Goal: Task Accomplishment & Management: Use online tool/utility

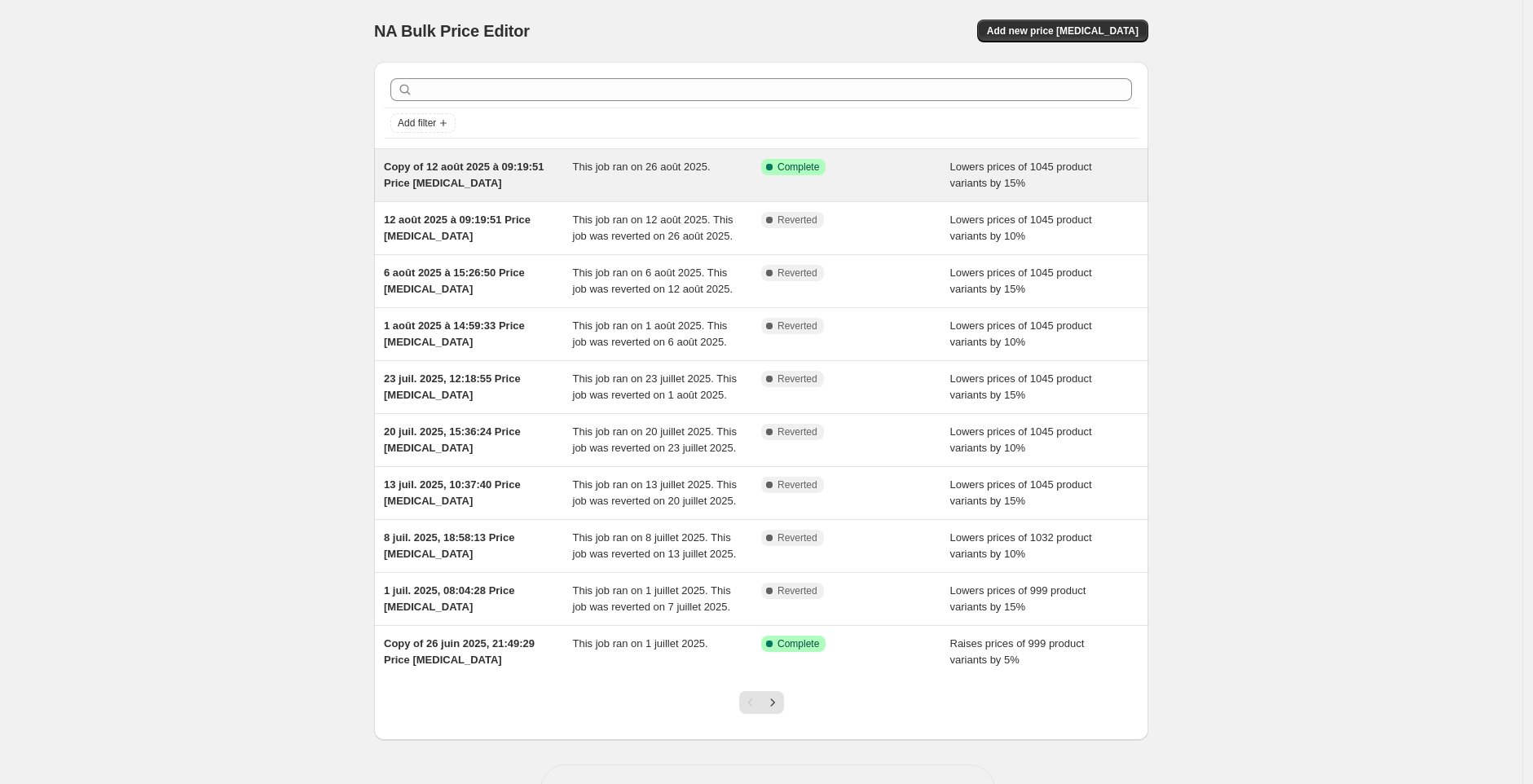
click at [495, 174] on div "Copy of 12 août 2025 à 09:19:51 Price [MEDICAL_DATA]" at bounding box center [479, 175] width 189 height 32
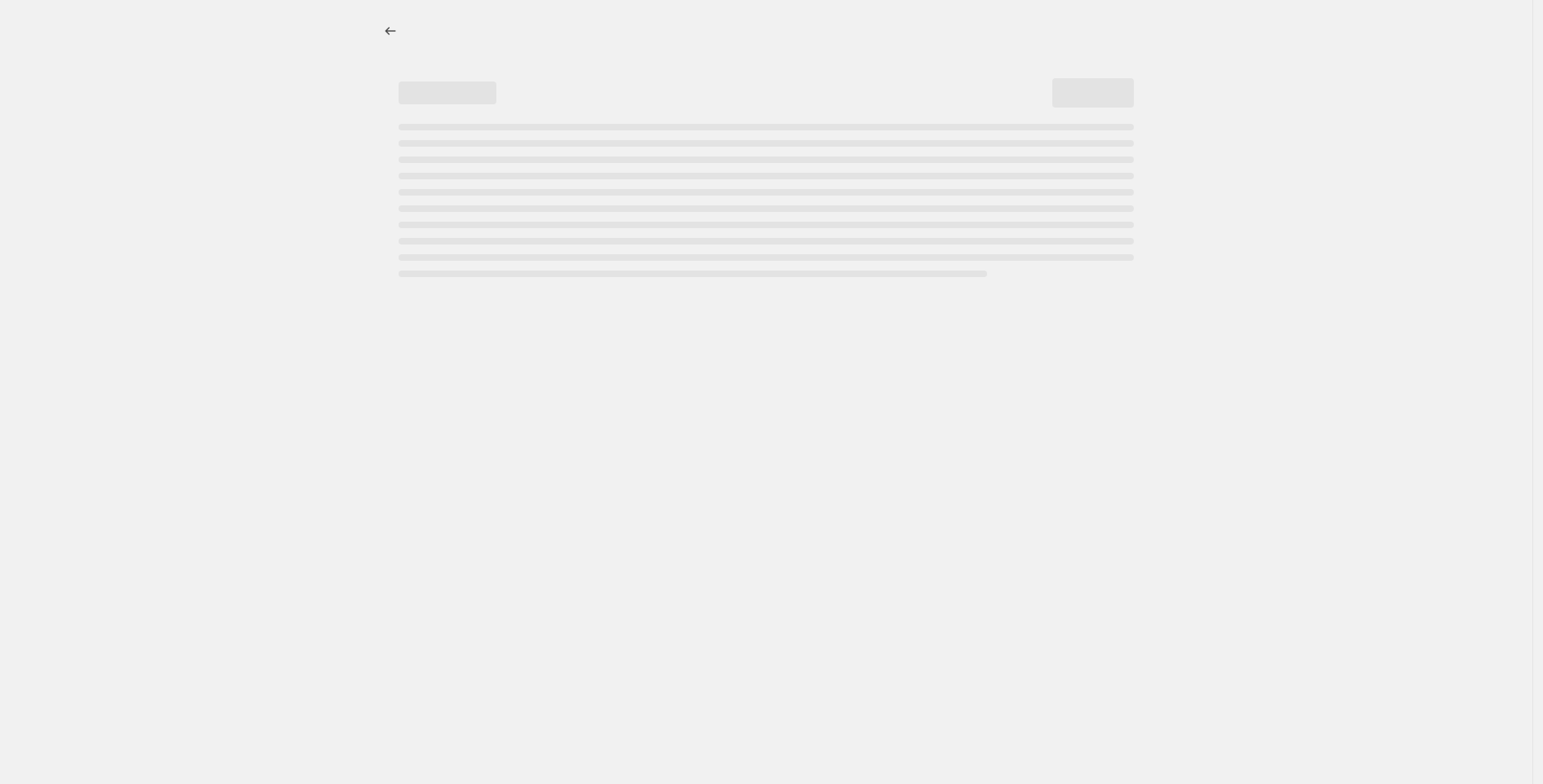
select select "percentage"
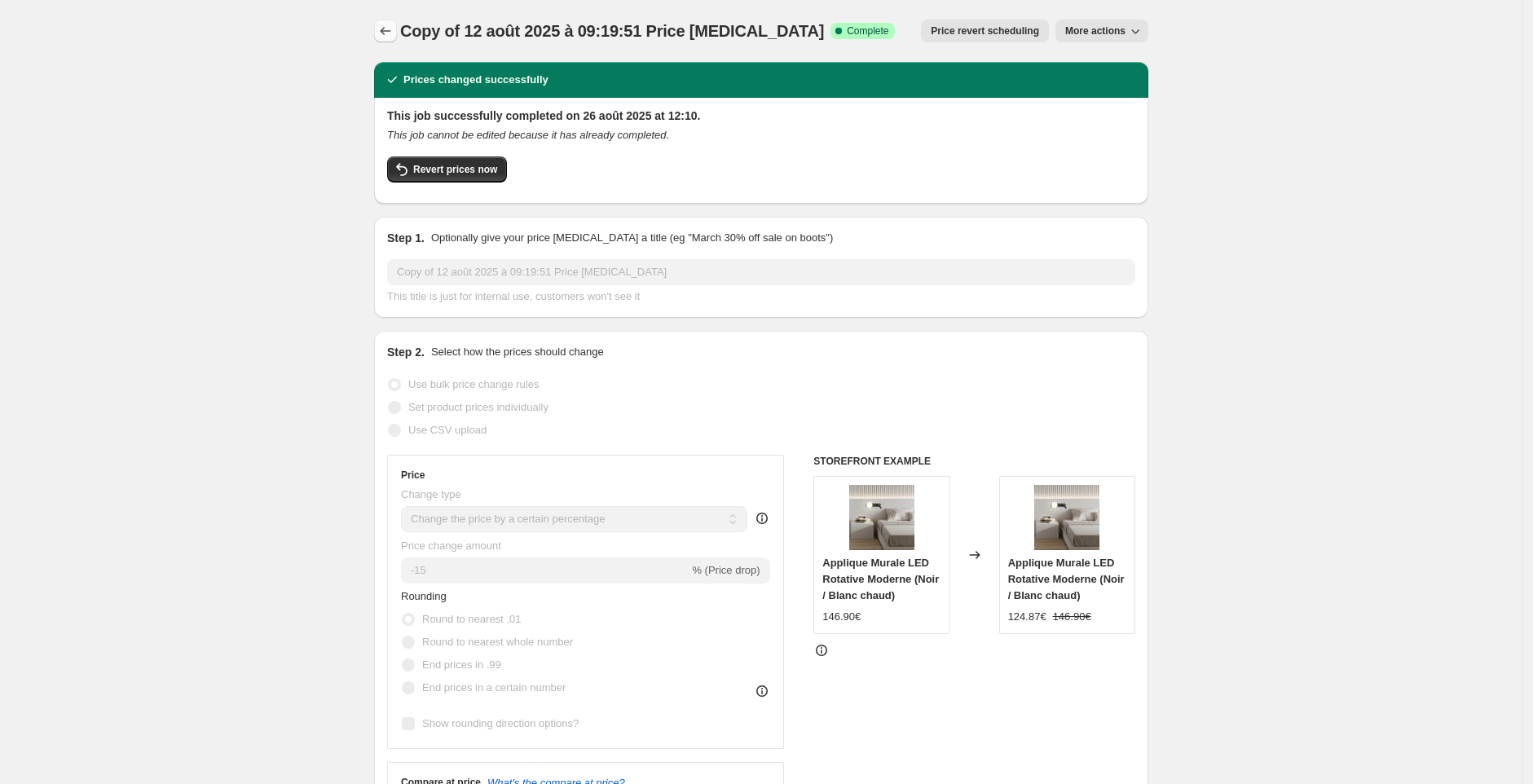
click at [392, 24] on icon "Price change jobs" at bounding box center [386, 31] width 17 height 17
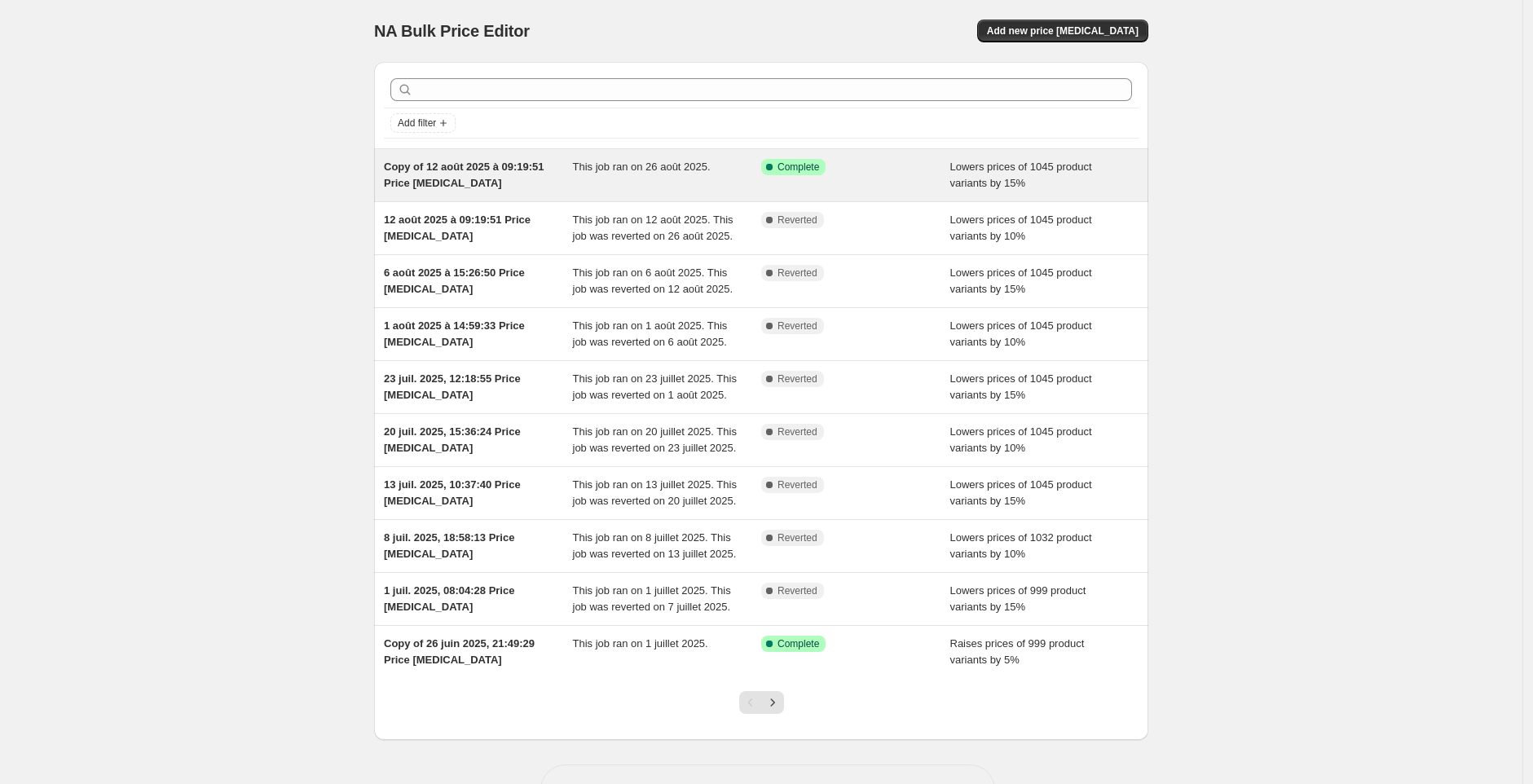
click at [761, 163] on div "This job ran on 26 août 2025." at bounding box center [667, 175] width 189 height 32
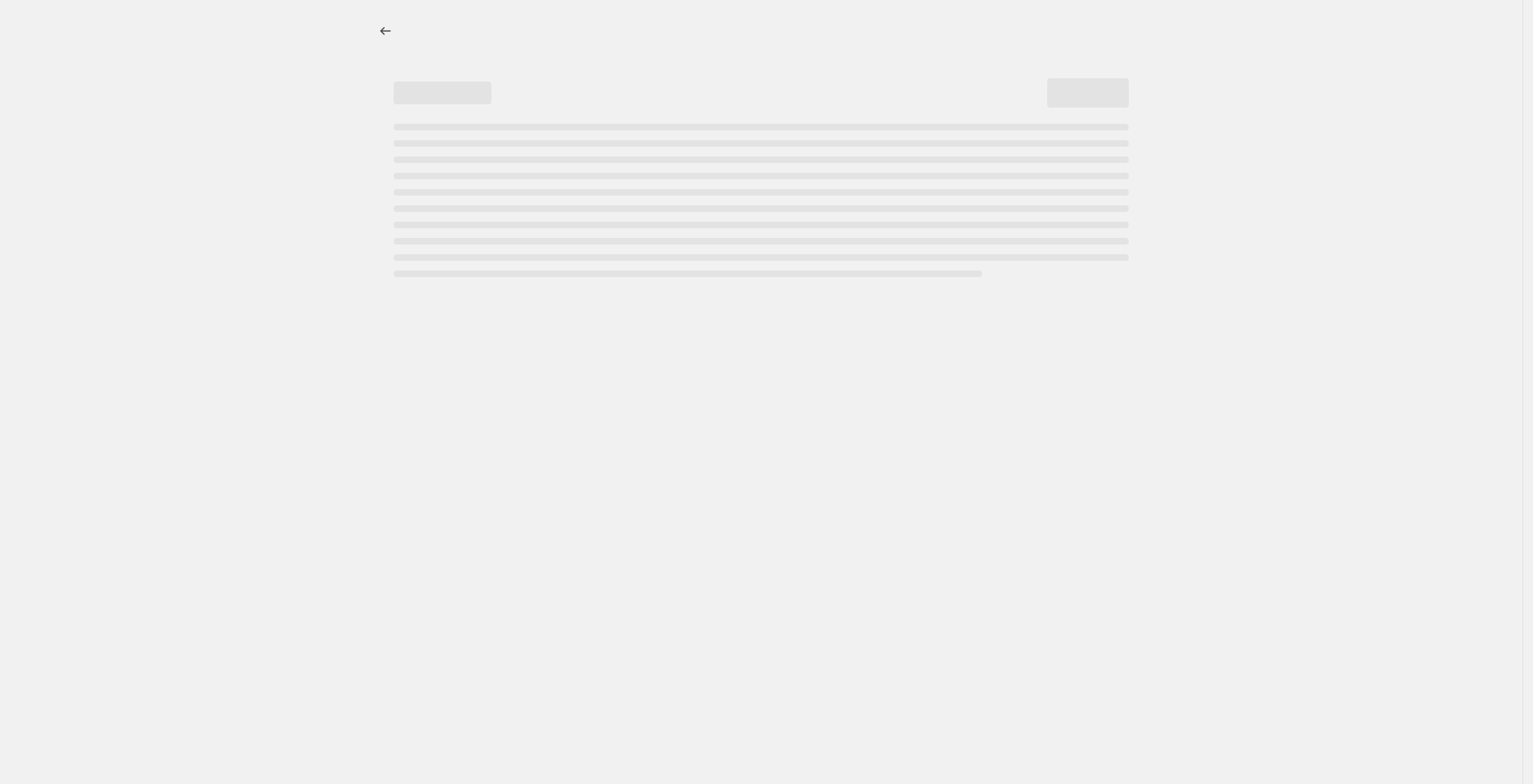
select select "percentage"
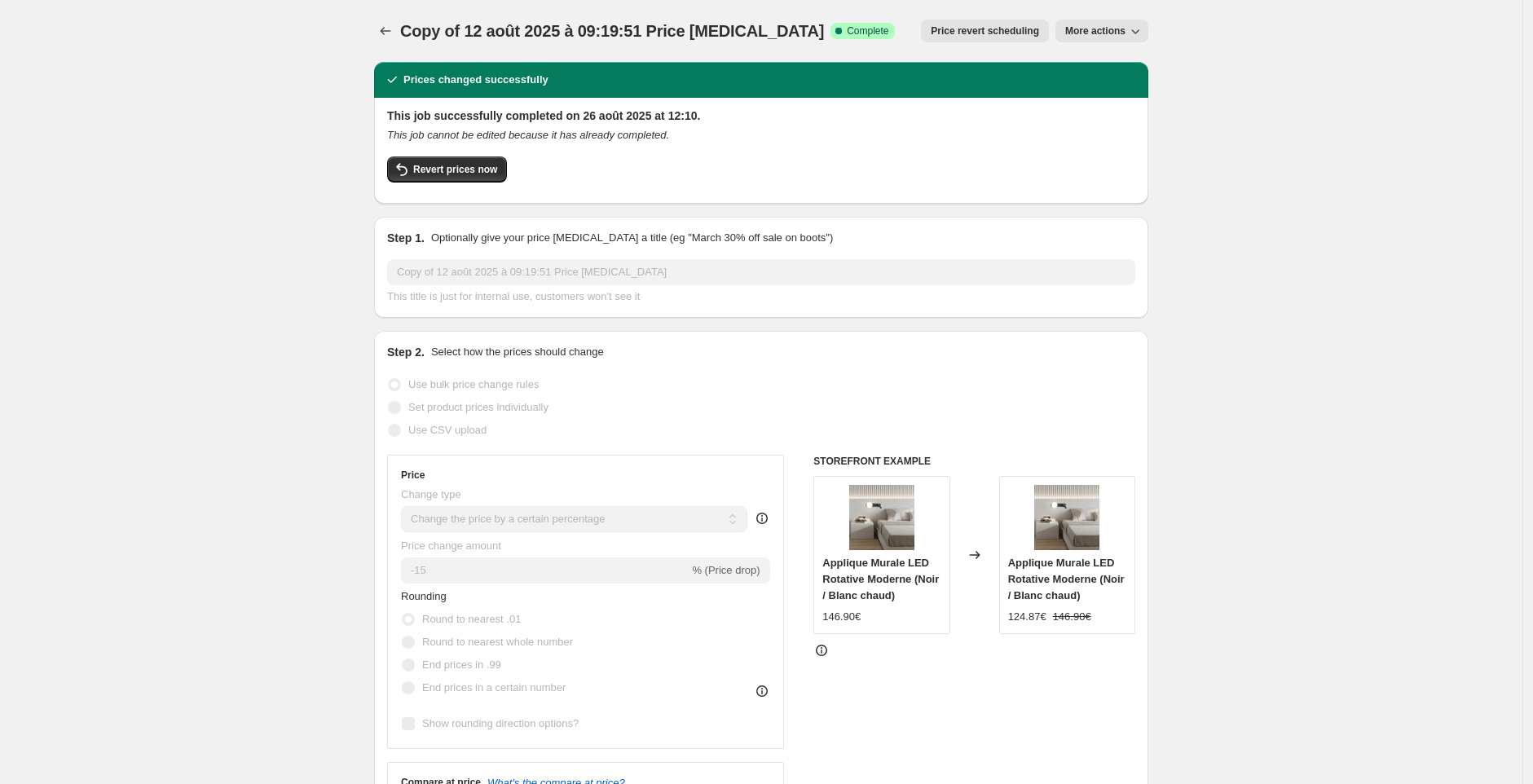
click at [1098, 28] on span "More actions" at bounding box center [1095, 31] width 60 height 13
click at [588, 144] on div "This job successfully completed on 26 août 2025 at 12:10. This job cannot be ed…" at bounding box center [761, 149] width 748 height 83
click at [392, 30] on icon "Price change jobs" at bounding box center [386, 31] width 17 height 17
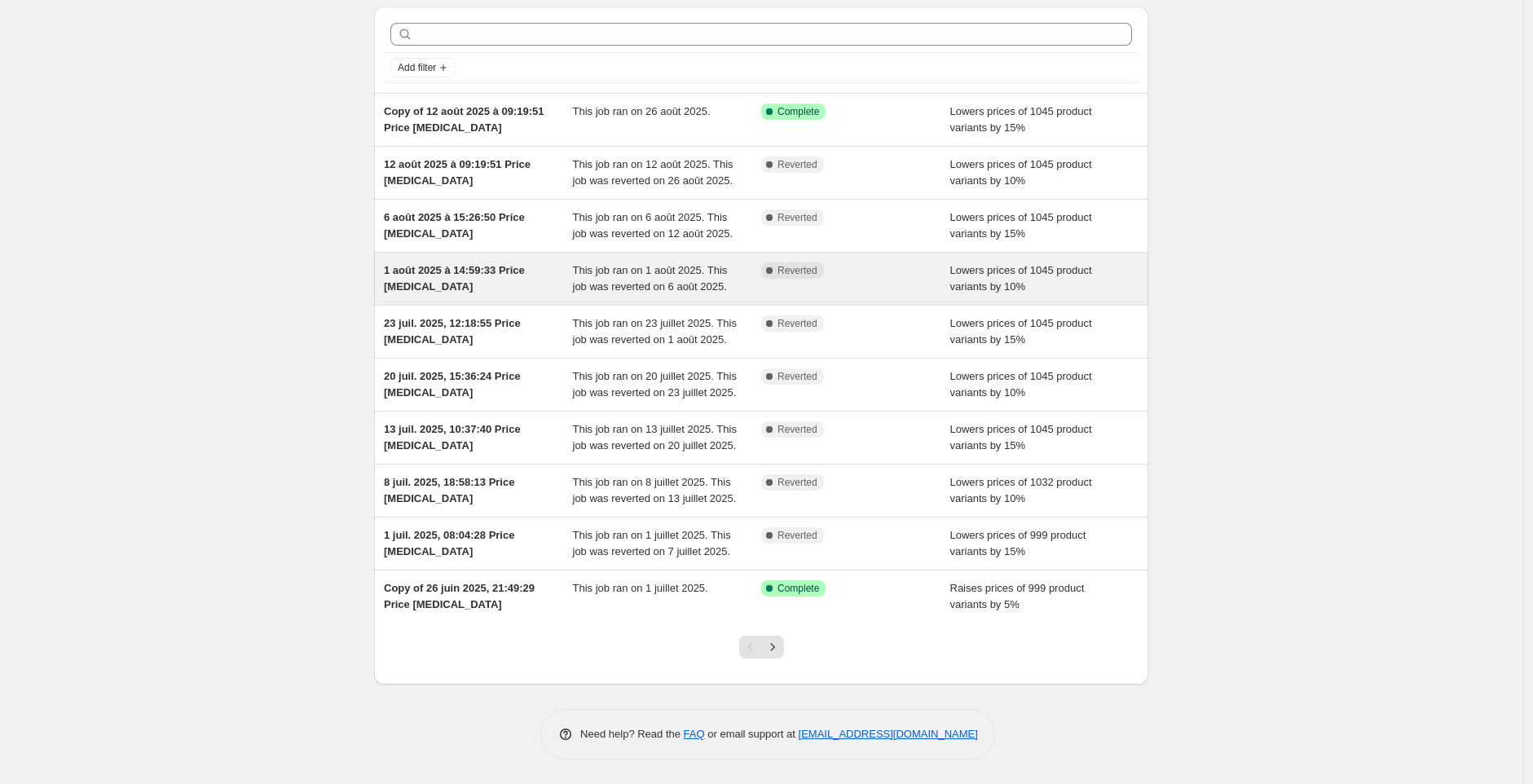
scroll to position [186, 0]
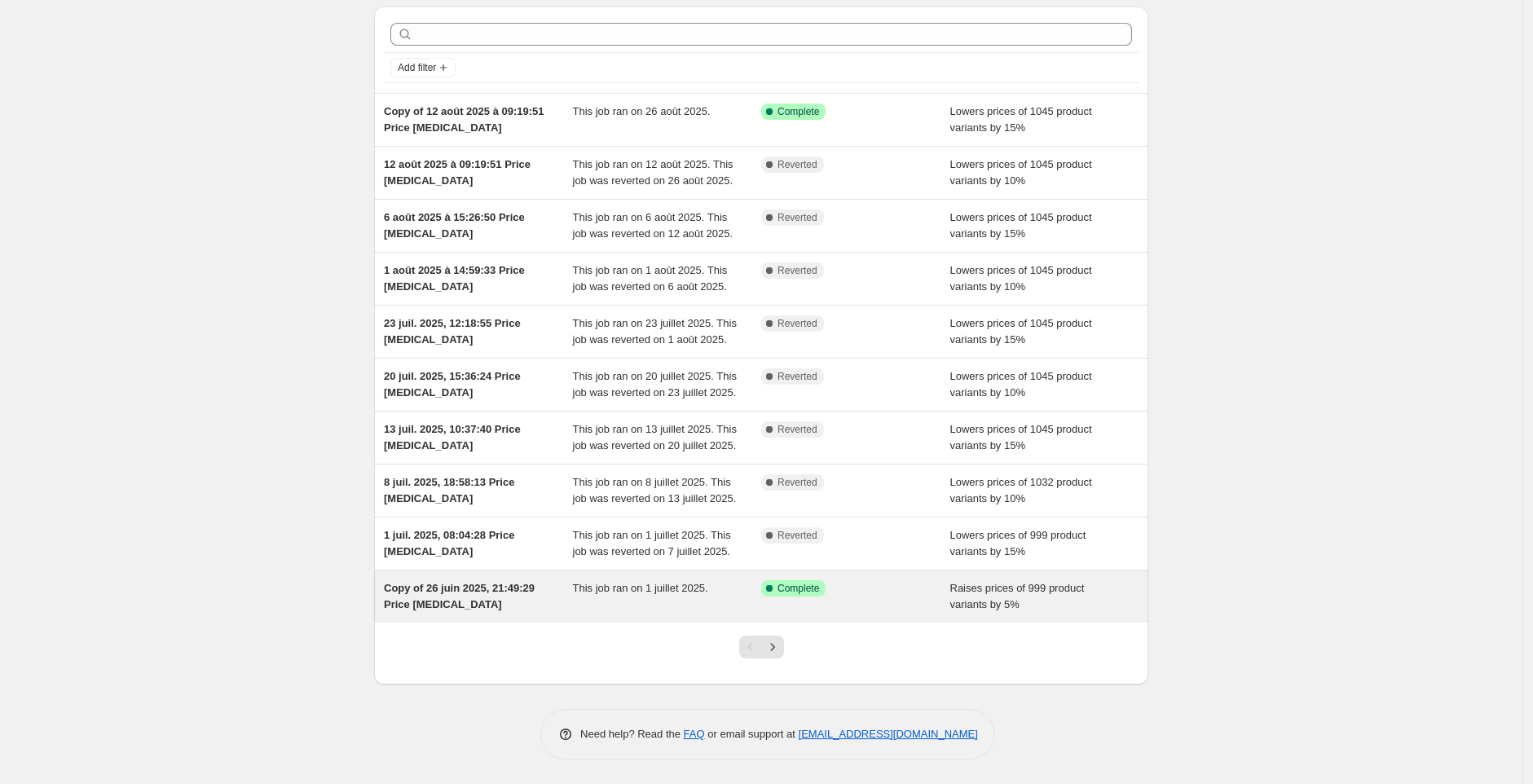
click at [534, 584] on span "Copy of 26 juin 2025, 21:49:29 Price [MEDICAL_DATA]" at bounding box center [459, 596] width 151 height 29
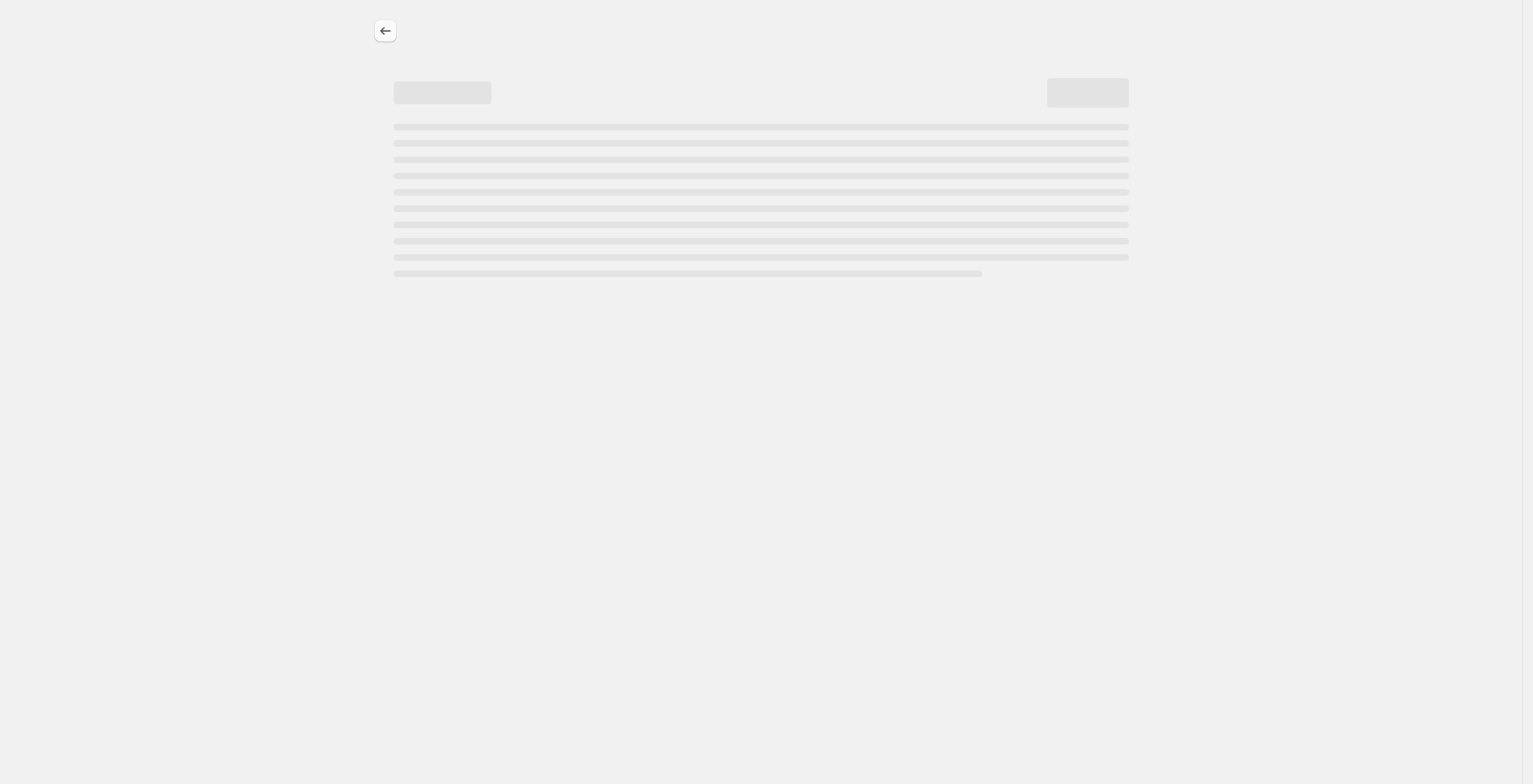
select select "percentage"
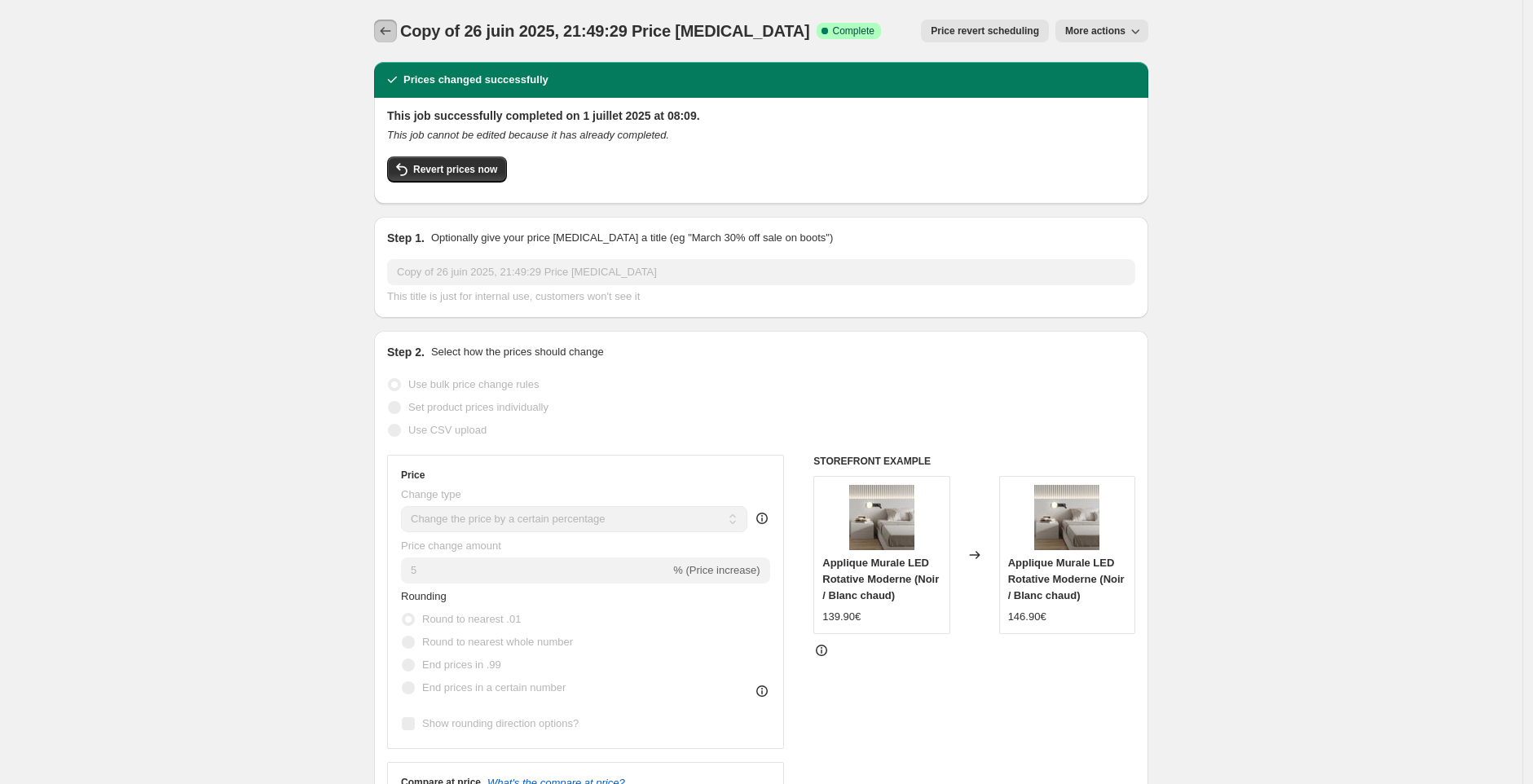
click at [393, 37] on icon "Price change jobs" at bounding box center [386, 31] width 17 height 17
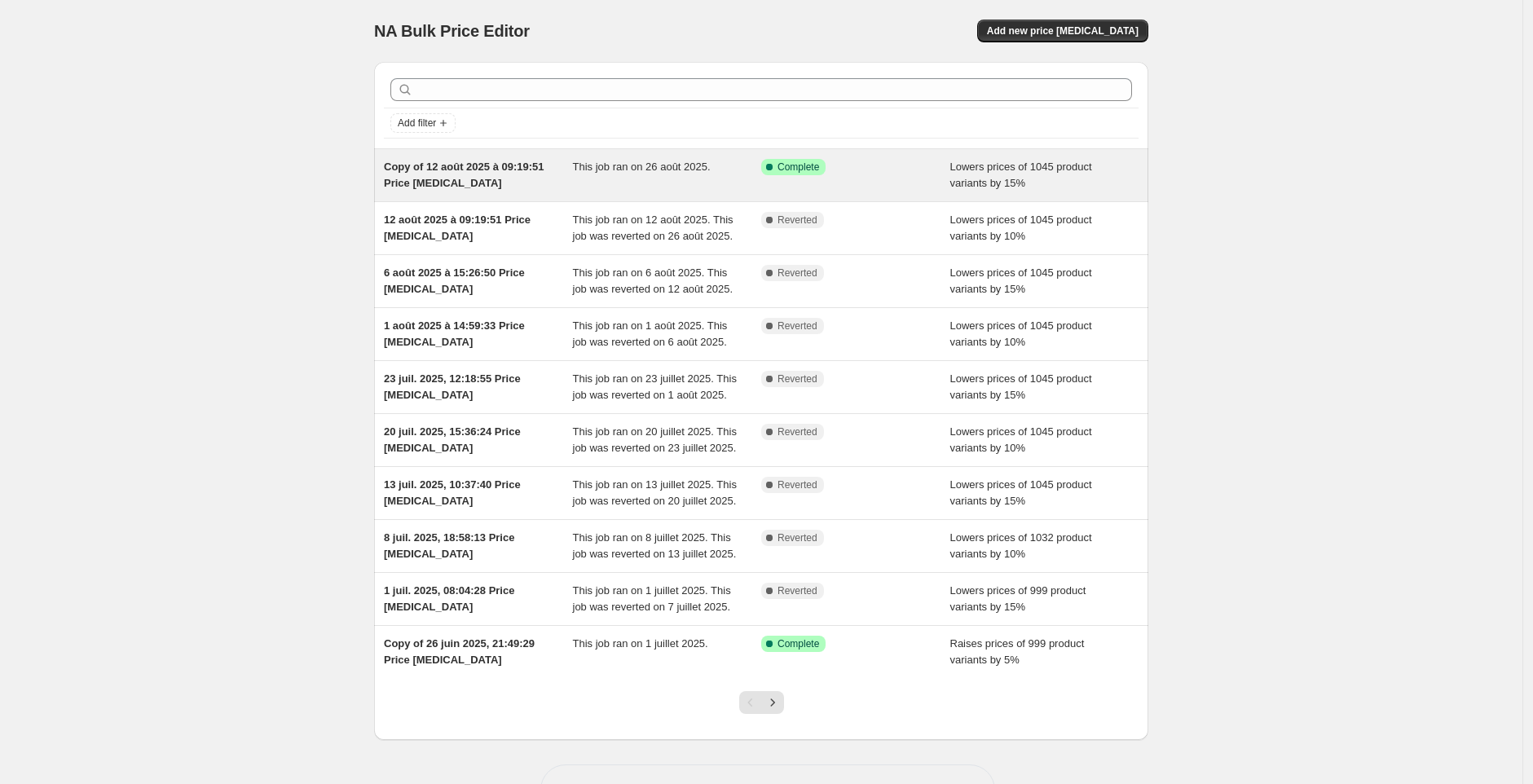
click at [527, 177] on div "Copy of 12 août 2025 à 09:19:51 Price [MEDICAL_DATA]" at bounding box center [479, 175] width 189 height 32
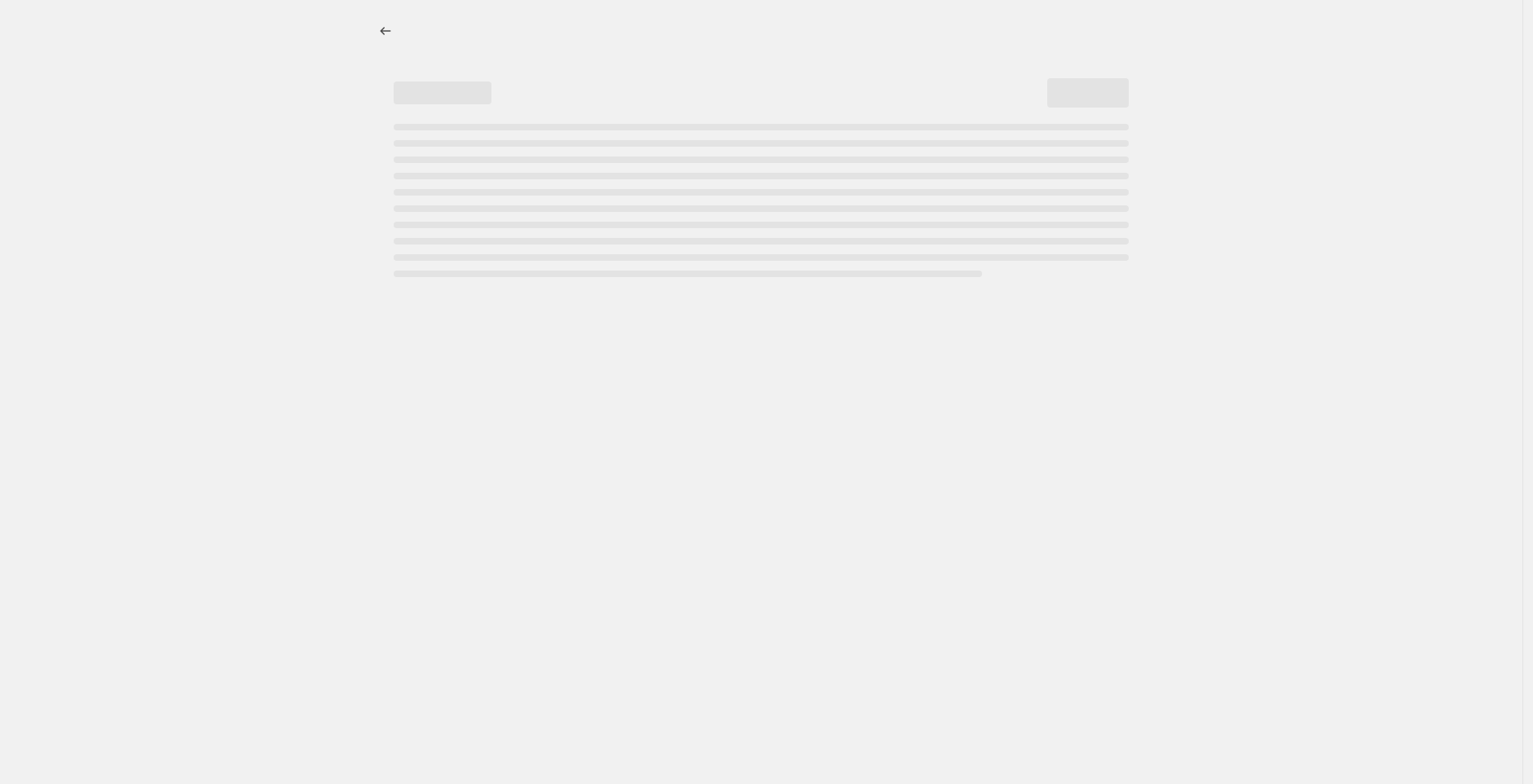
select select "percentage"
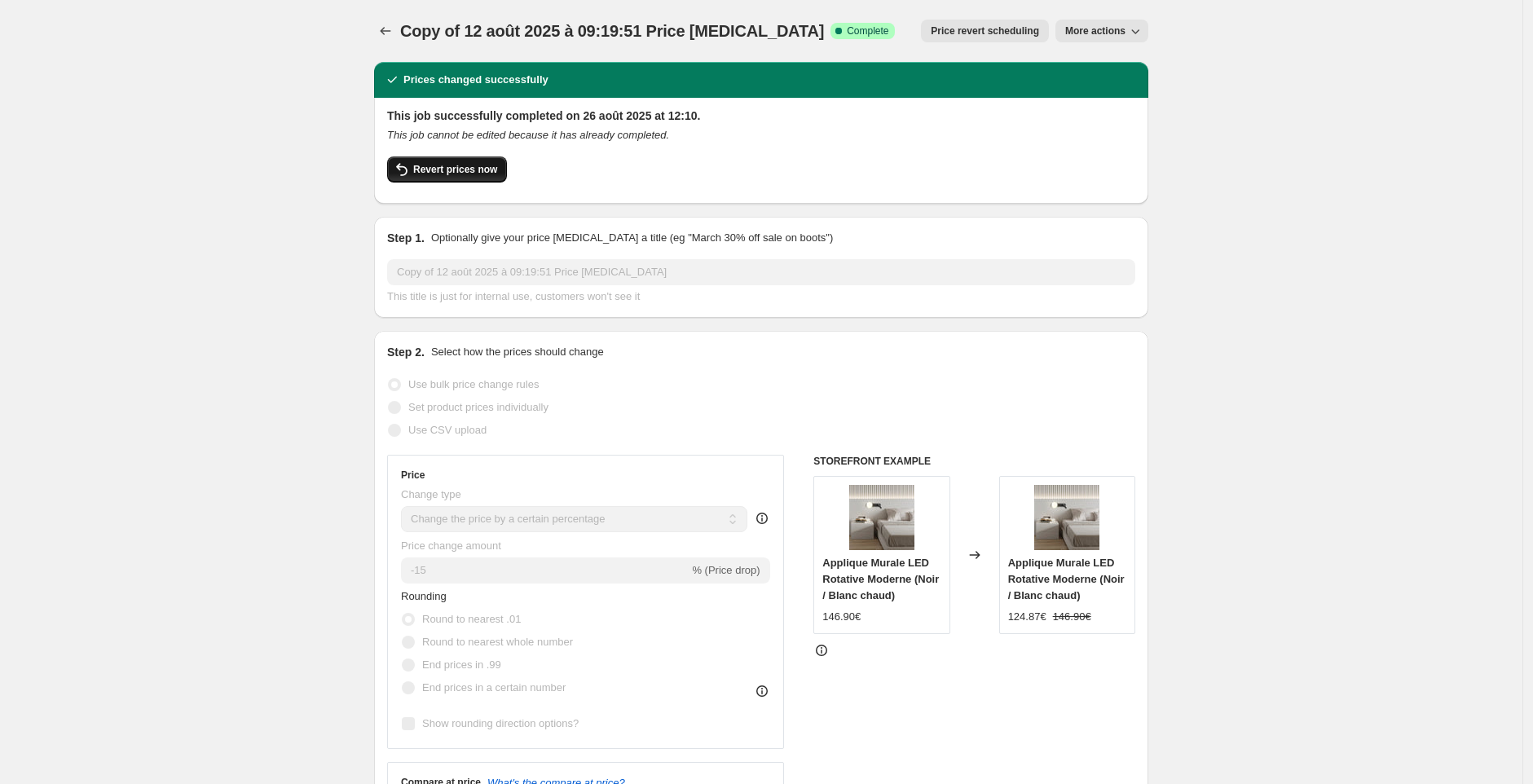
click at [461, 166] on span "Revert prices now" at bounding box center [455, 169] width 84 height 13
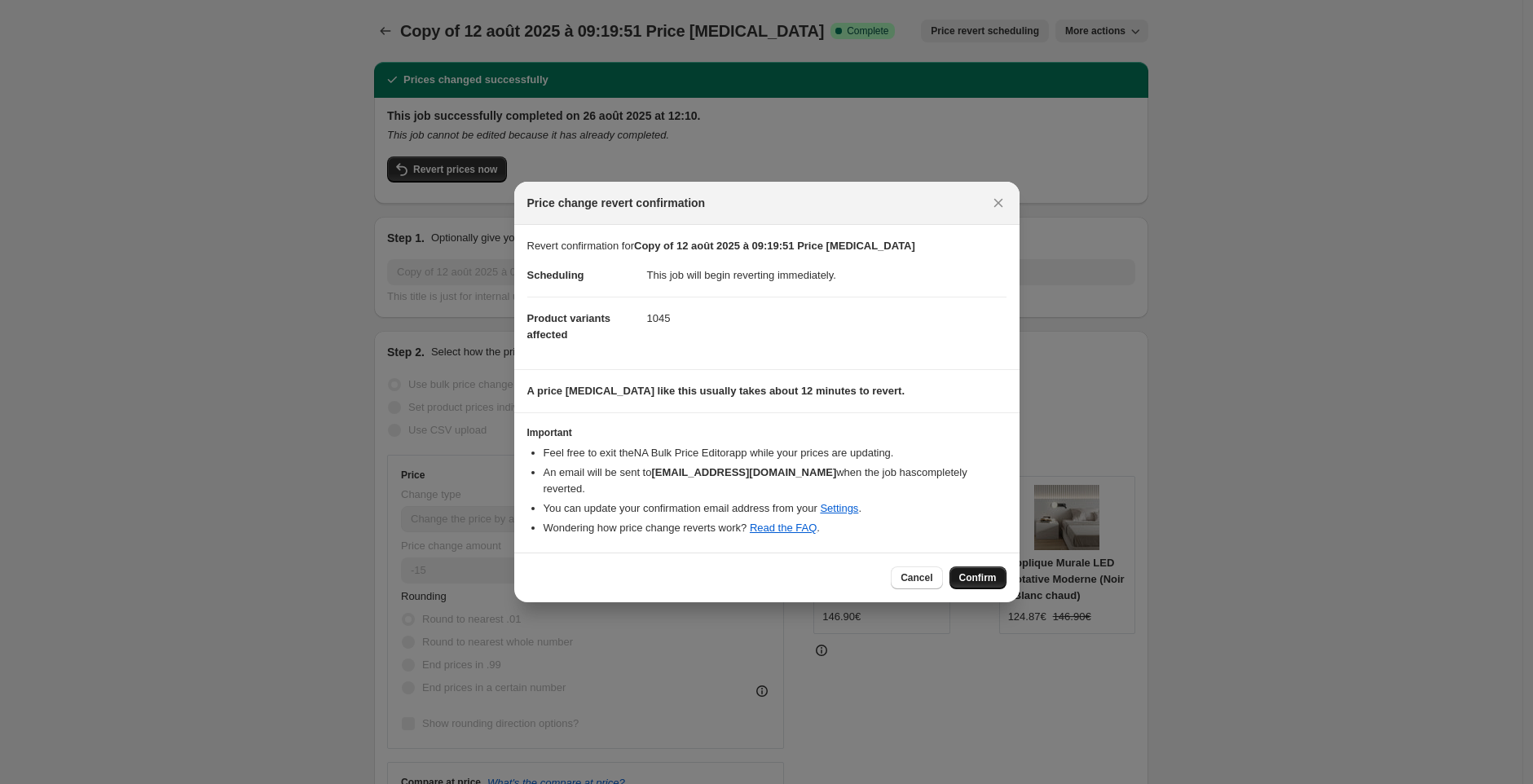
click at [986, 577] on span "Confirm" at bounding box center [978, 578] width 37 height 13
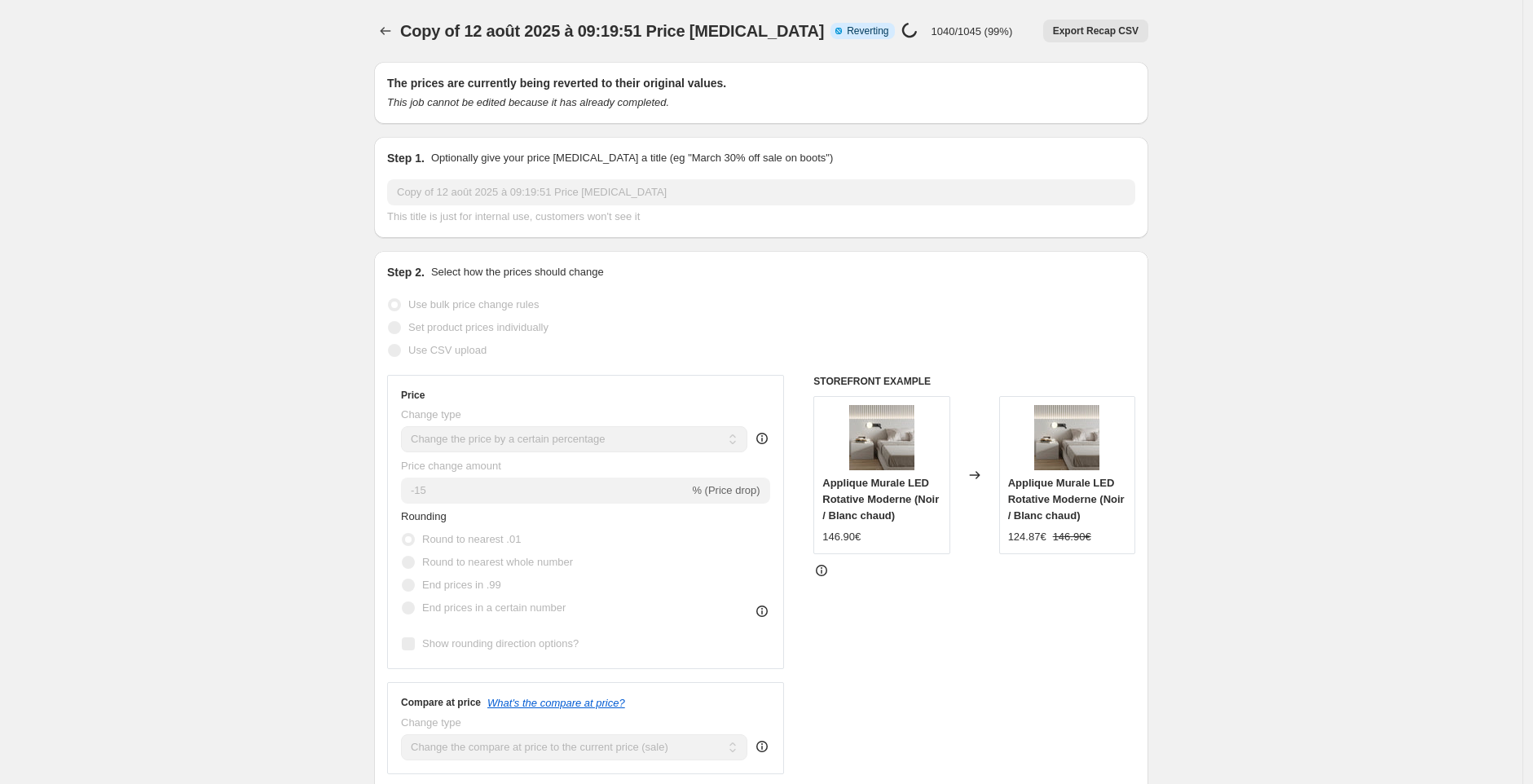
select select "percentage"
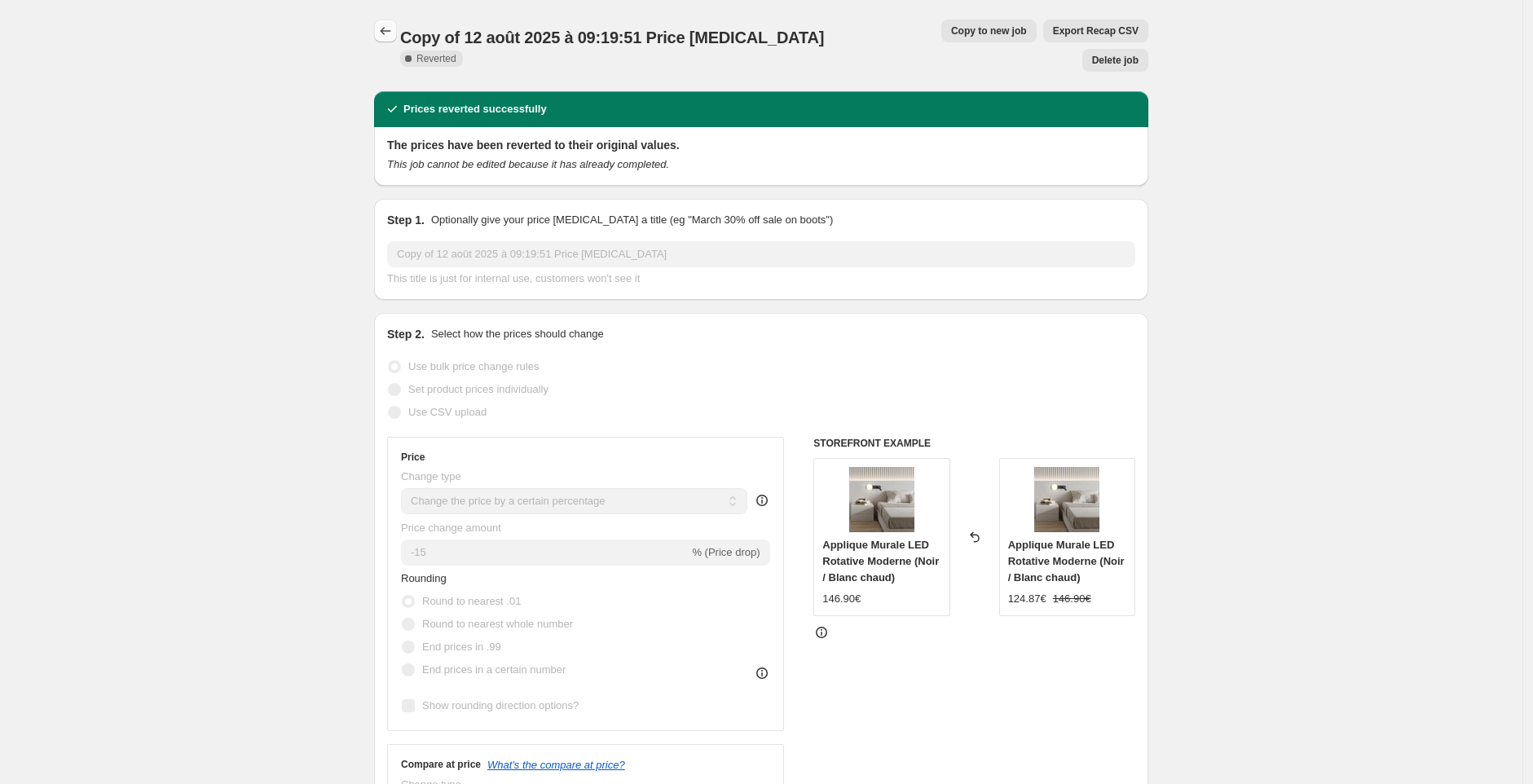
click at [392, 30] on icon "Price change jobs" at bounding box center [386, 31] width 17 height 17
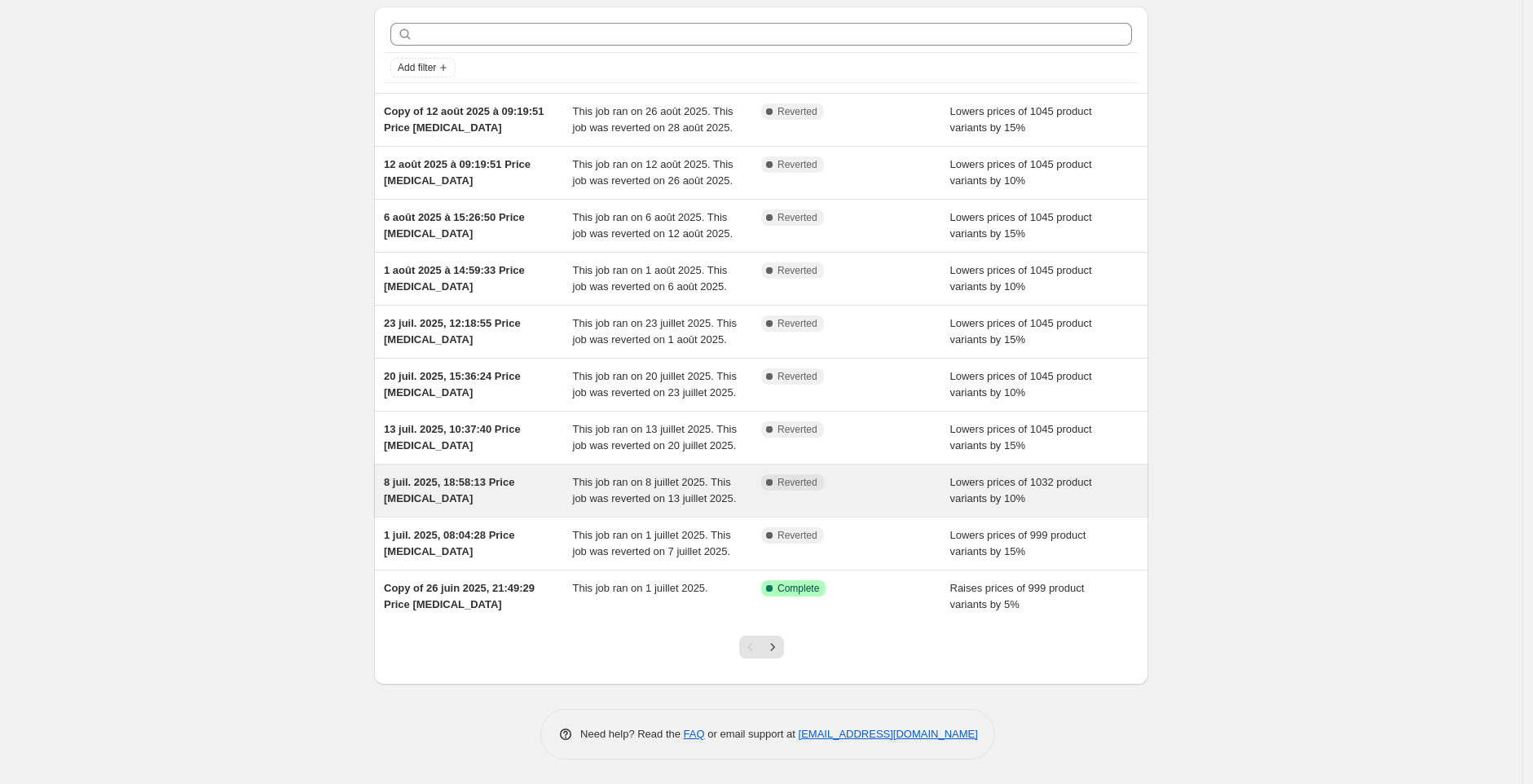
scroll to position [202, 0]
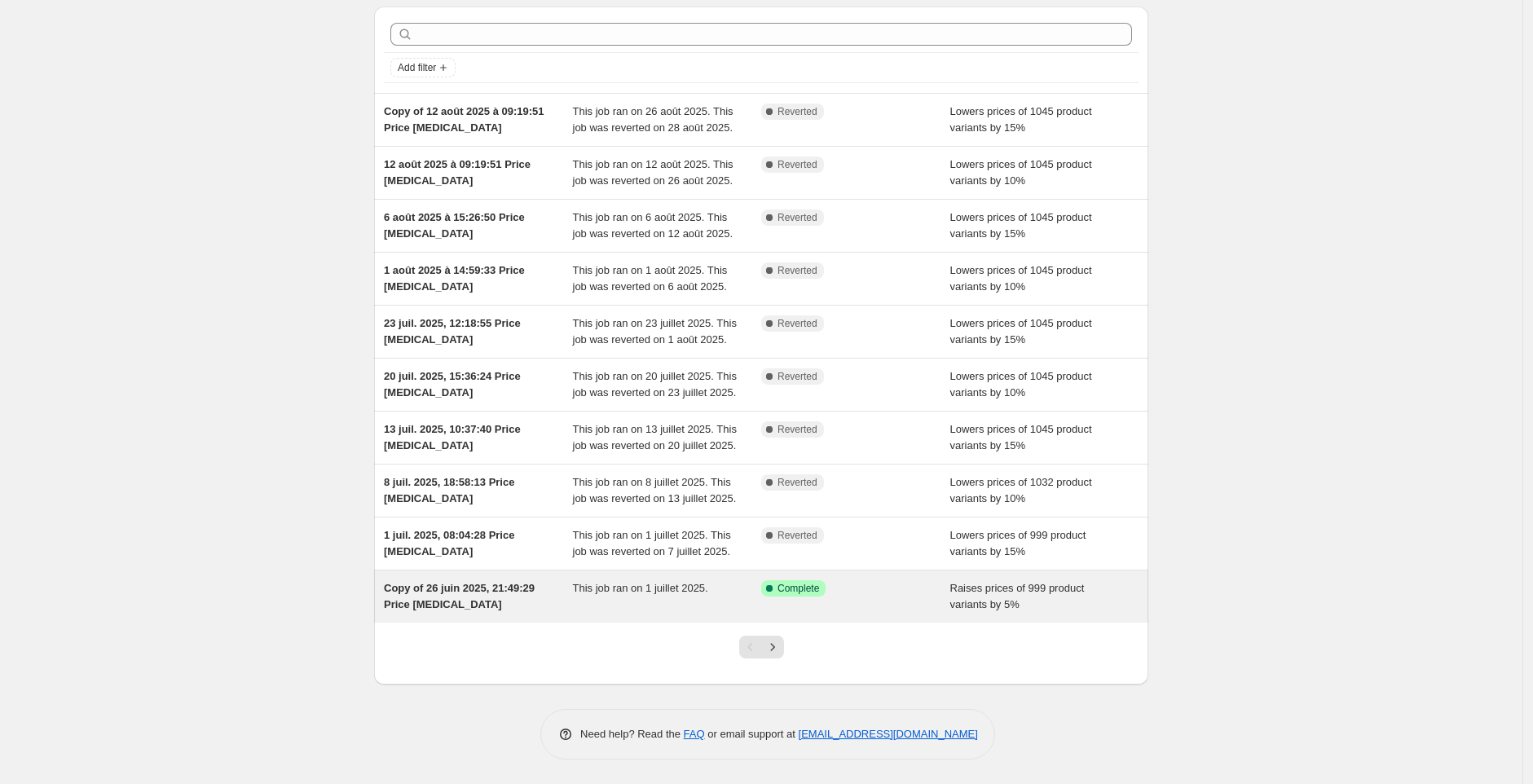
click at [521, 603] on div "Copy of 26 juin 2025, 21:49:29 Price [MEDICAL_DATA]" at bounding box center [479, 596] width 189 height 32
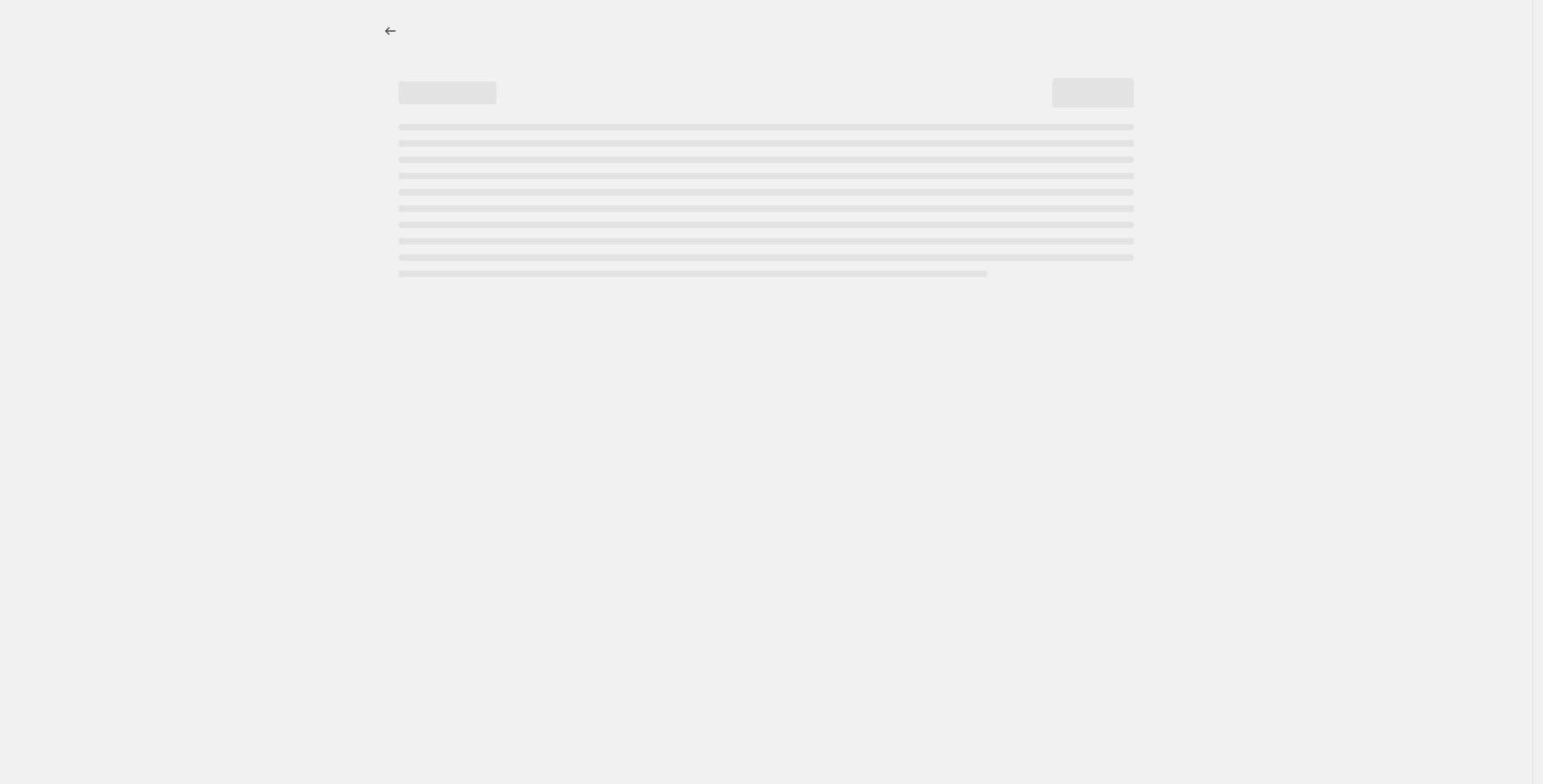
select select "percentage"
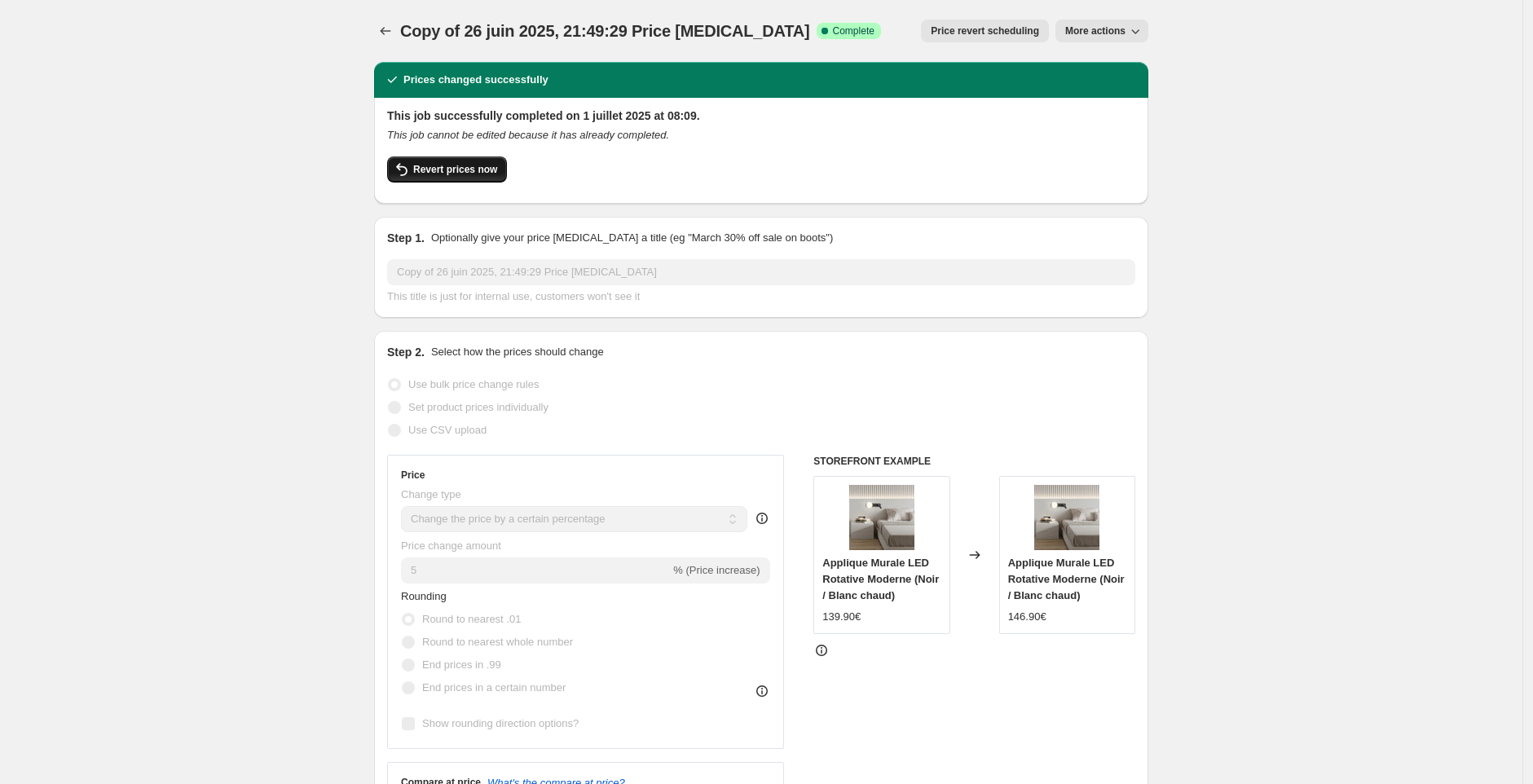
click at [482, 170] on span "Revert prices now" at bounding box center [455, 169] width 84 height 13
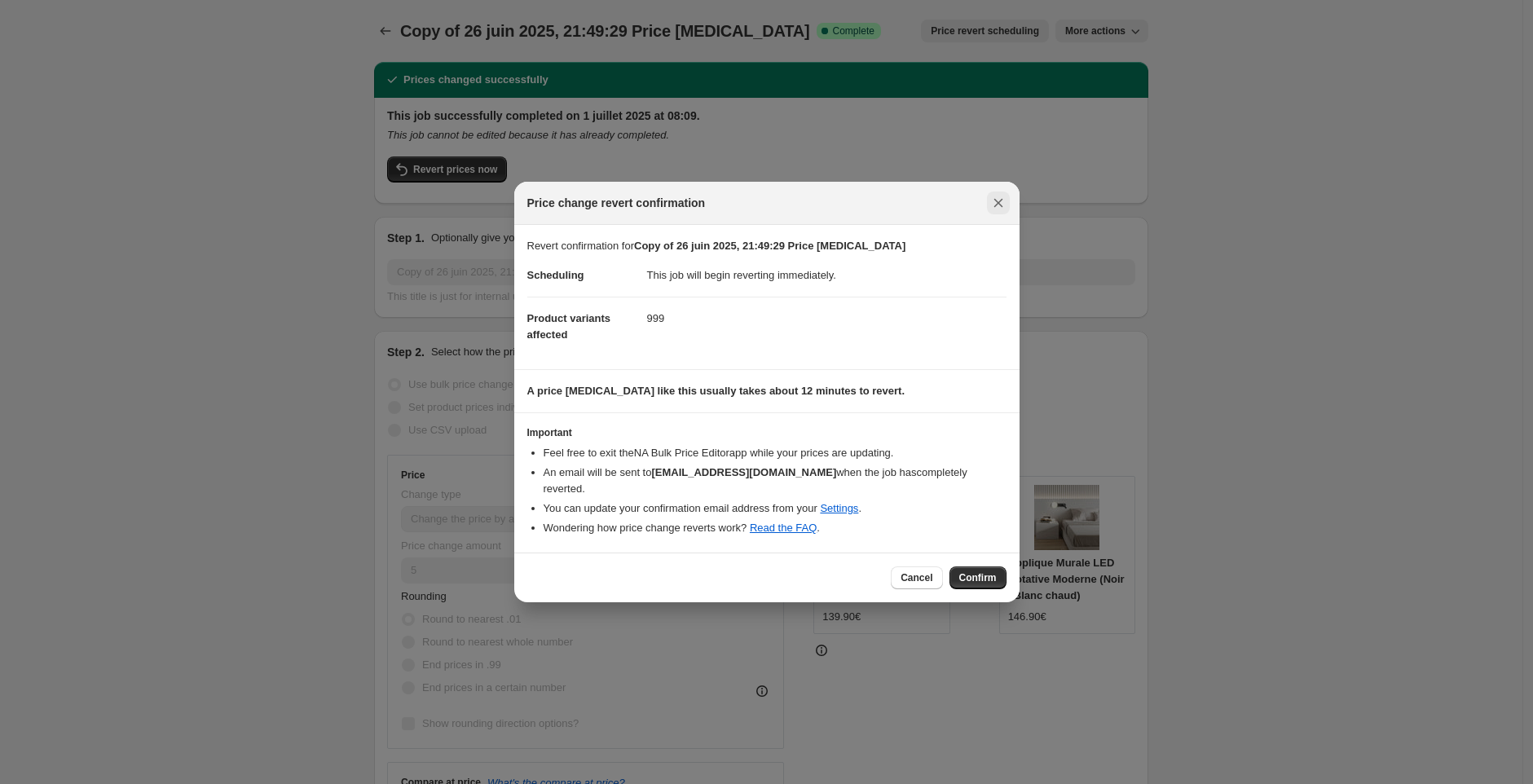
click at [1001, 197] on icon "Close" at bounding box center [999, 203] width 17 height 17
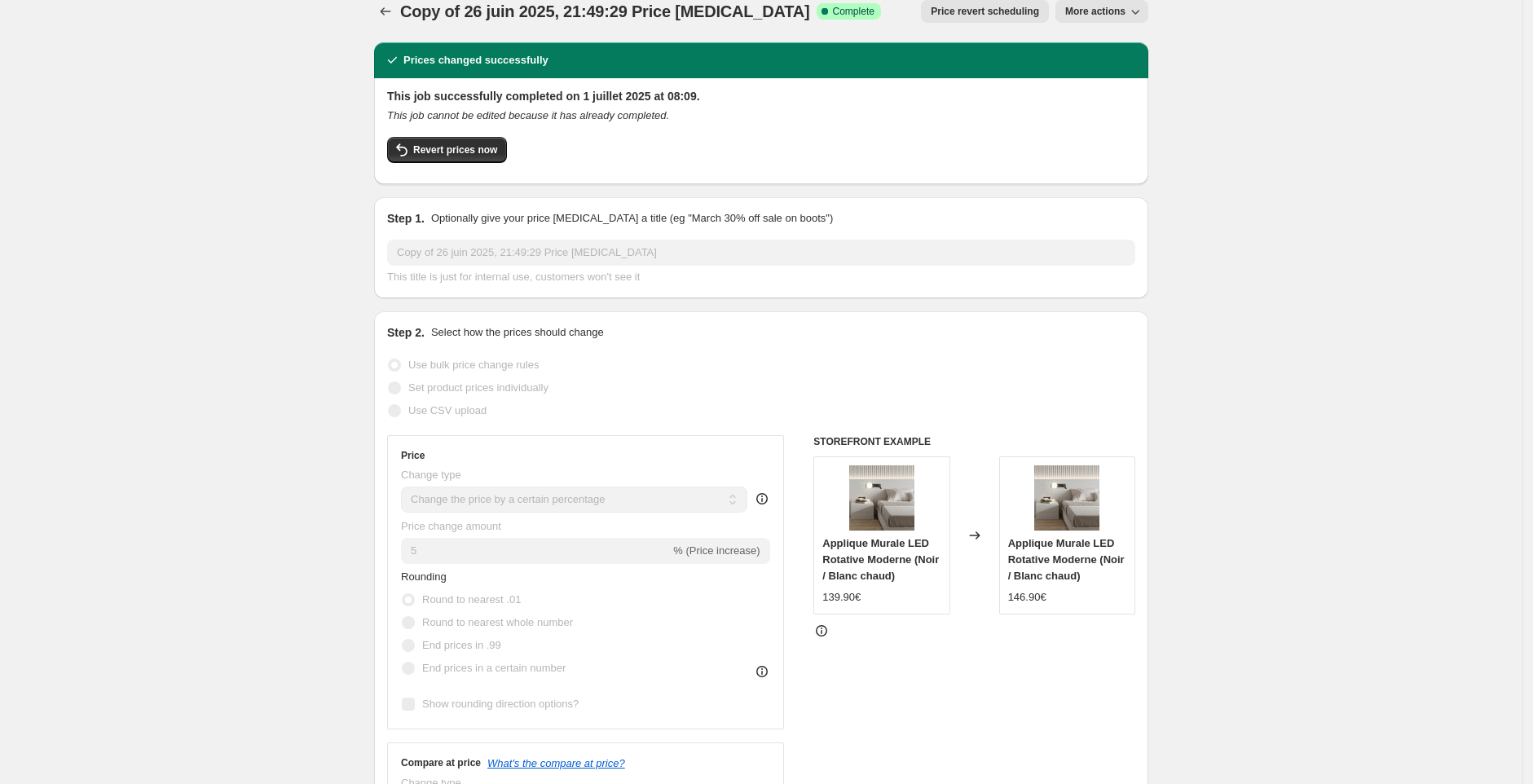
scroll to position [47, 0]
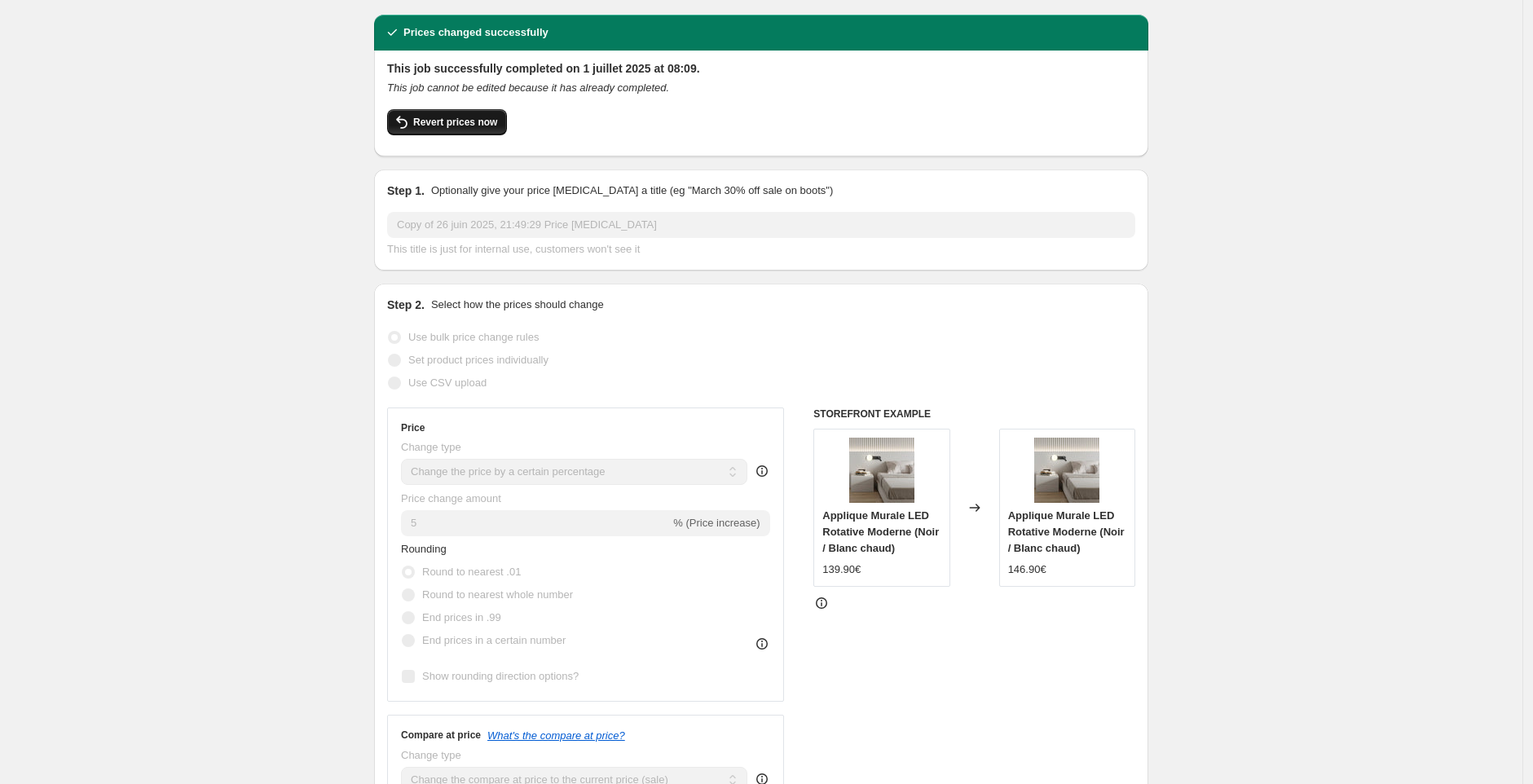
click at [491, 119] on span "Revert prices now" at bounding box center [455, 122] width 84 height 13
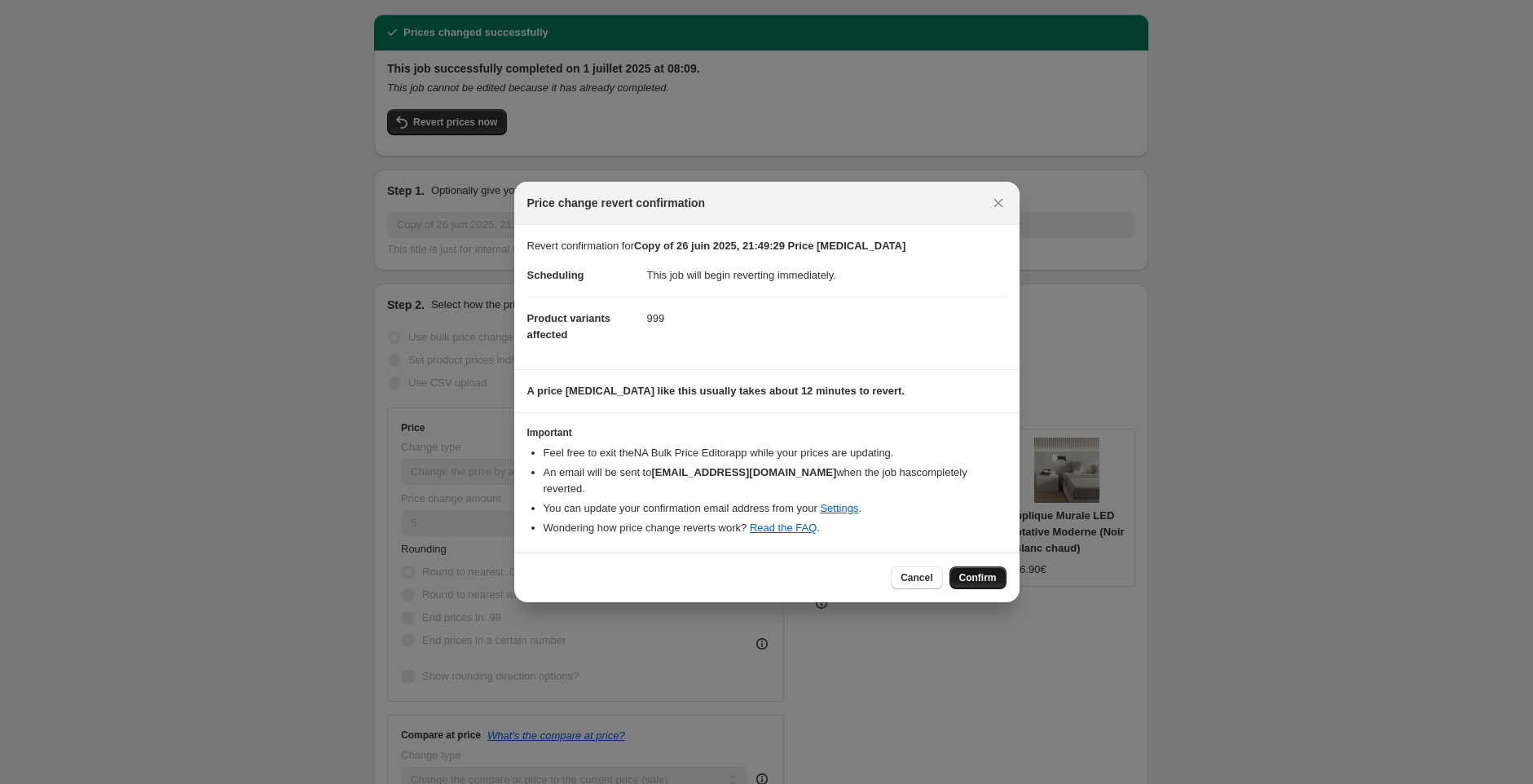
click at [984, 578] on span "Confirm" at bounding box center [978, 578] width 37 height 13
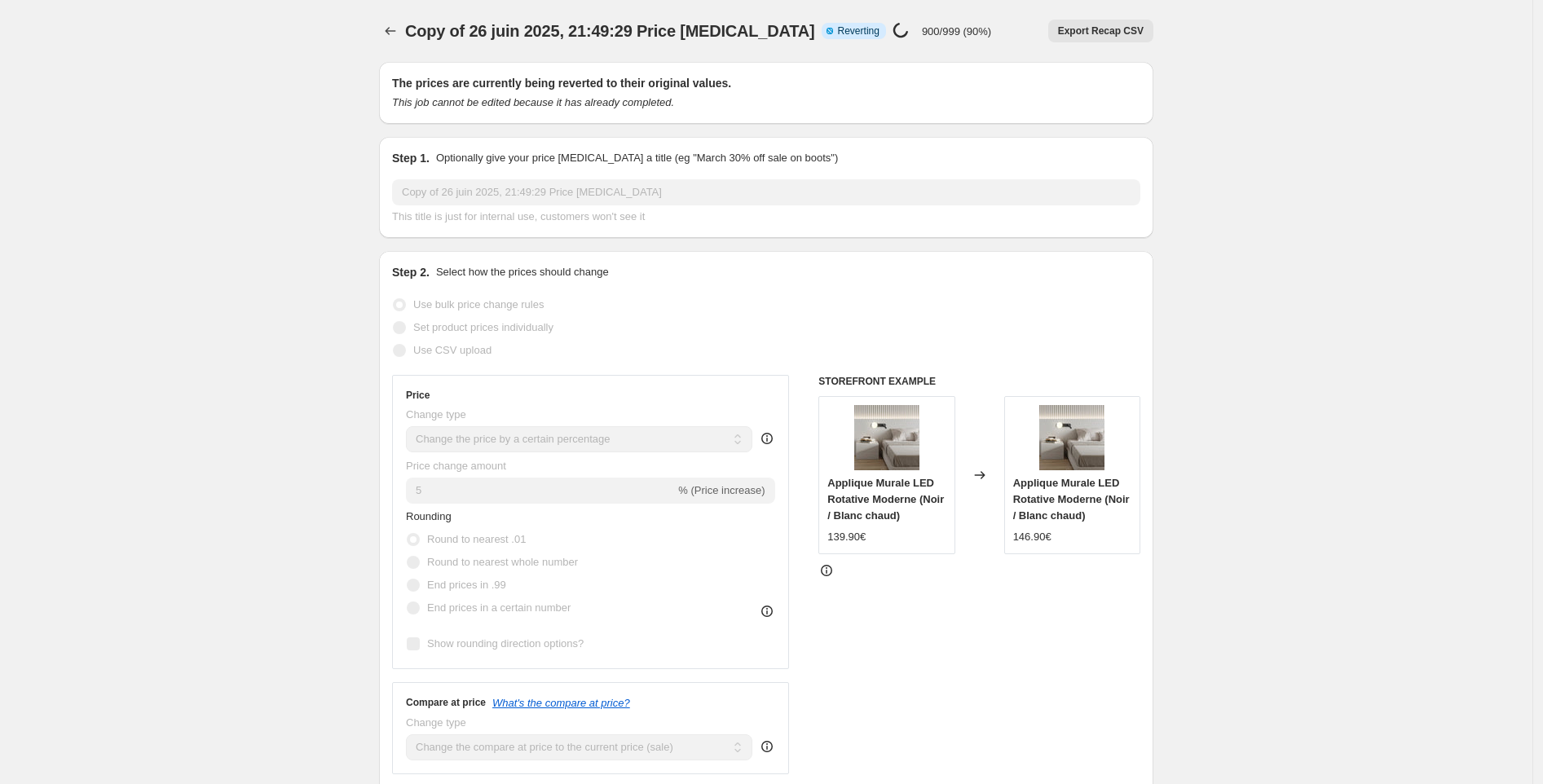
select select "percentage"
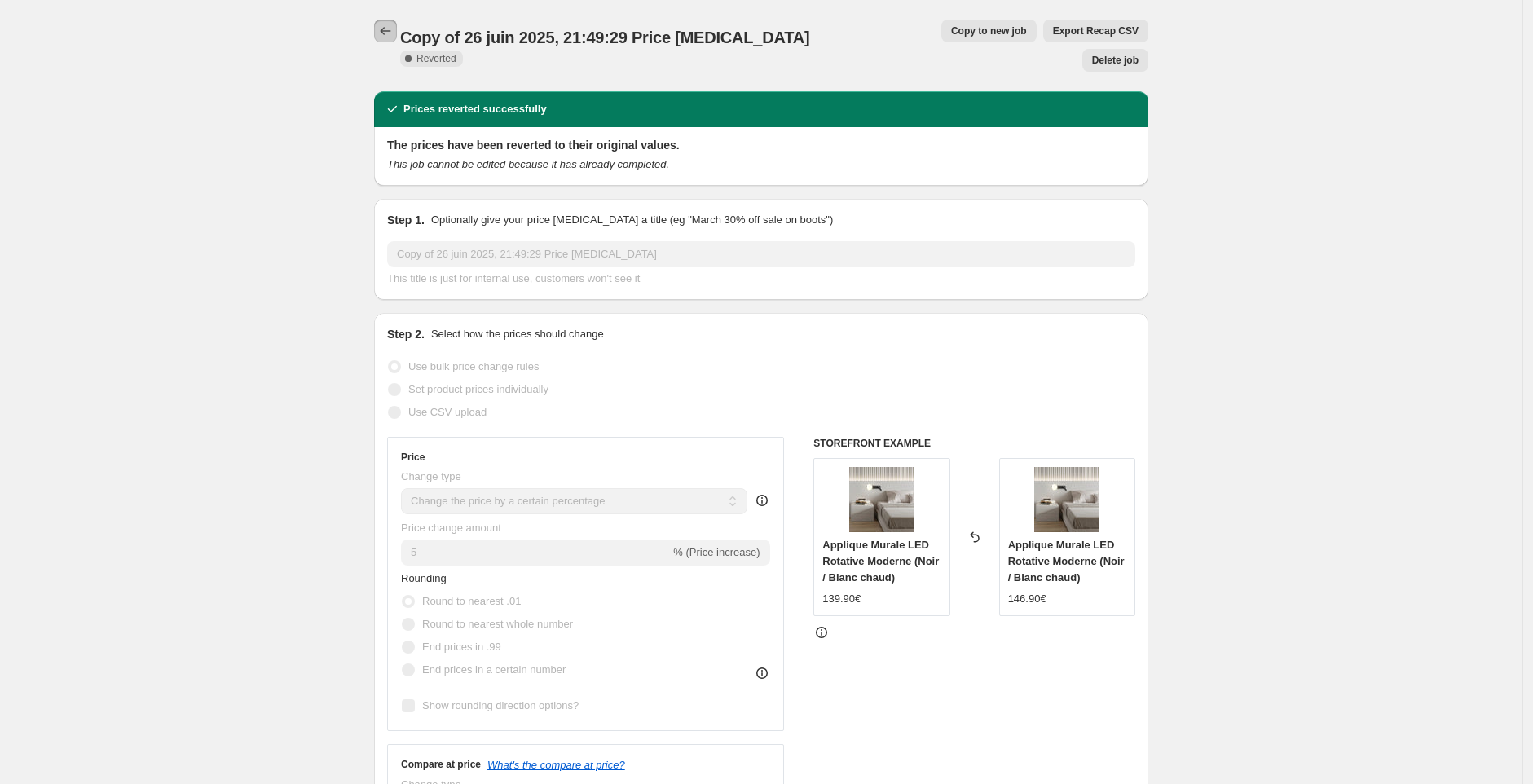
click at [391, 29] on icon "Price change jobs" at bounding box center [386, 31] width 17 height 17
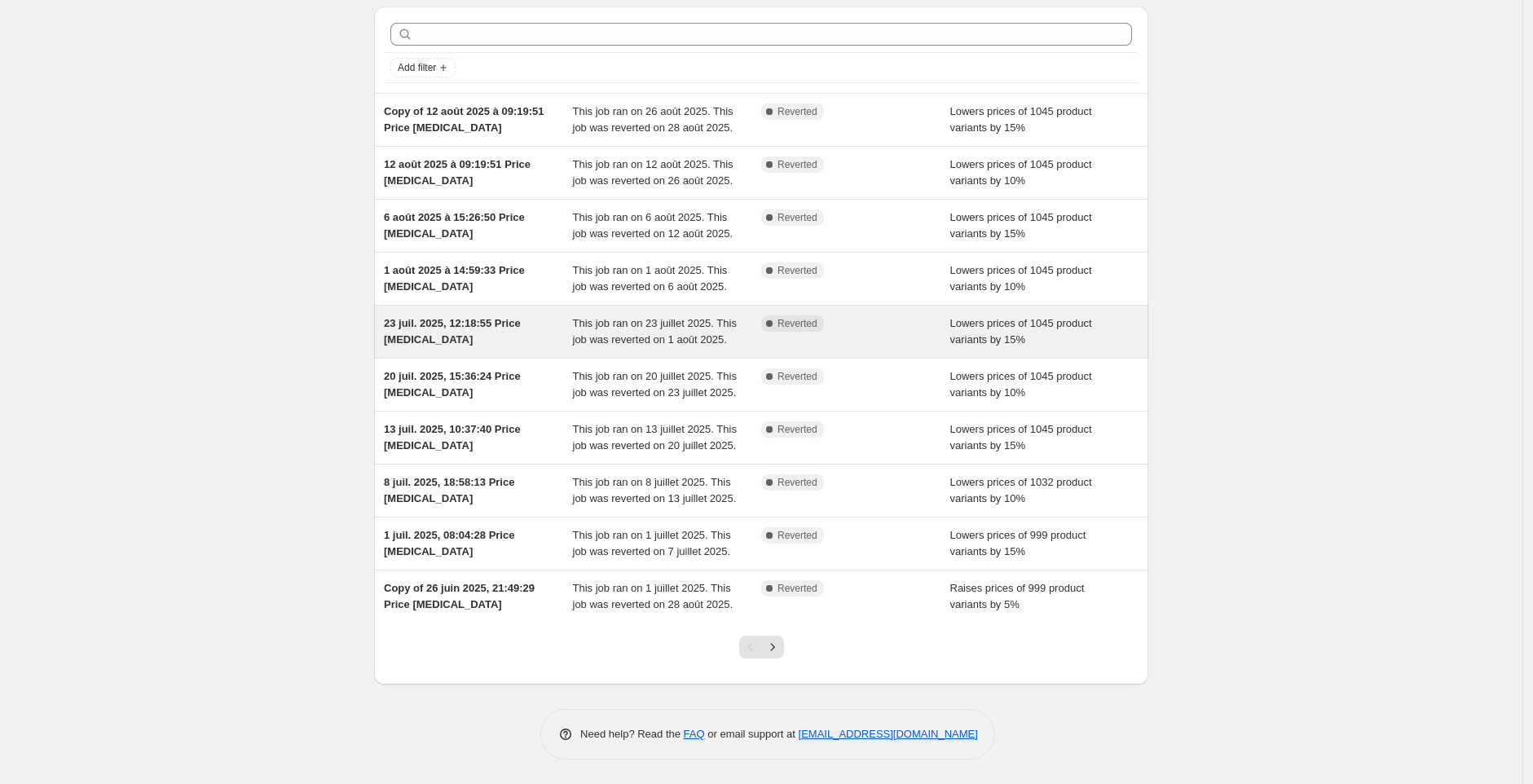
scroll to position [218, 0]
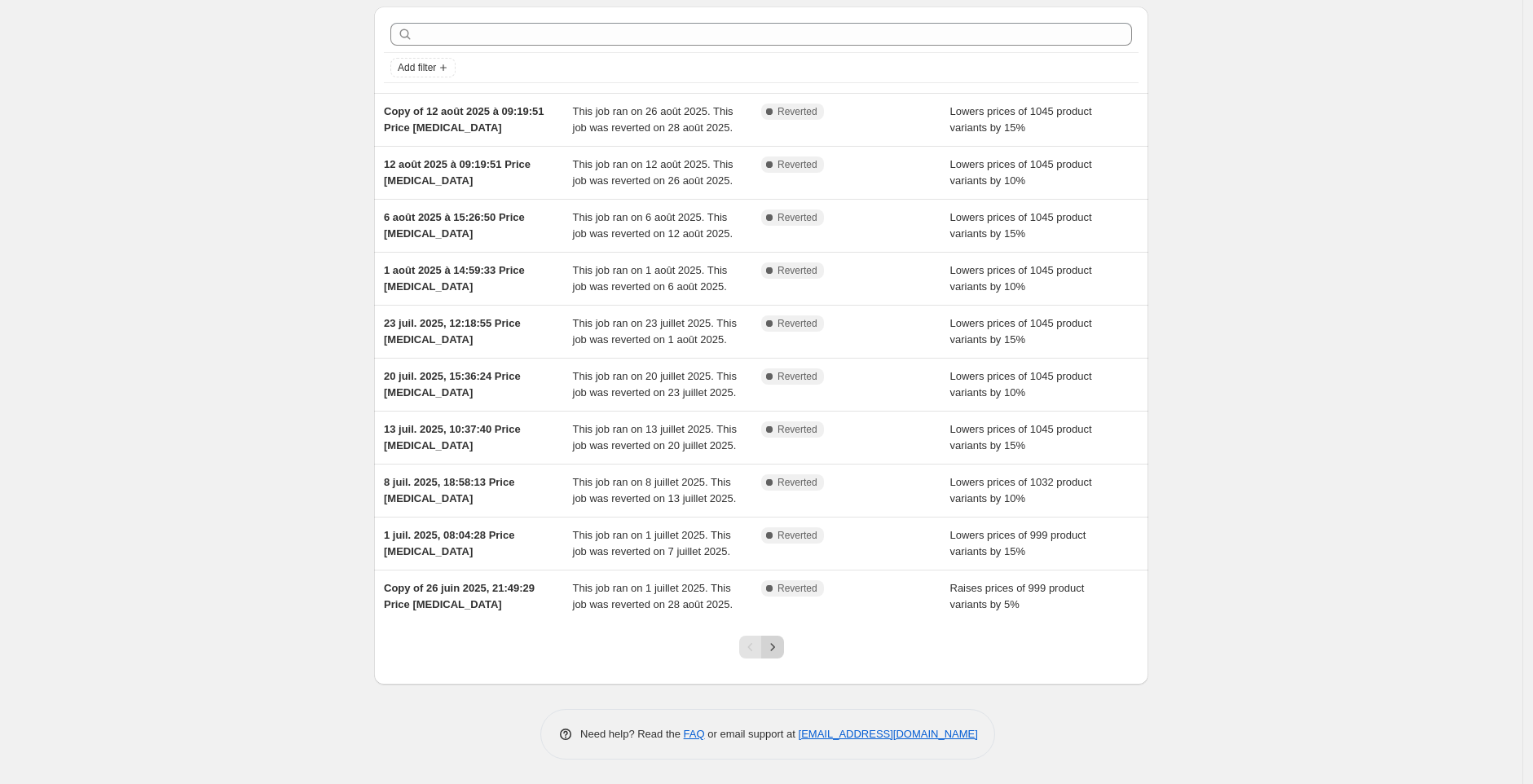
click at [774, 649] on icon "Next" at bounding box center [772, 647] width 4 height 7
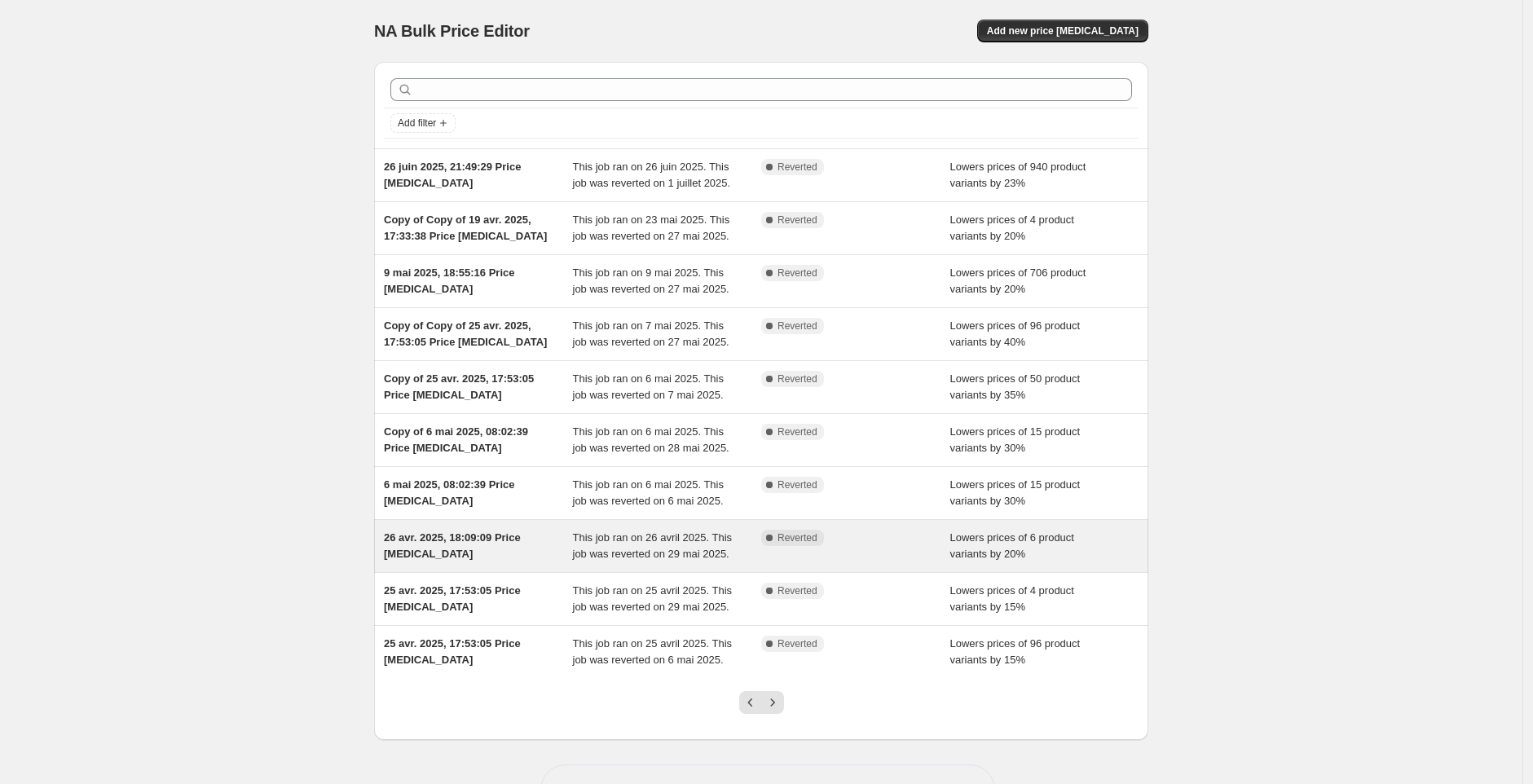
scroll to position [186, 0]
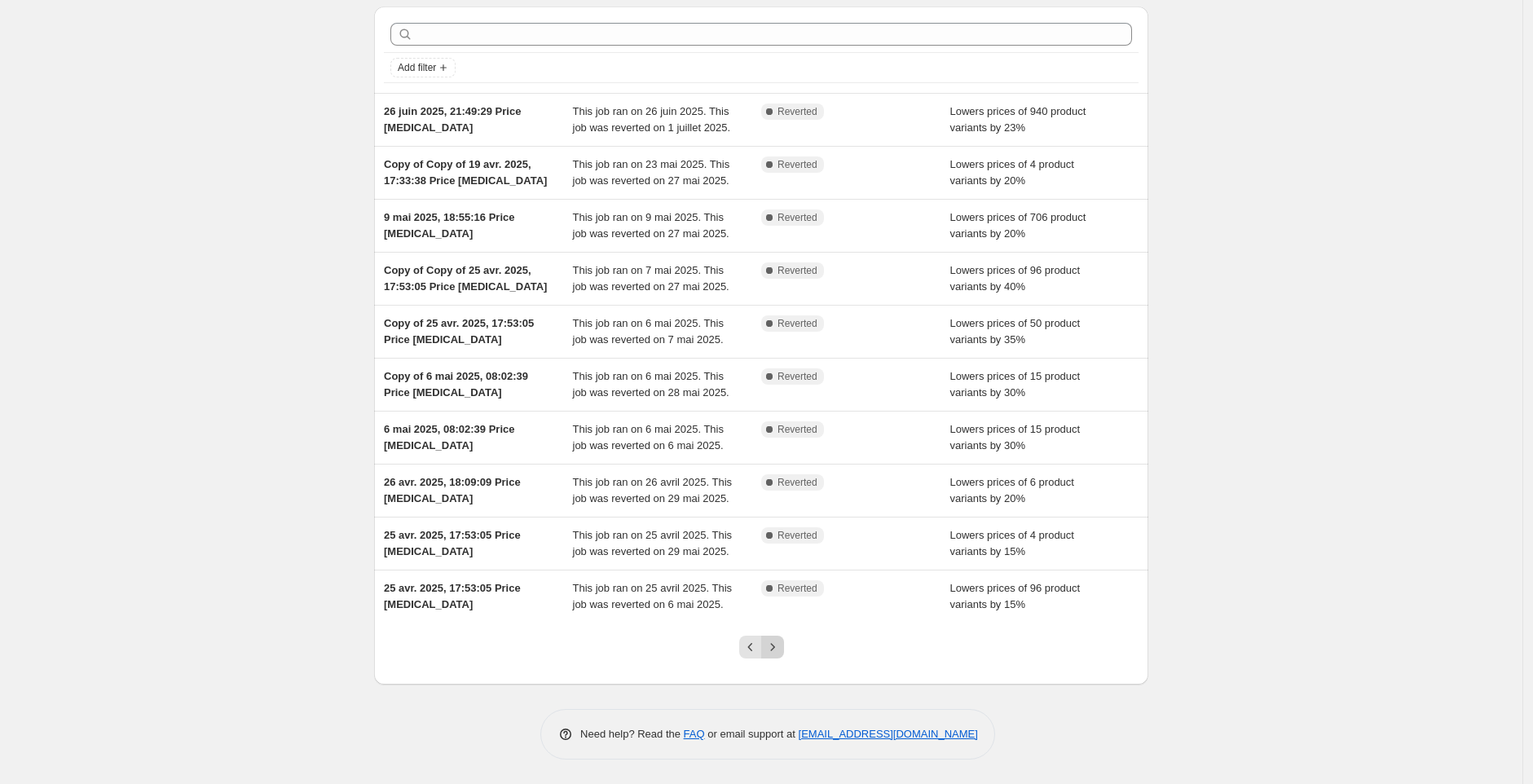
click at [777, 647] on icon "Next" at bounding box center [773, 647] width 17 height 17
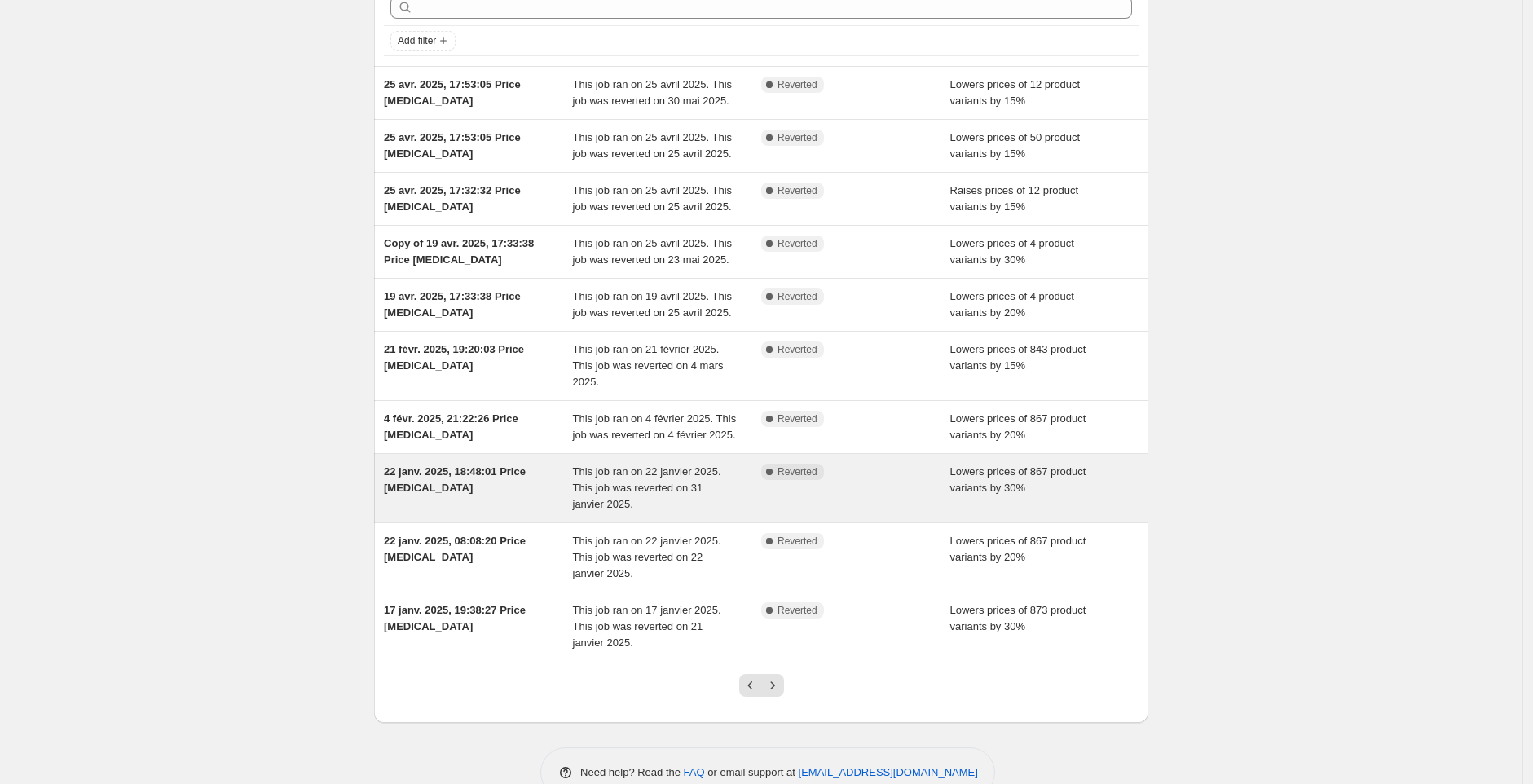
scroll to position [218, 0]
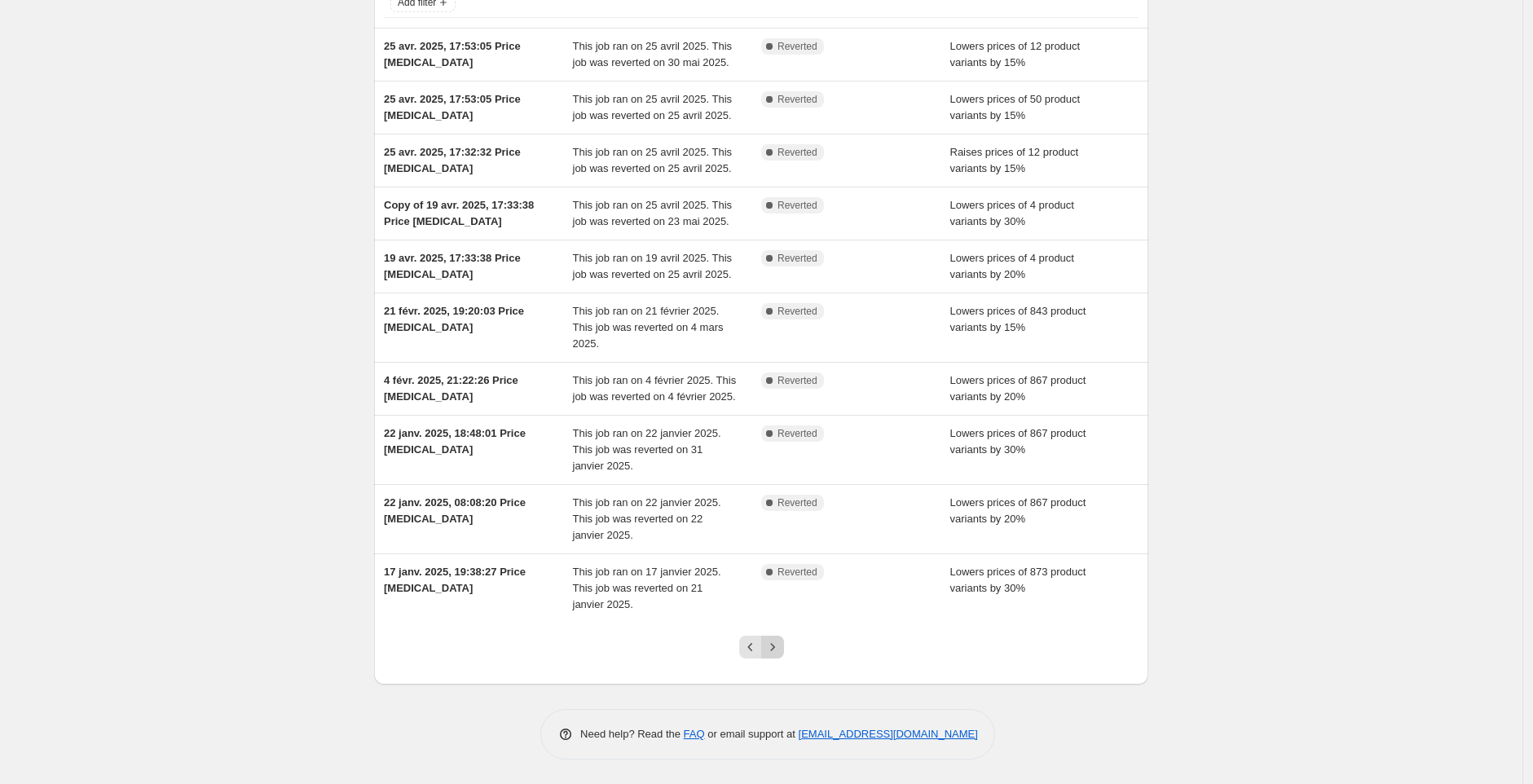
click at [777, 646] on icon "Next" at bounding box center [773, 647] width 17 height 17
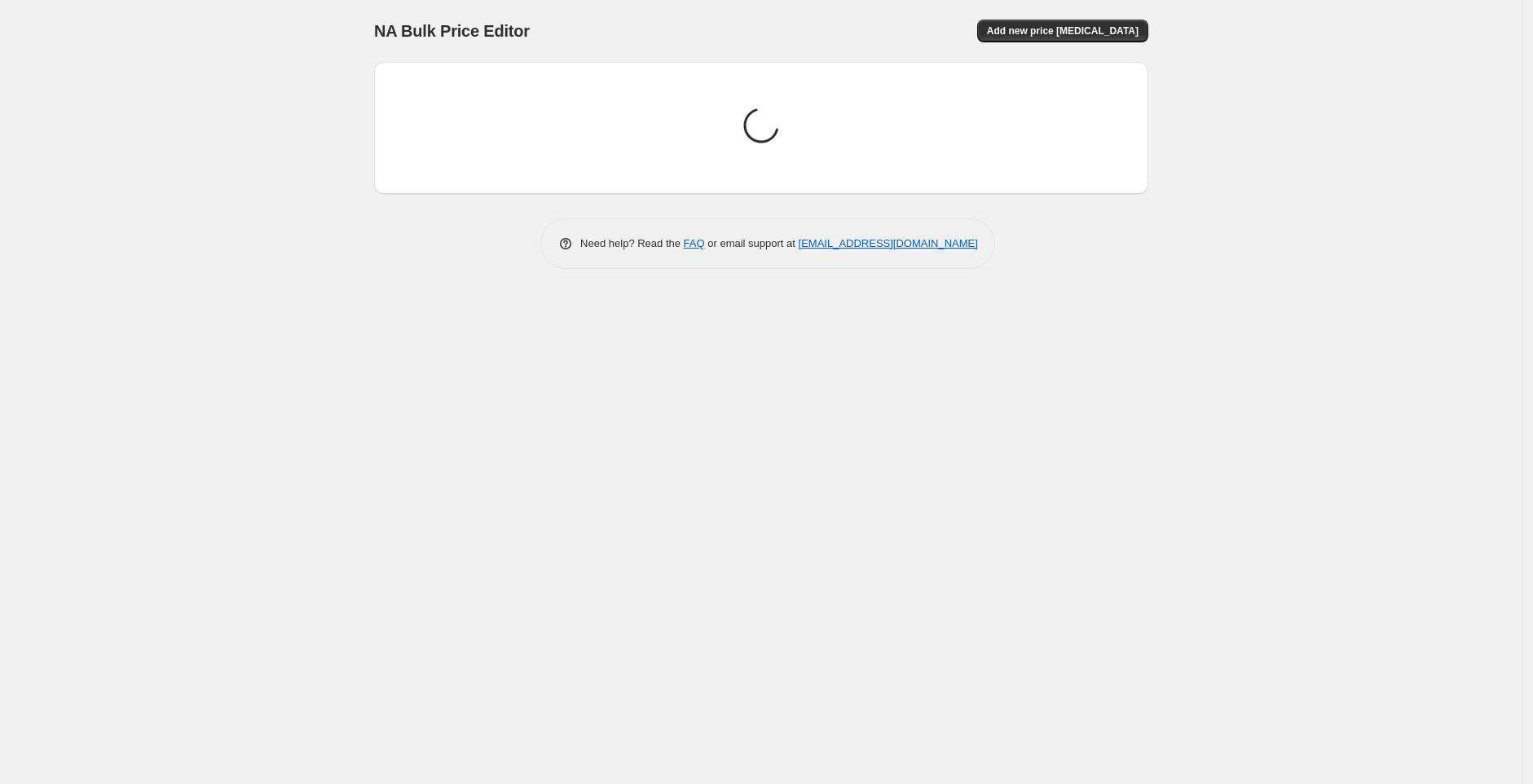
scroll to position [0, 0]
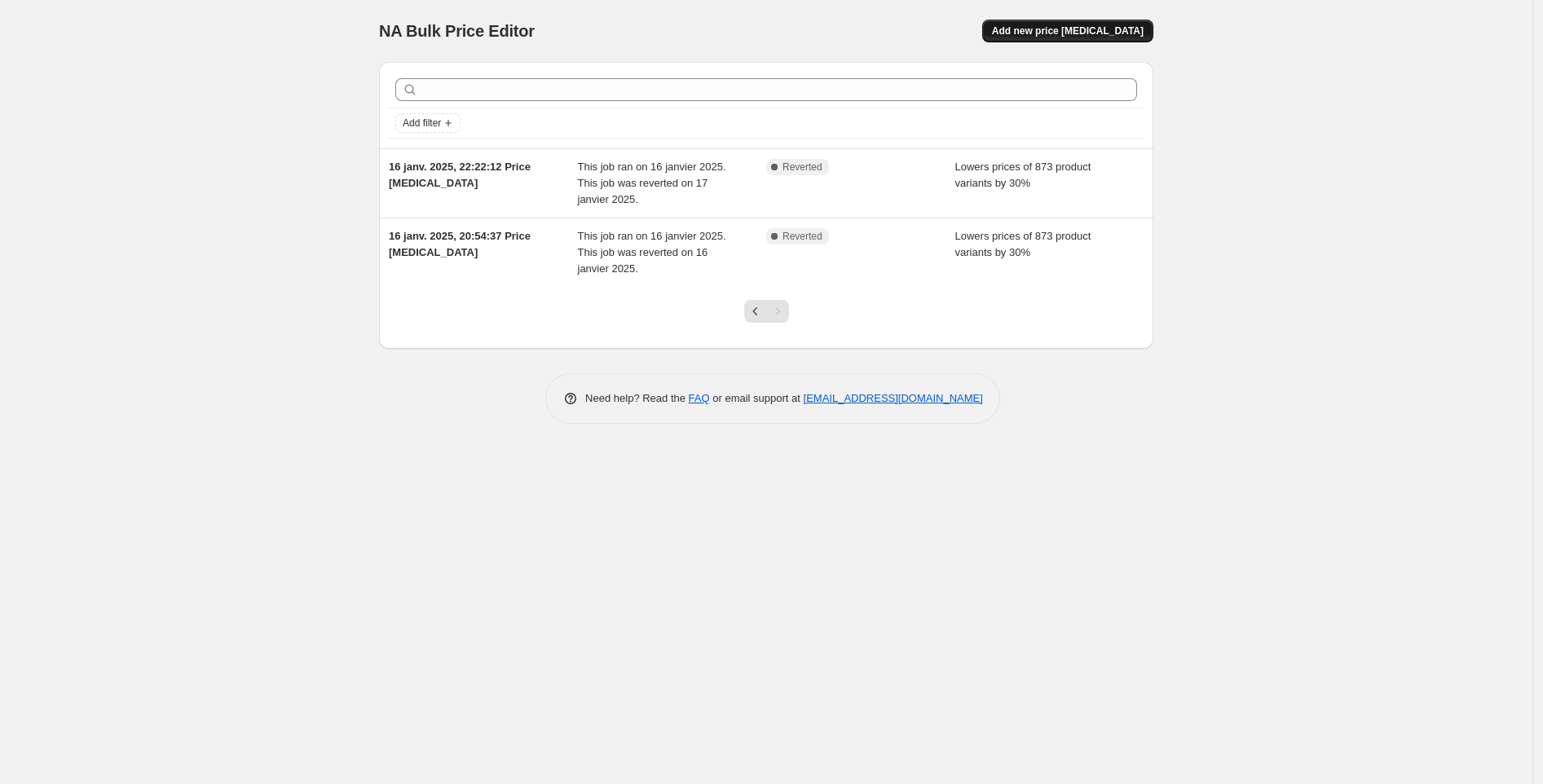
click at [1043, 34] on span "Add new price [MEDICAL_DATA]" at bounding box center [1067, 31] width 152 height 13
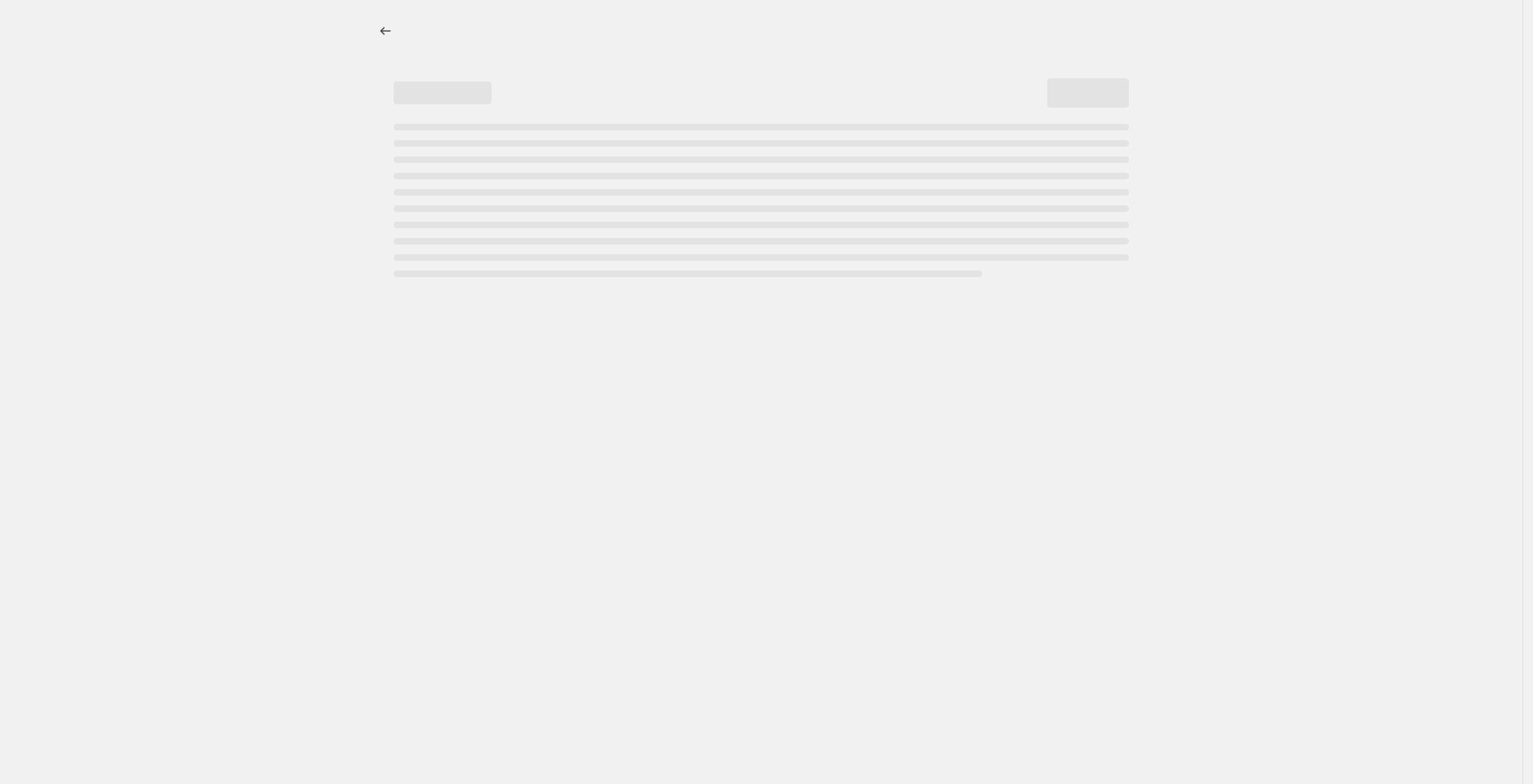
select select "percentage"
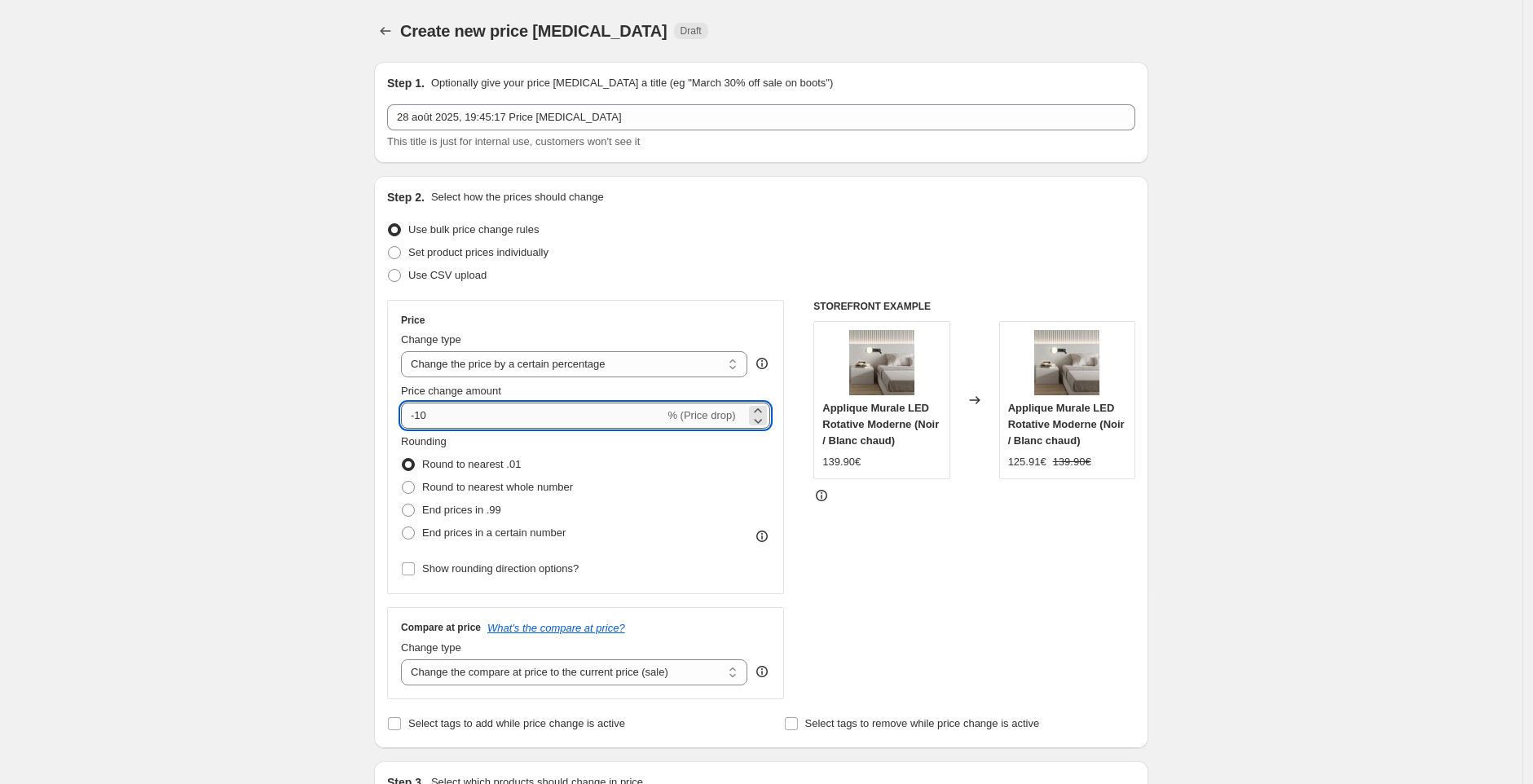
click at [518, 413] on input "-10" at bounding box center [532, 416] width 263 height 26
type input "-1"
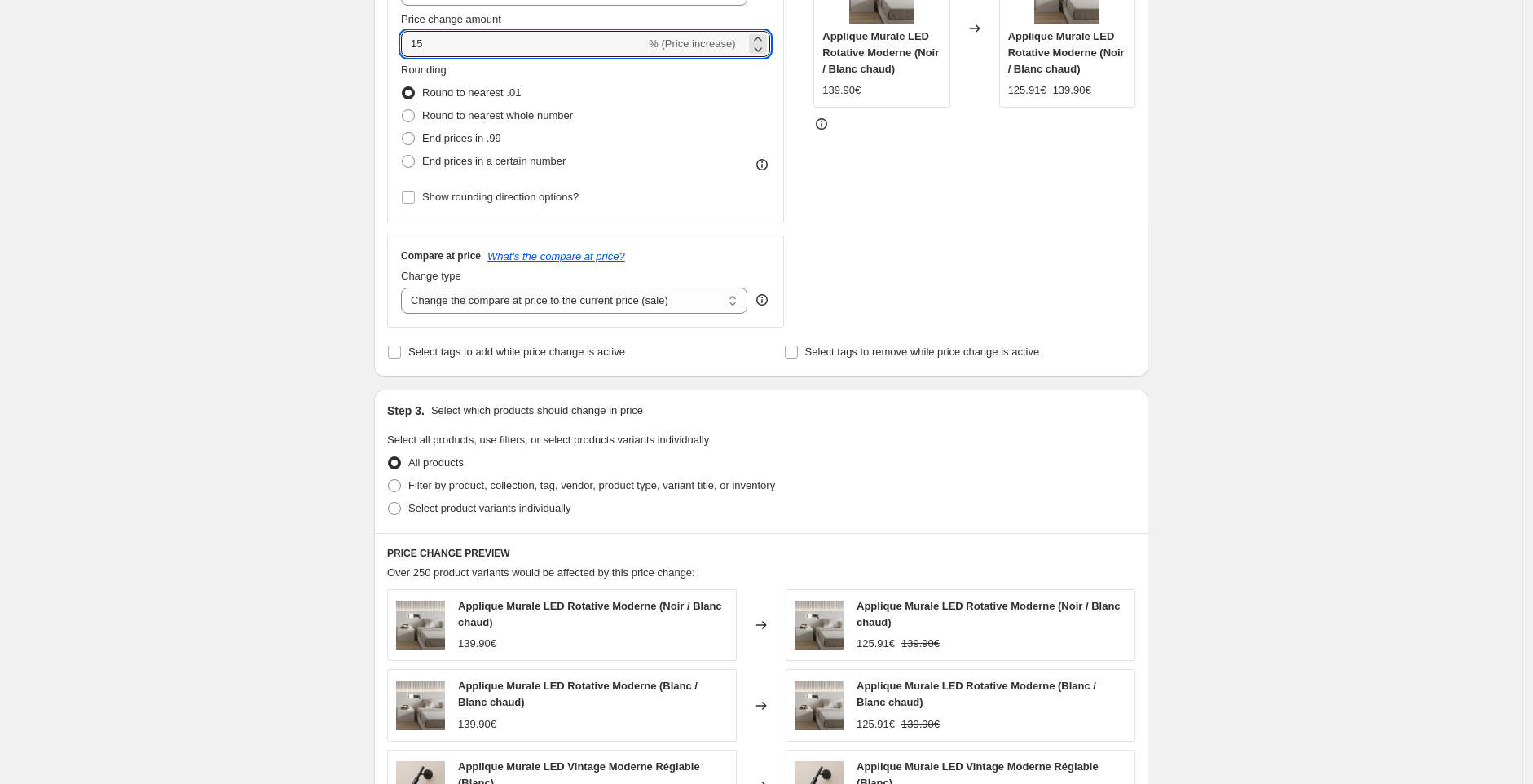
scroll to position [66, 0]
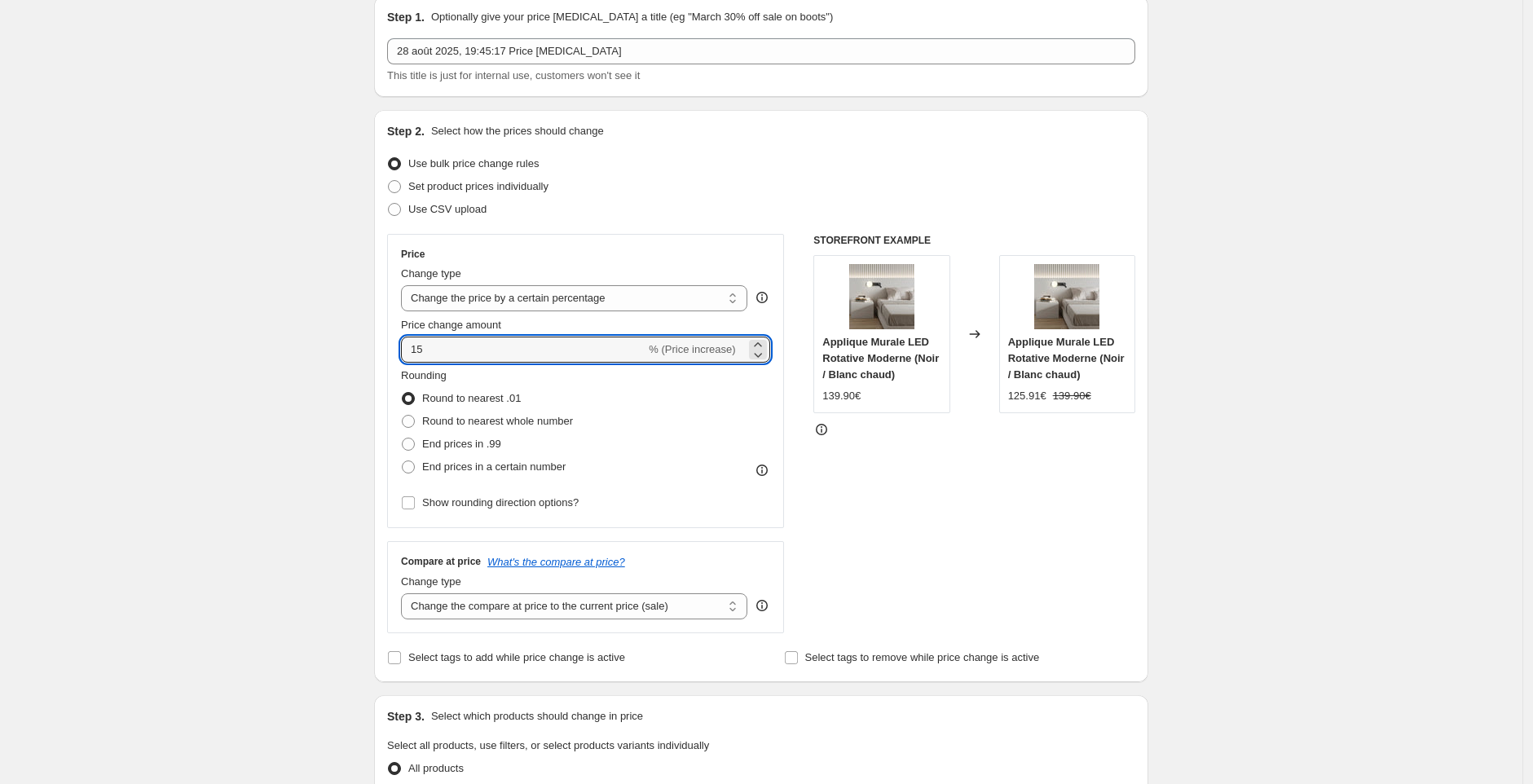
type input "15"
click at [502, 203] on div "Use CSV upload" at bounding box center [761, 209] width 748 height 23
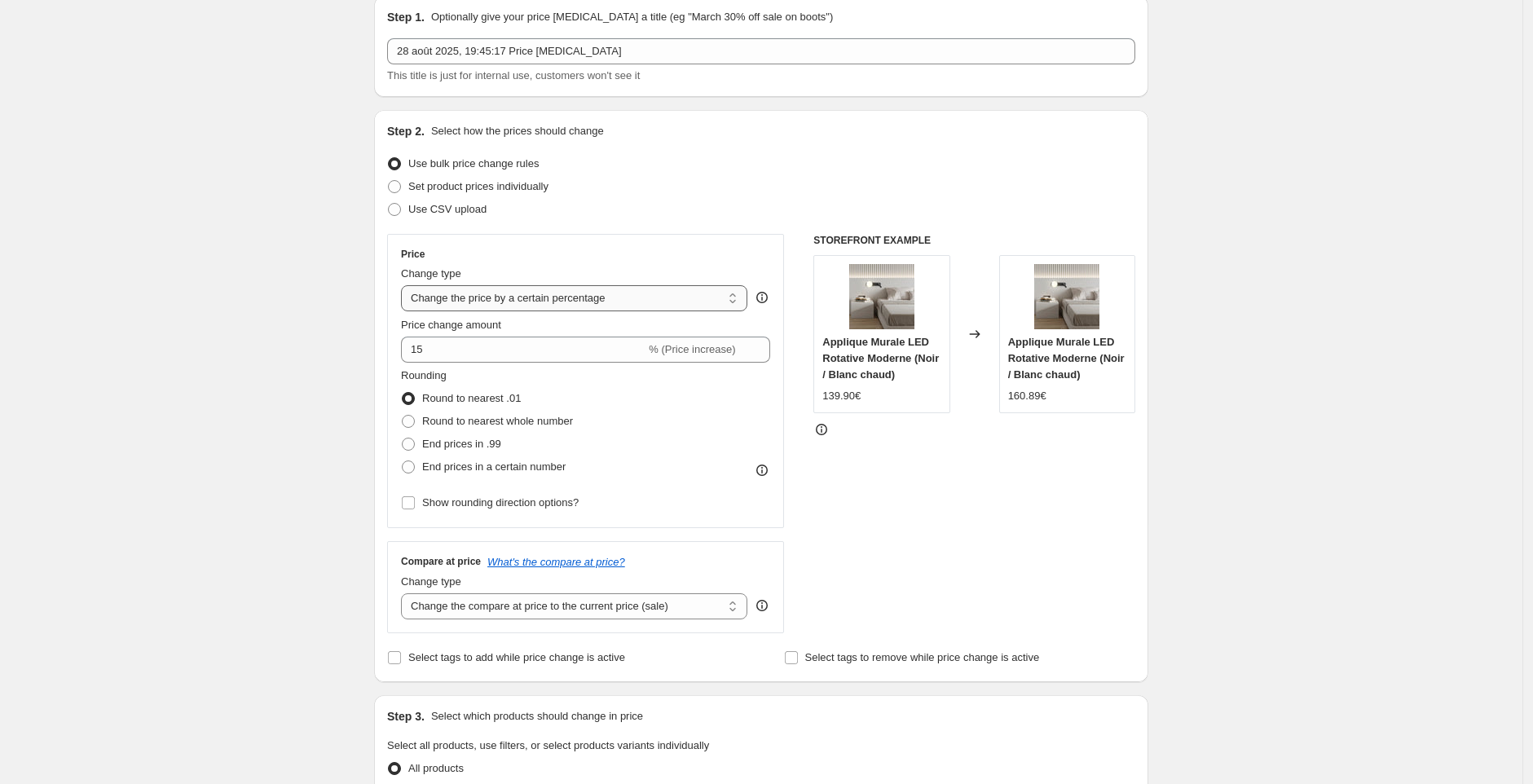
click at [570, 293] on select "Change the price to a certain amount Change the price by a certain amount Chang…" at bounding box center [574, 298] width 346 height 26
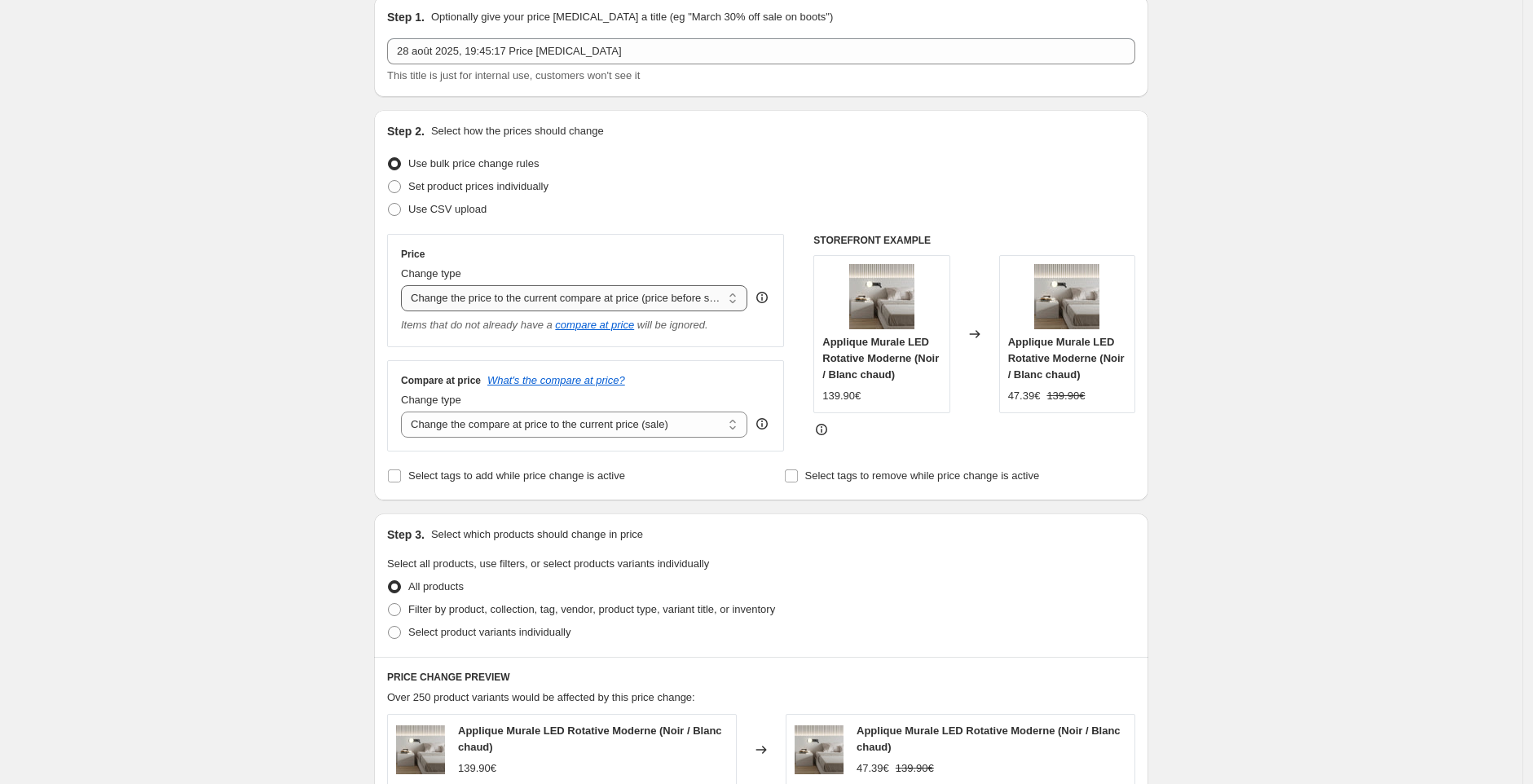
click at [618, 299] on select "Change the price to a certain amount Change the price by a certain amount Chang…" at bounding box center [574, 298] width 346 height 26
select select "percentage"
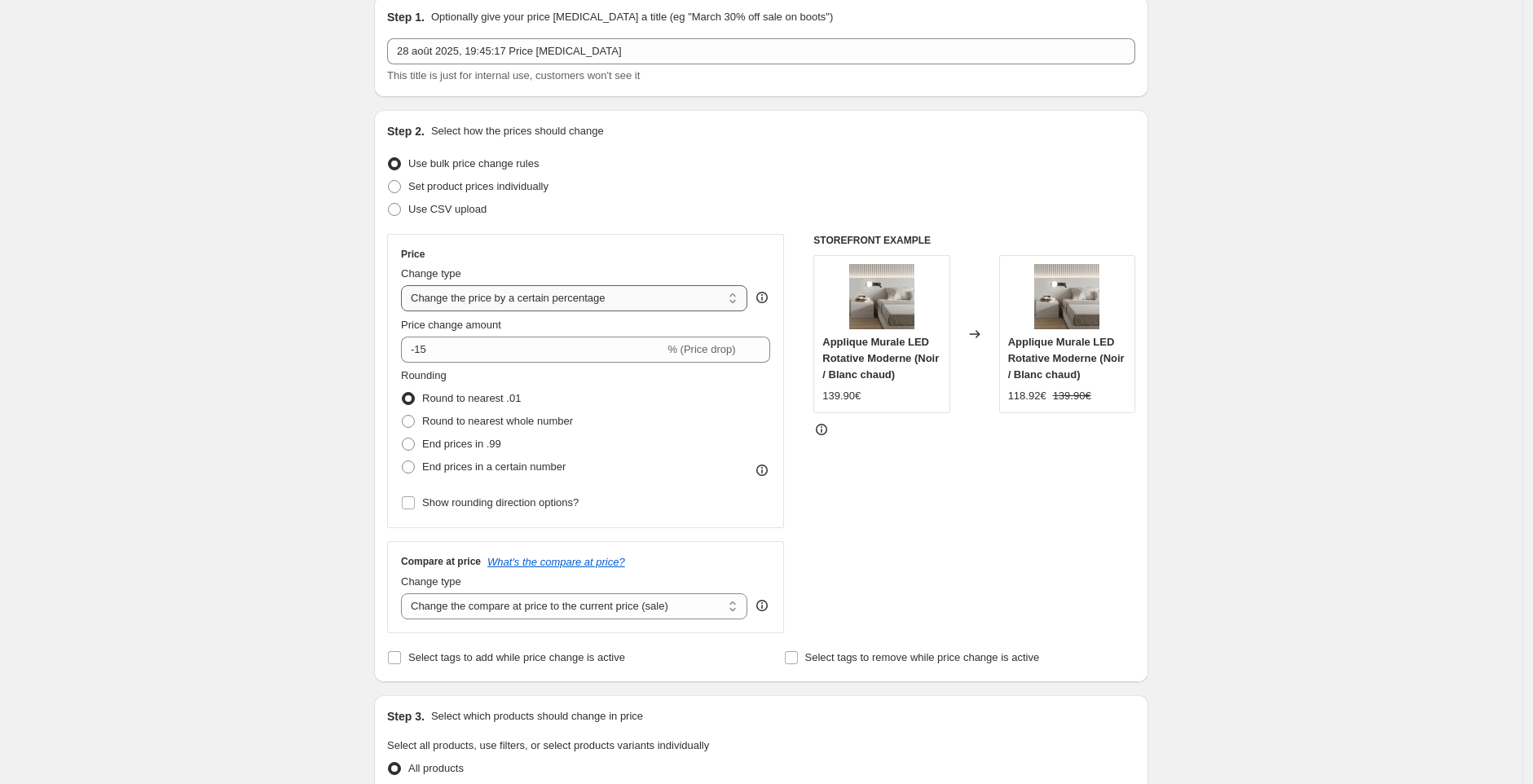
click at [599, 292] on select "Change the price to a certain amount Change the price by a certain amount Chang…" at bounding box center [574, 298] width 346 height 26
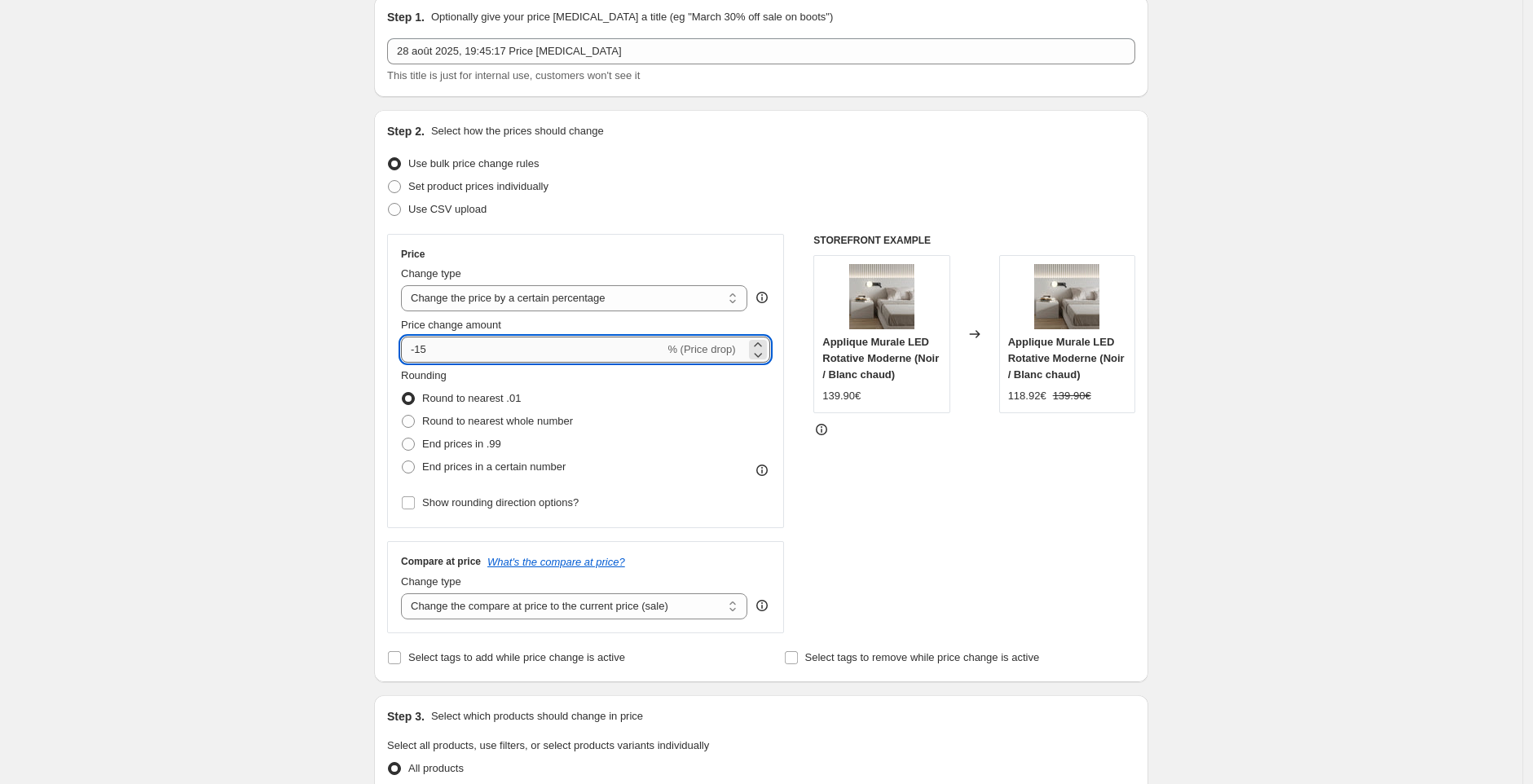
click at [425, 355] on input "-15" at bounding box center [532, 350] width 263 height 26
type input "1"
type input "5"
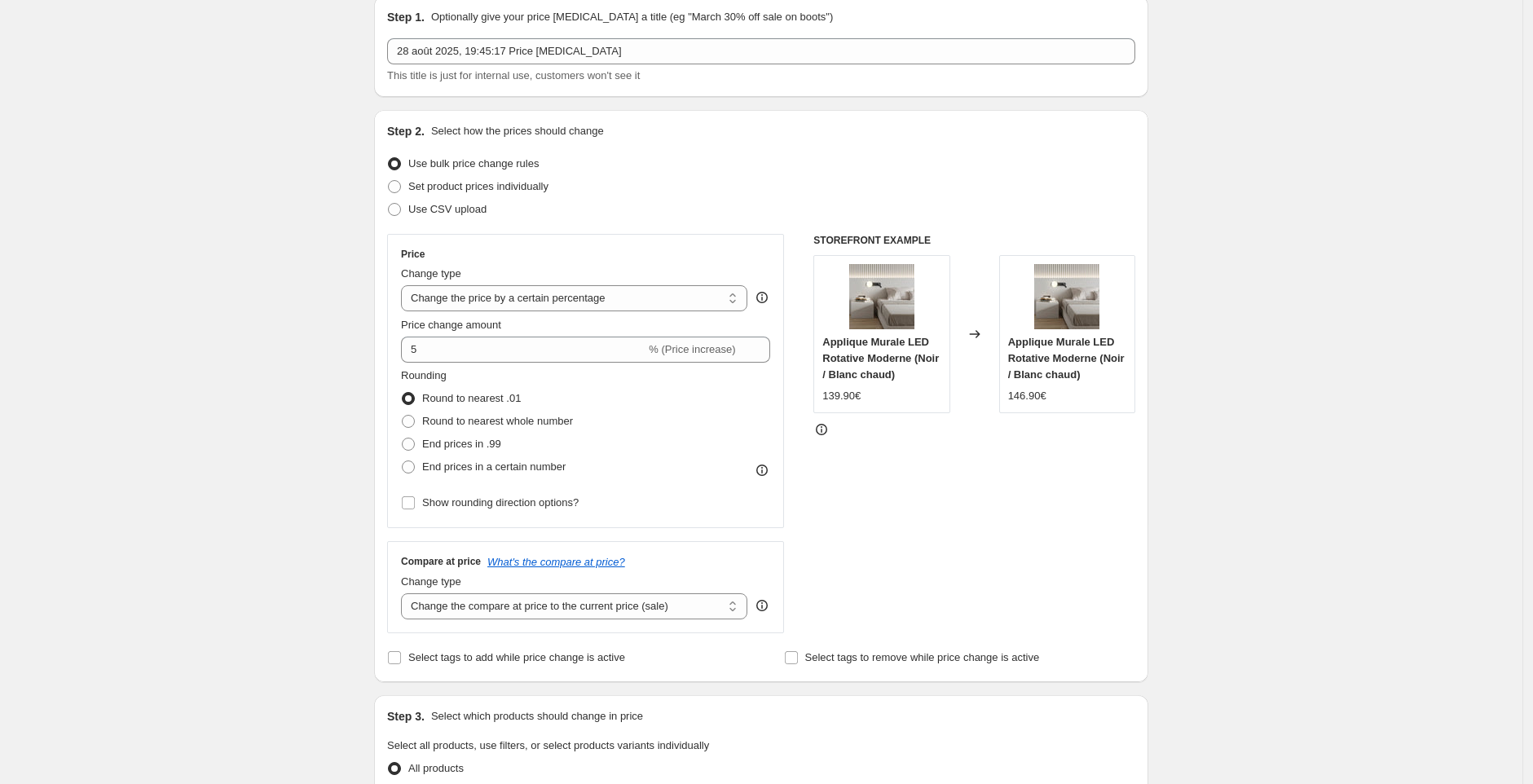
click at [1218, 497] on div "Create new price [MEDICAL_DATA]. This page is ready Create new price [MEDICAL_D…" at bounding box center [761, 762] width 1523 height 1655
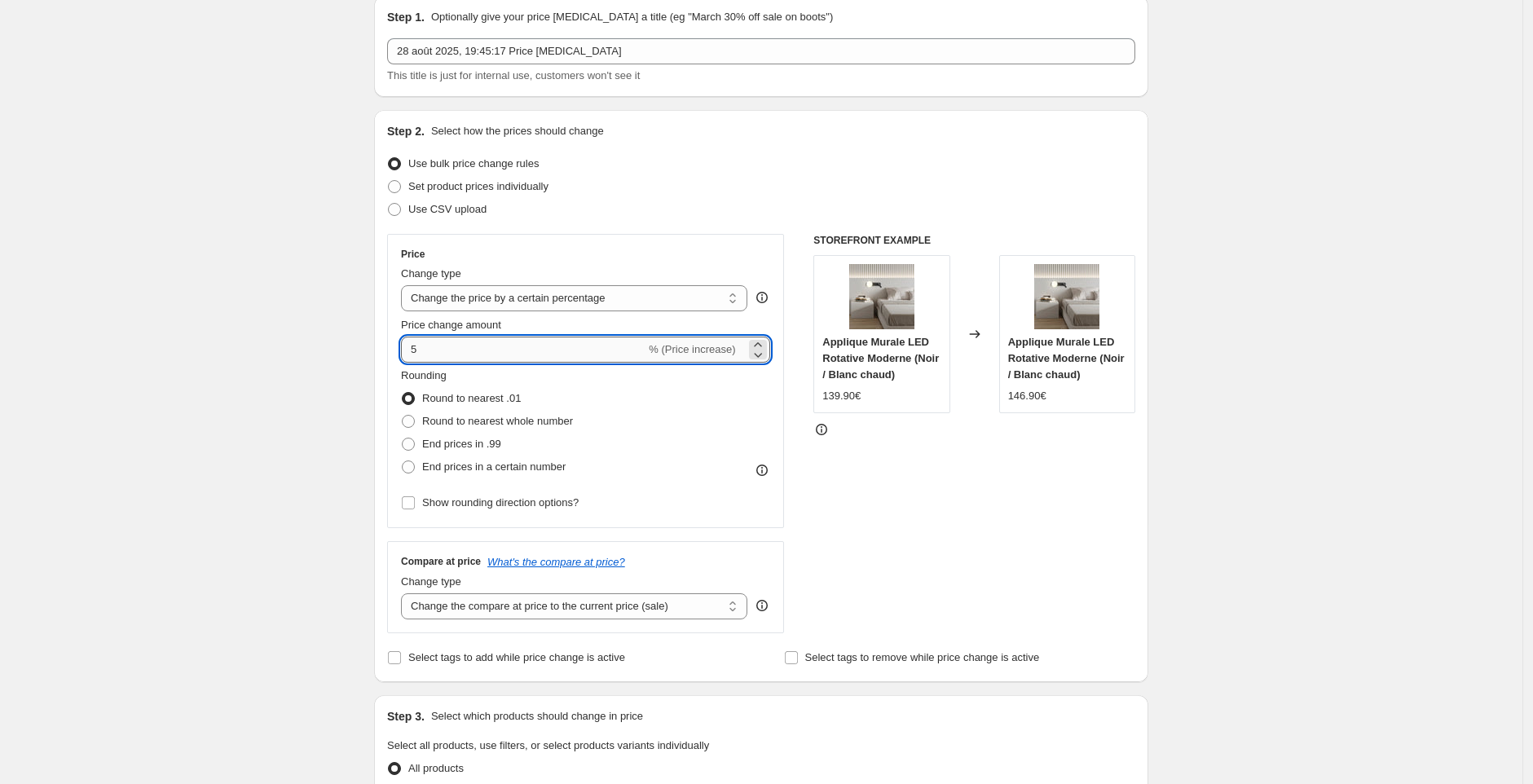
click at [455, 352] on input "5" at bounding box center [523, 350] width 244 height 26
type input "1"
type input "15"
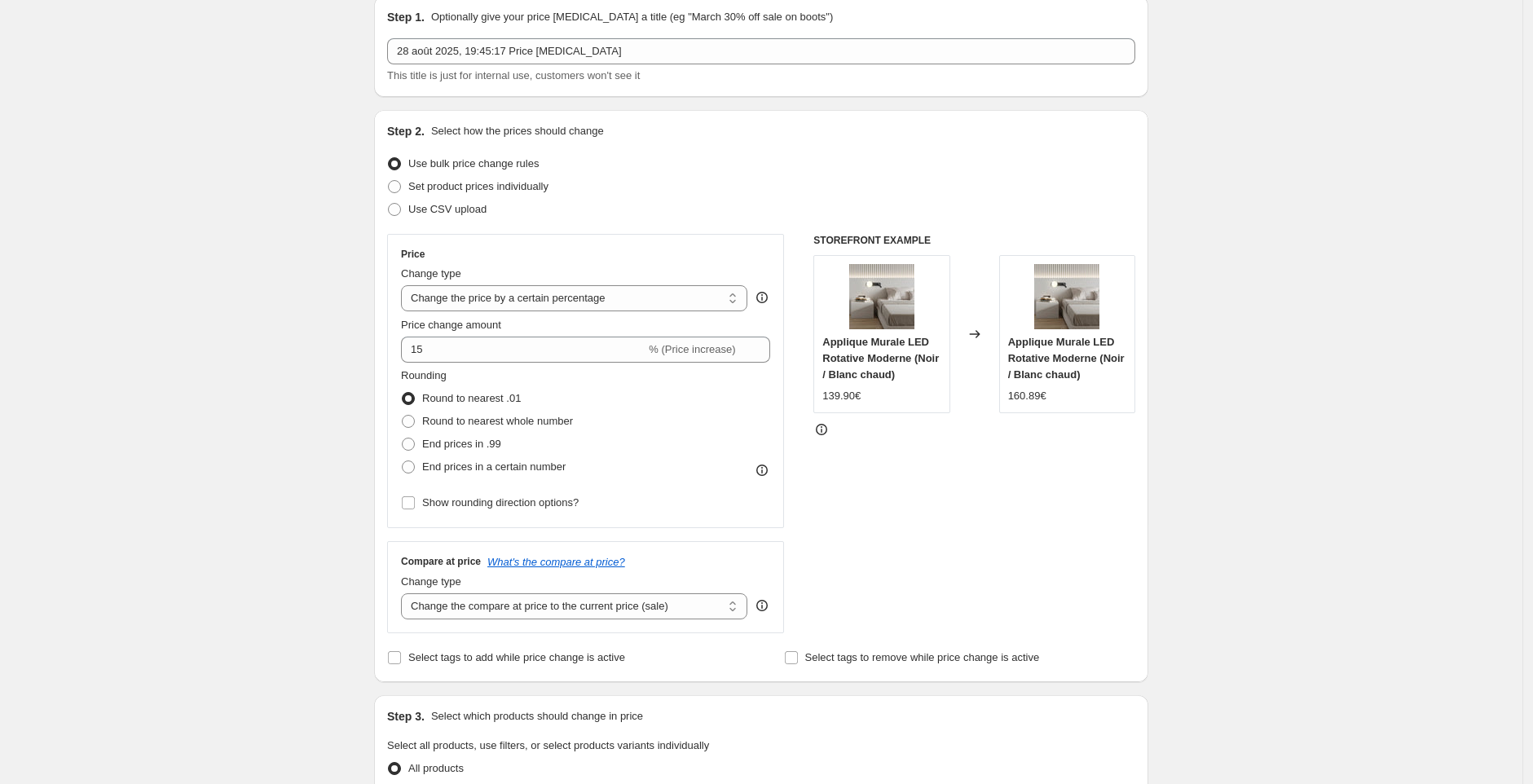
click at [1257, 524] on div "Create new price [MEDICAL_DATA]. This page is ready Create new price [MEDICAL_D…" at bounding box center [761, 762] width 1523 height 1655
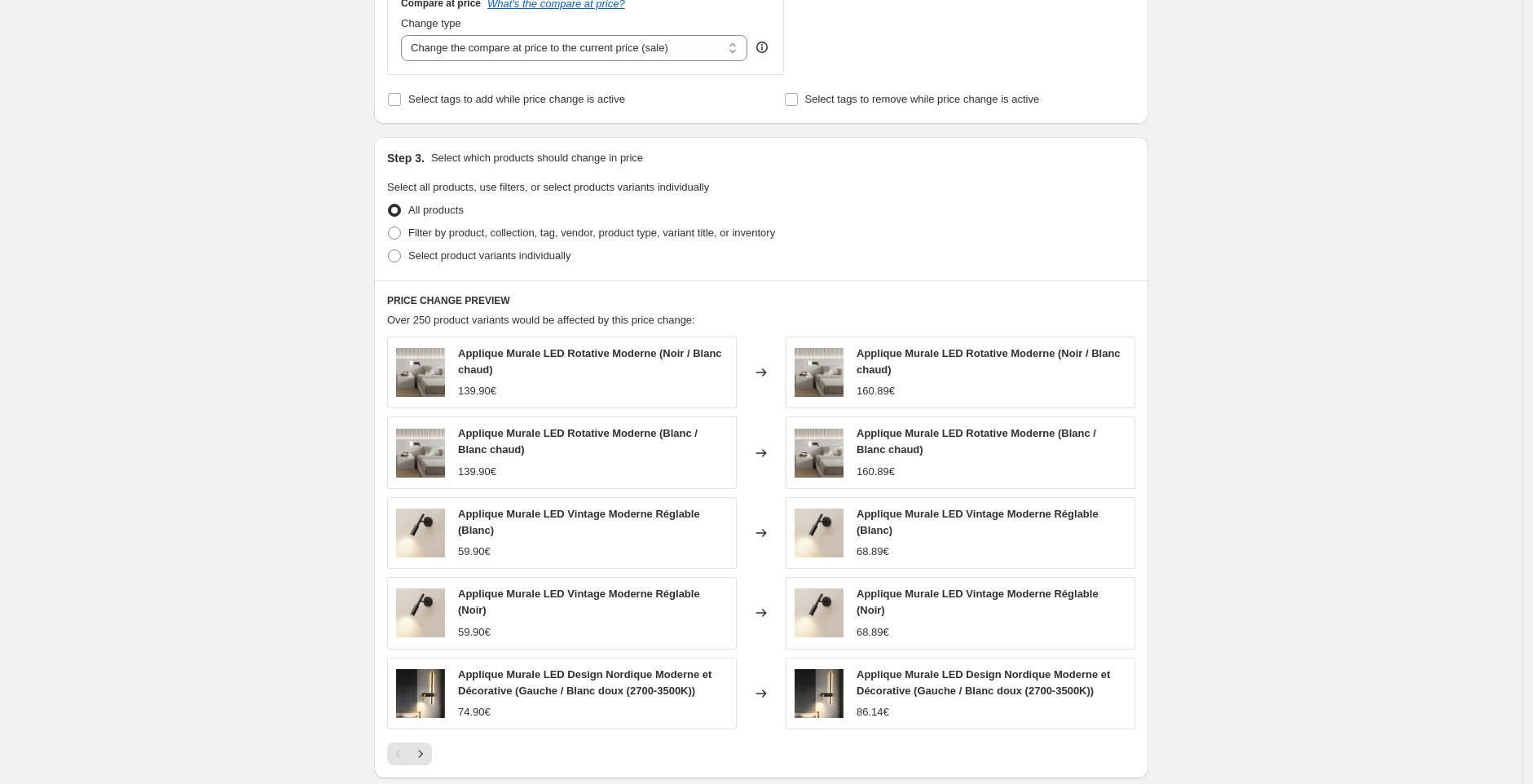
scroll to position [872, 0]
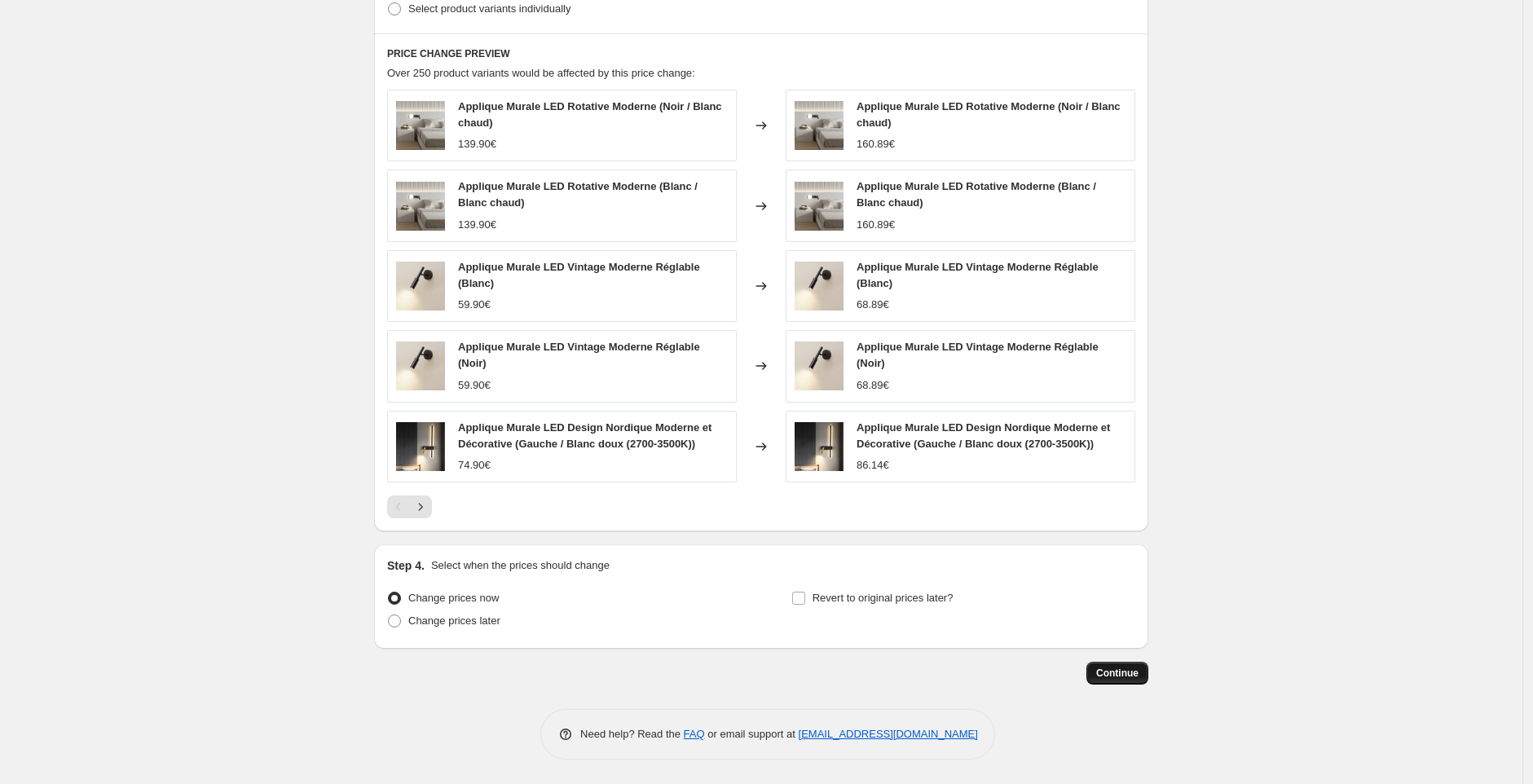
click at [1121, 673] on span "Continue" at bounding box center [1117, 673] width 43 height 13
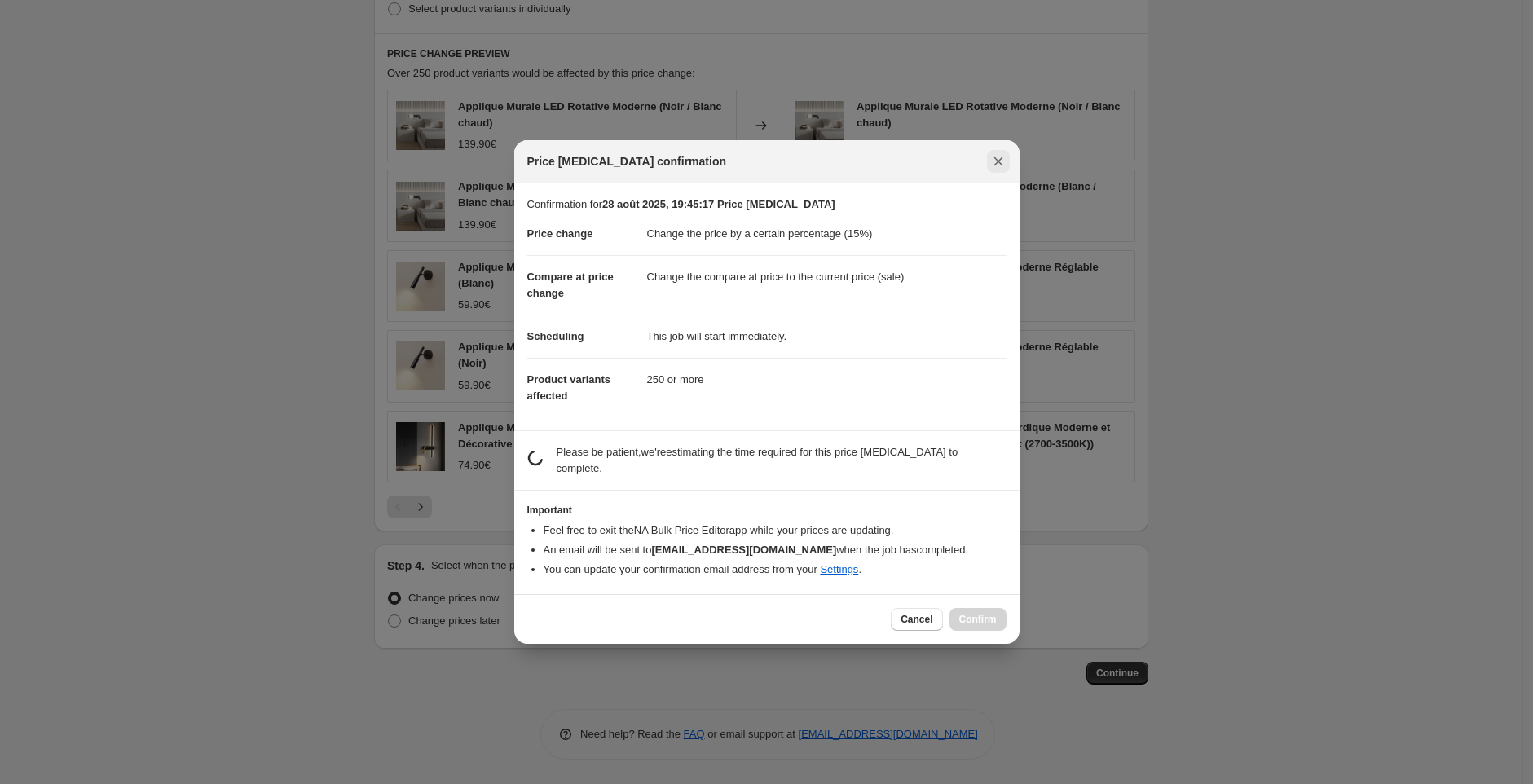
click at [1005, 159] on icon "Close" at bounding box center [999, 162] width 17 height 17
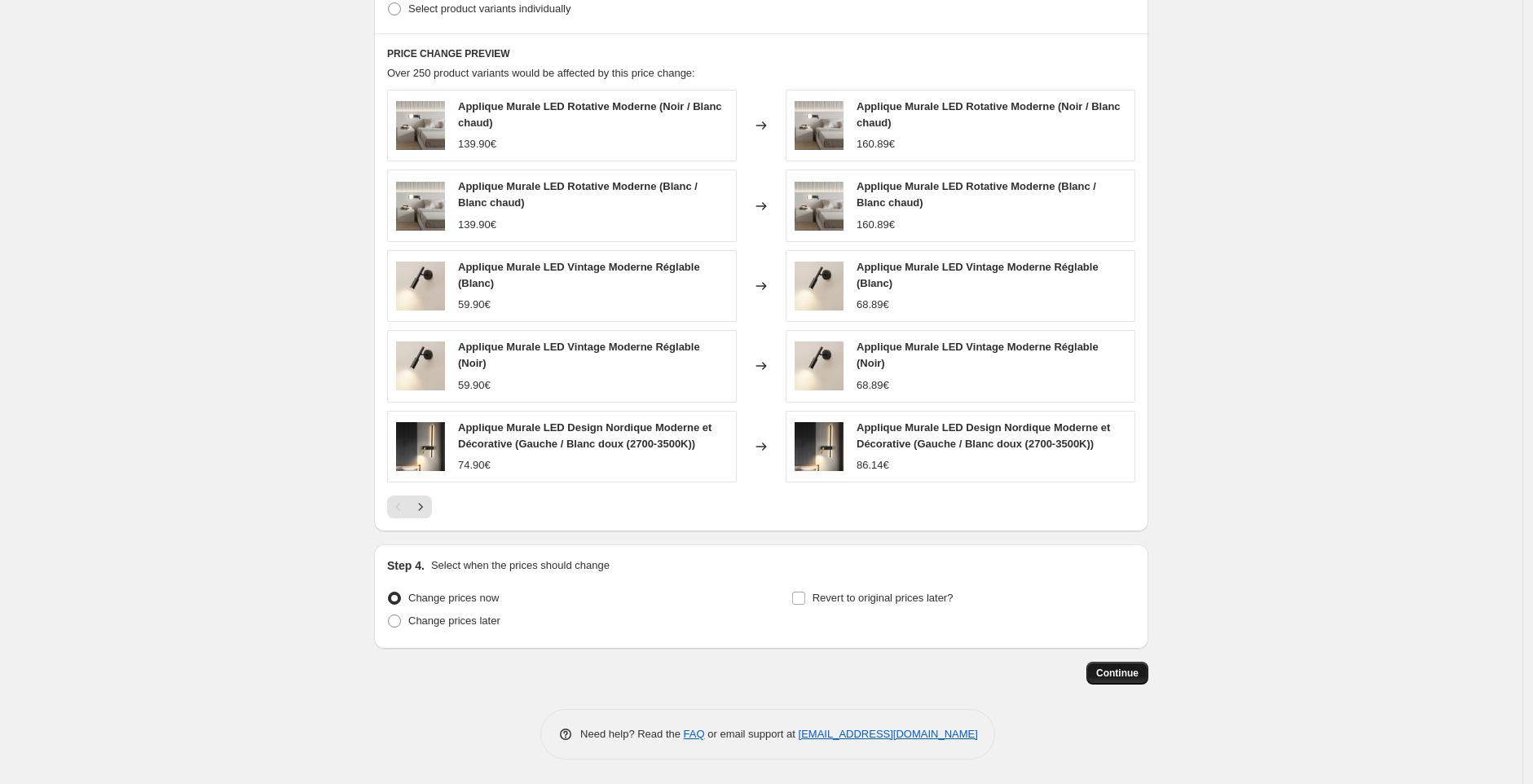
click at [1121, 673] on span "Continue" at bounding box center [1117, 673] width 43 height 13
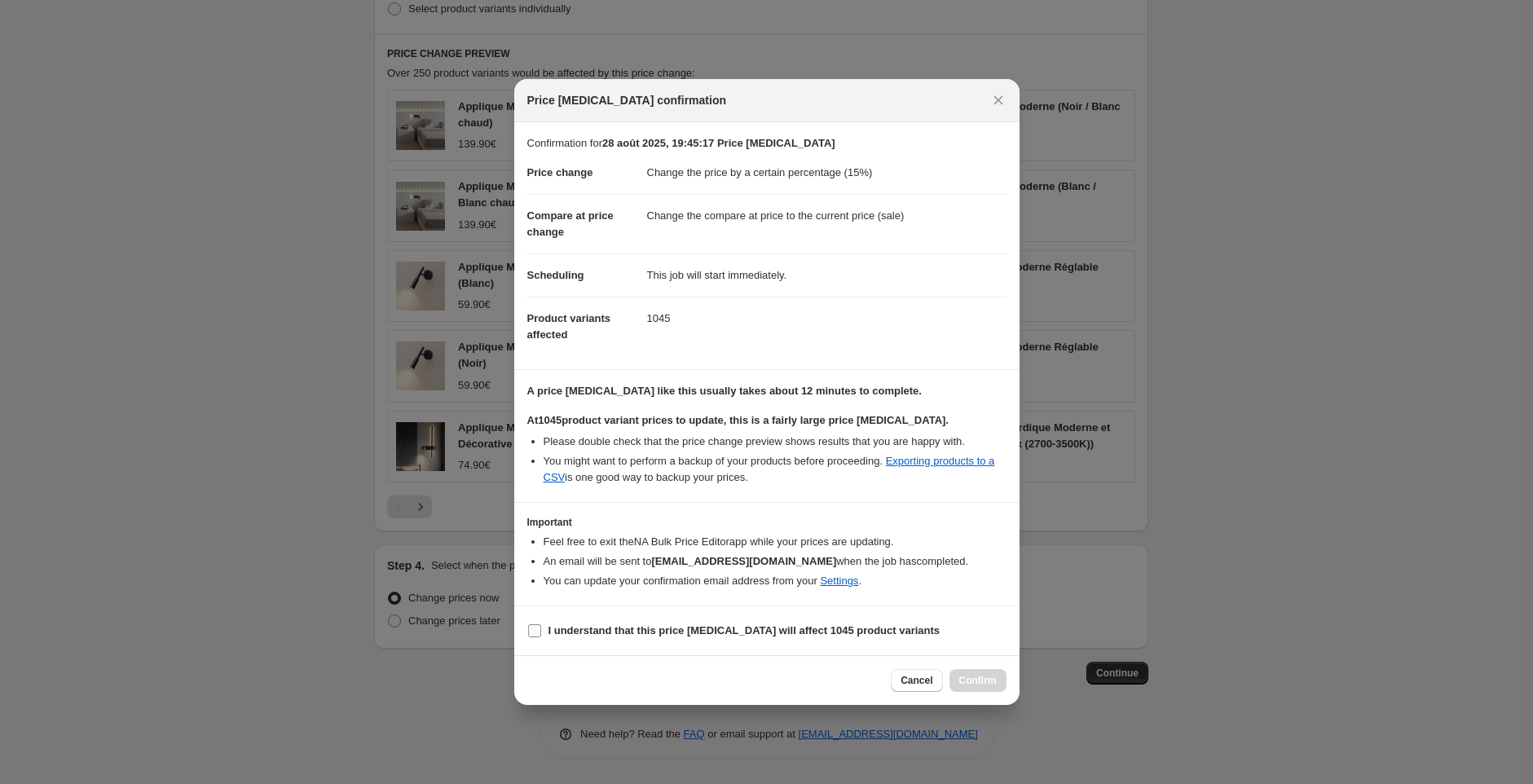
click at [696, 626] on b "I understand that this price [MEDICAL_DATA] will affect 1045 product variants" at bounding box center [744, 629] width 392 height 12
click at [542, 626] on input "I understand that this price [MEDICAL_DATA] will affect 1045 product variants" at bounding box center [534, 630] width 13 height 13
checkbox input "true"
click at [1047, 235] on div at bounding box center [766, 392] width 1533 height 784
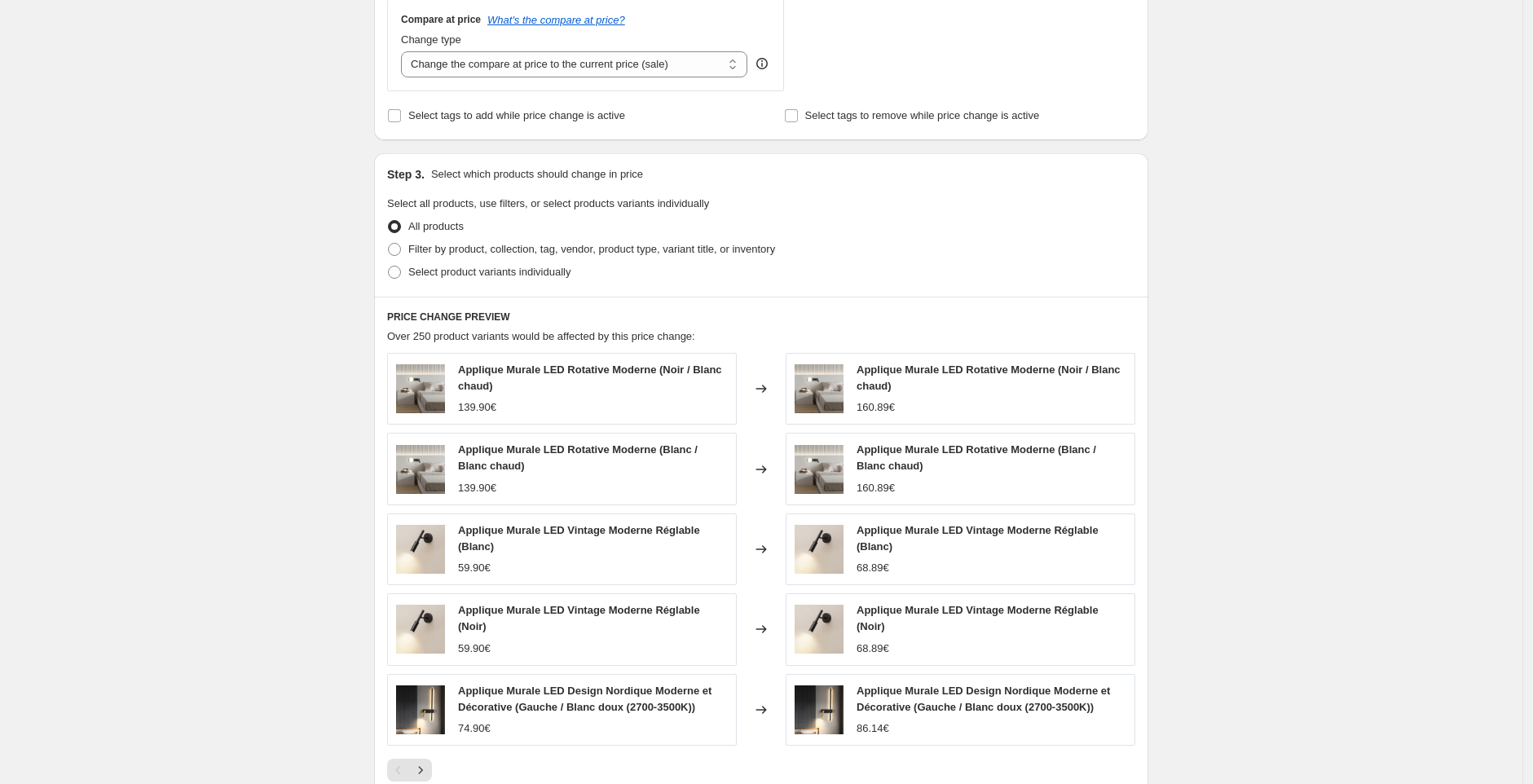
scroll to position [872, 0]
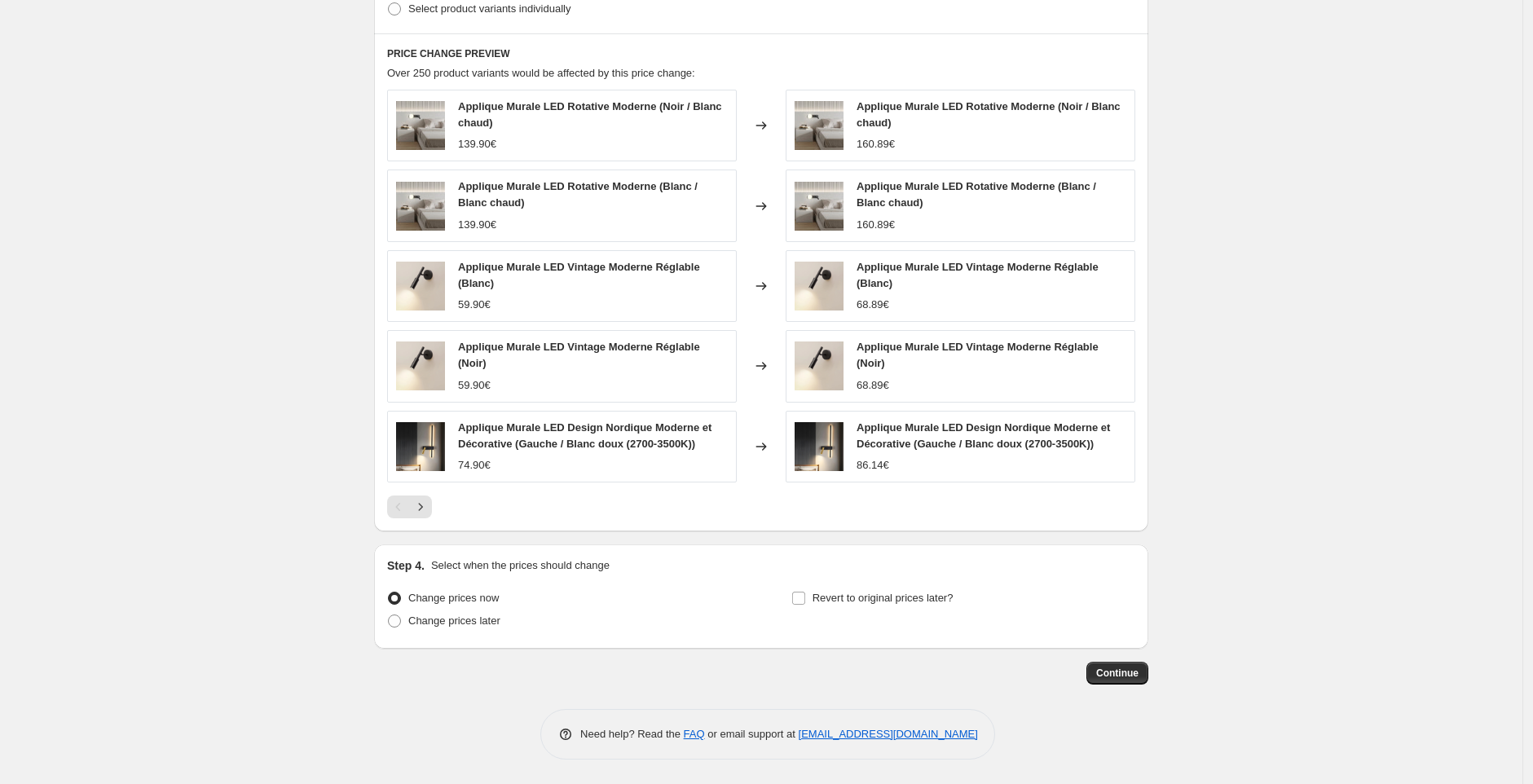
click at [1124, 671] on span "Continue" at bounding box center [1117, 673] width 43 height 13
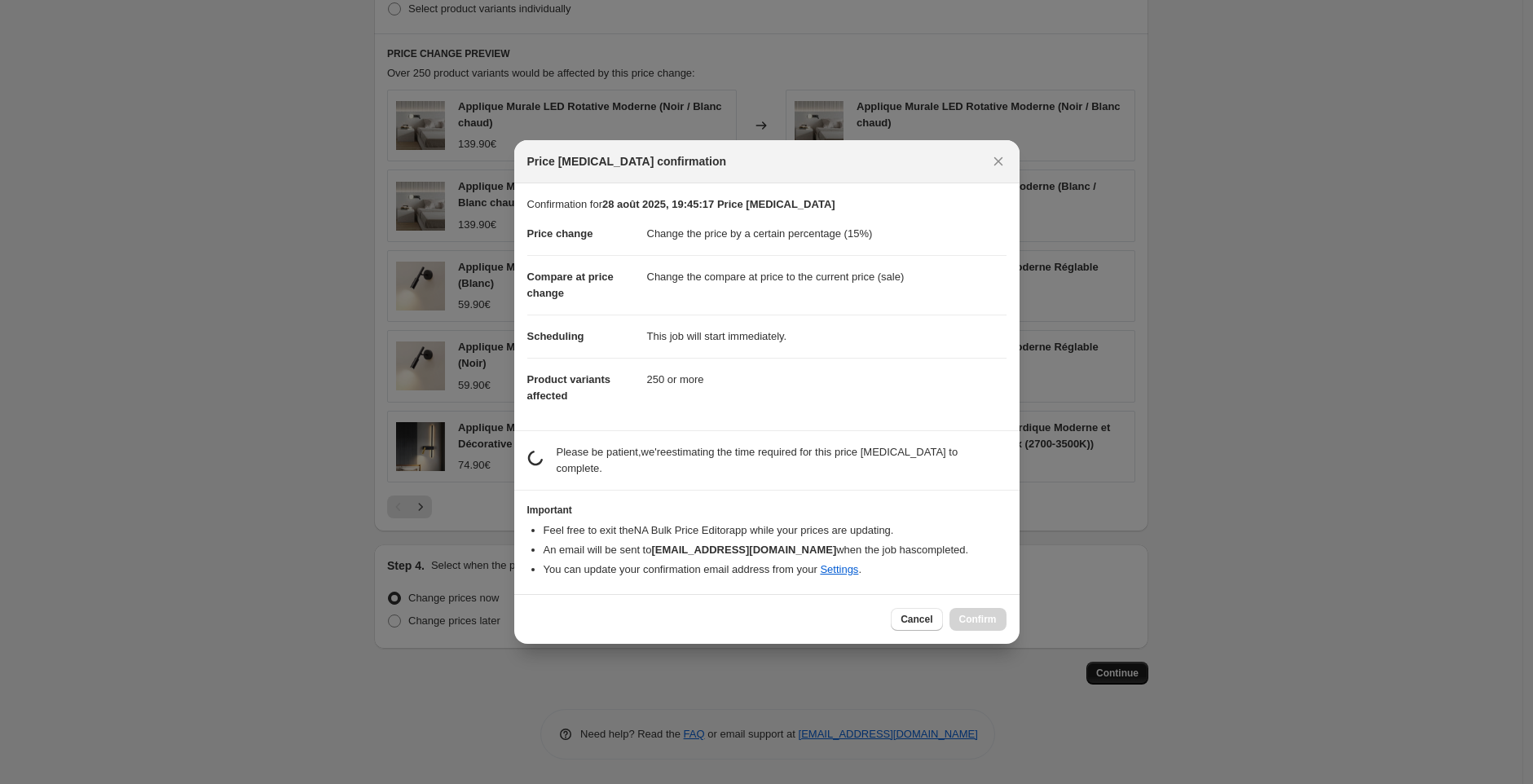
scroll to position [0, 0]
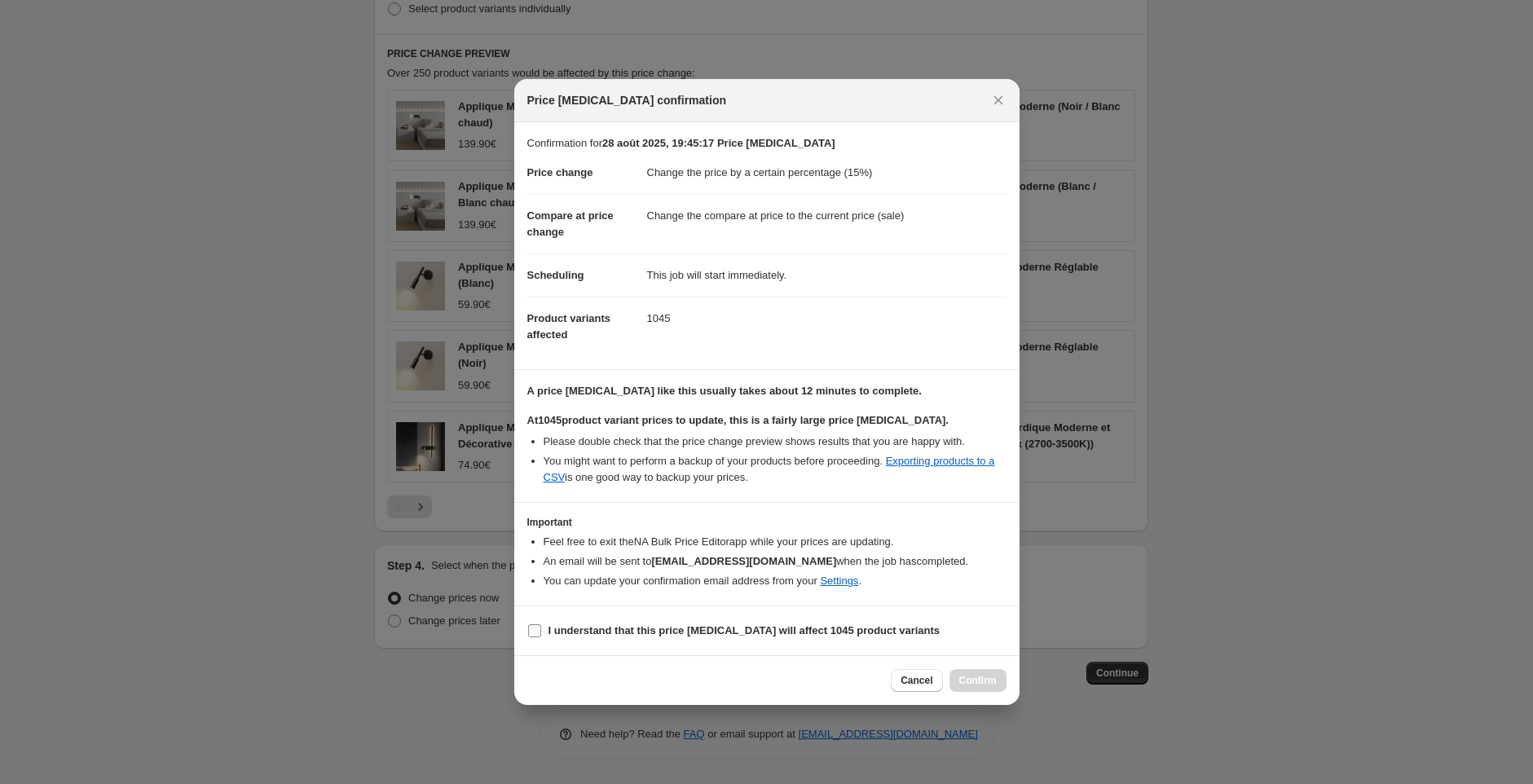
click at [530, 630] on input "I understand that this price [MEDICAL_DATA] will affect 1045 product variants" at bounding box center [534, 630] width 13 height 13
checkbox input "true"
click at [984, 678] on span "Confirm" at bounding box center [978, 680] width 37 height 13
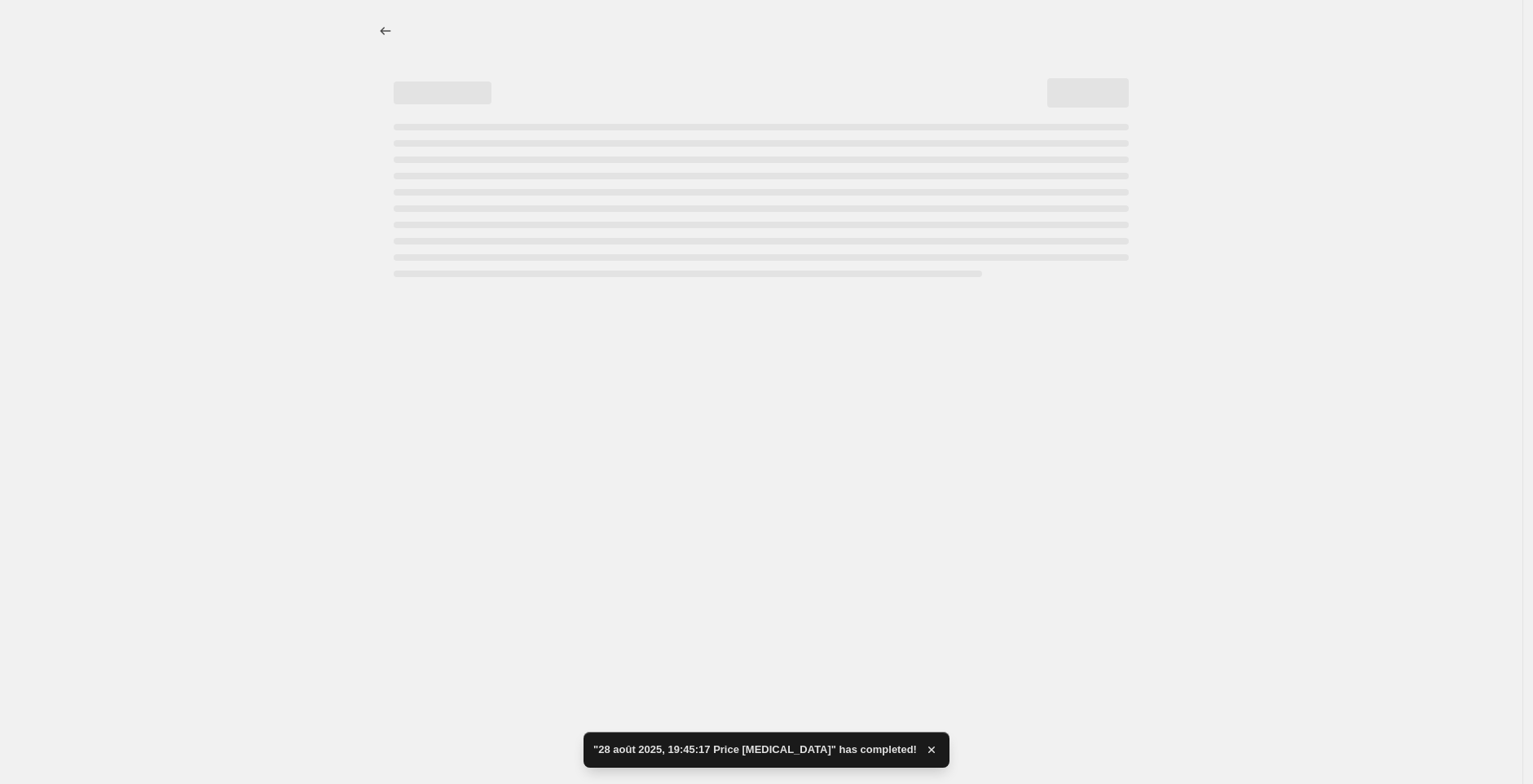
select select "percentage"
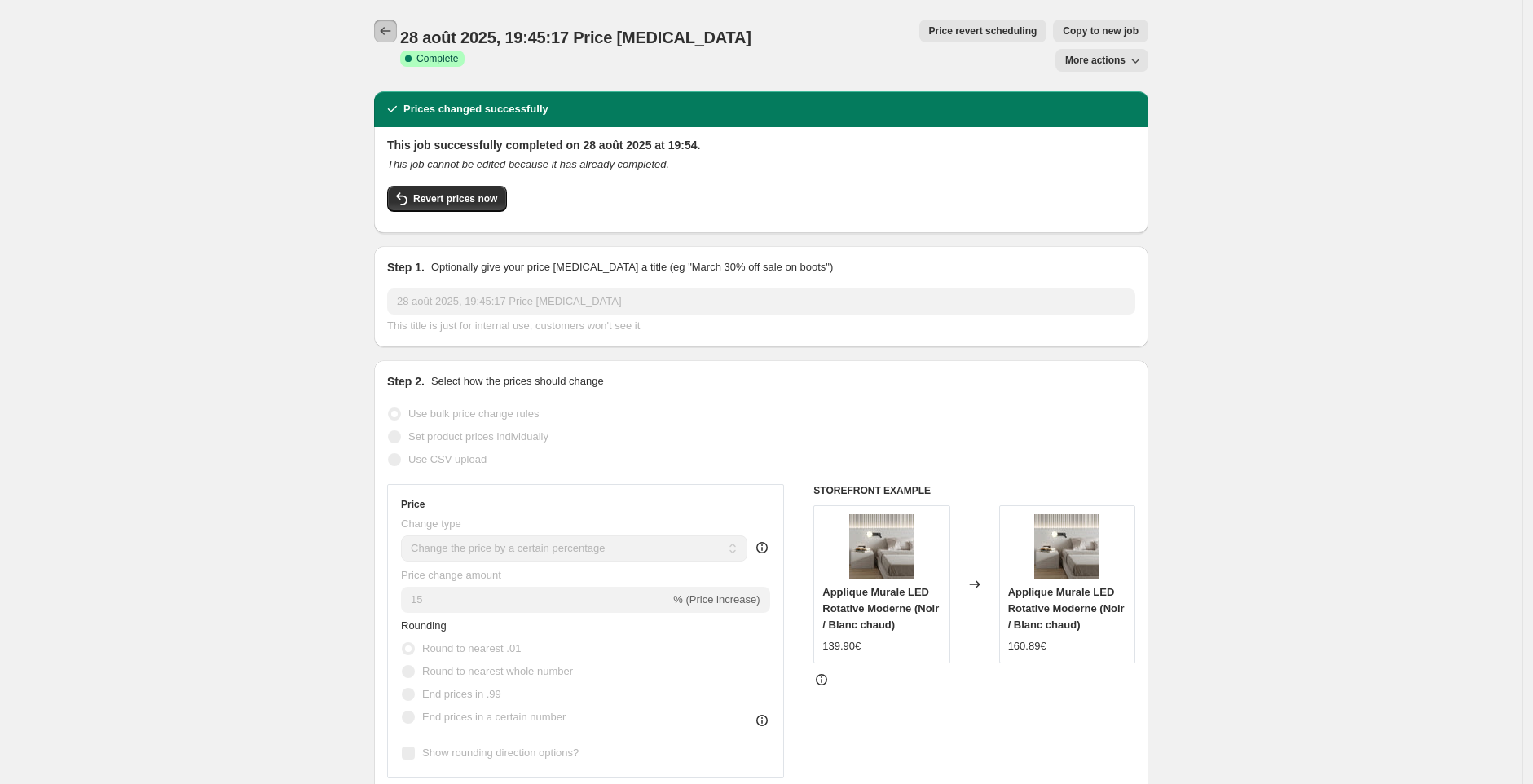
click at [393, 28] on icon "Price change jobs" at bounding box center [386, 31] width 17 height 17
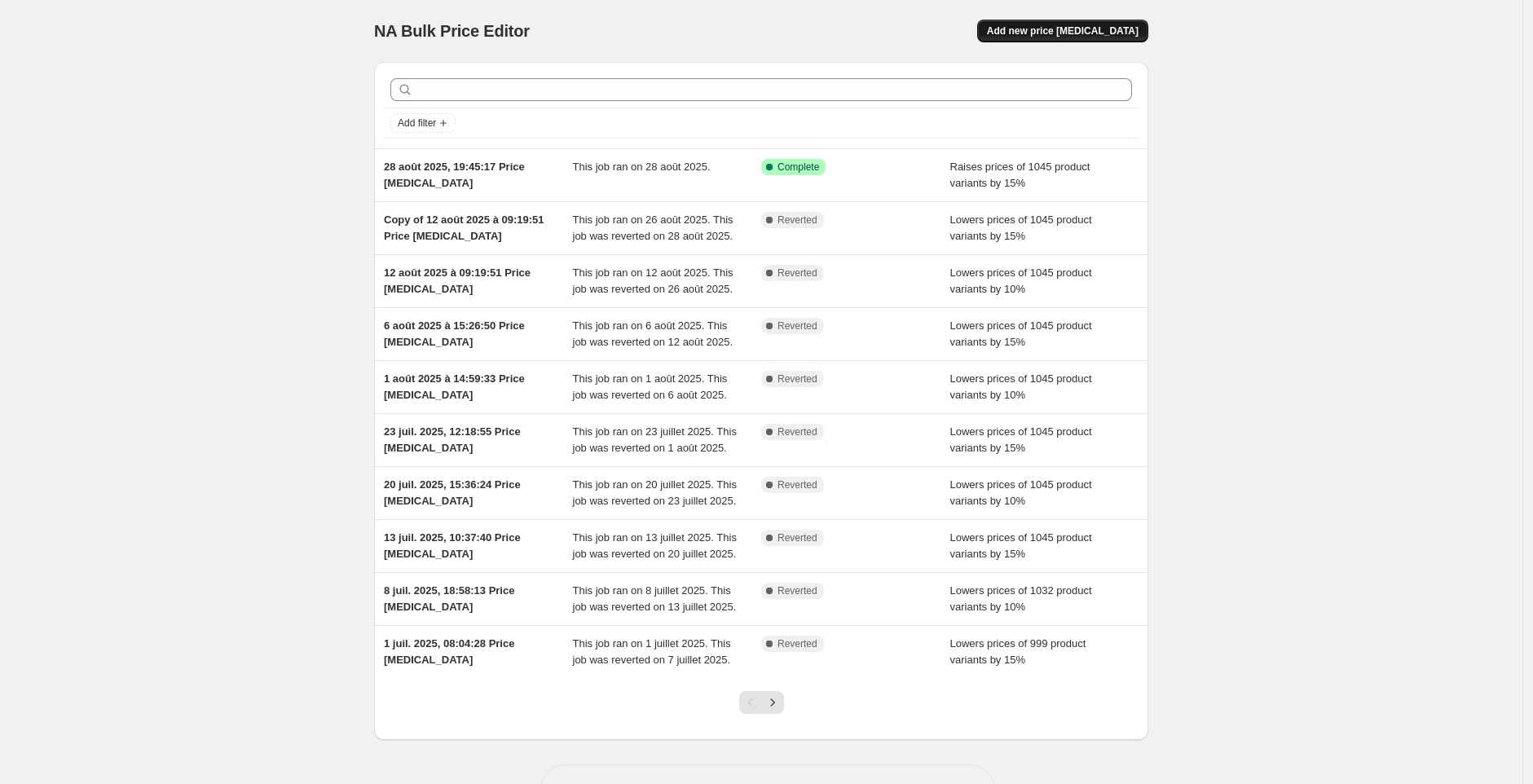
click at [1089, 30] on span "Add new price [MEDICAL_DATA]" at bounding box center [1063, 31] width 152 height 13
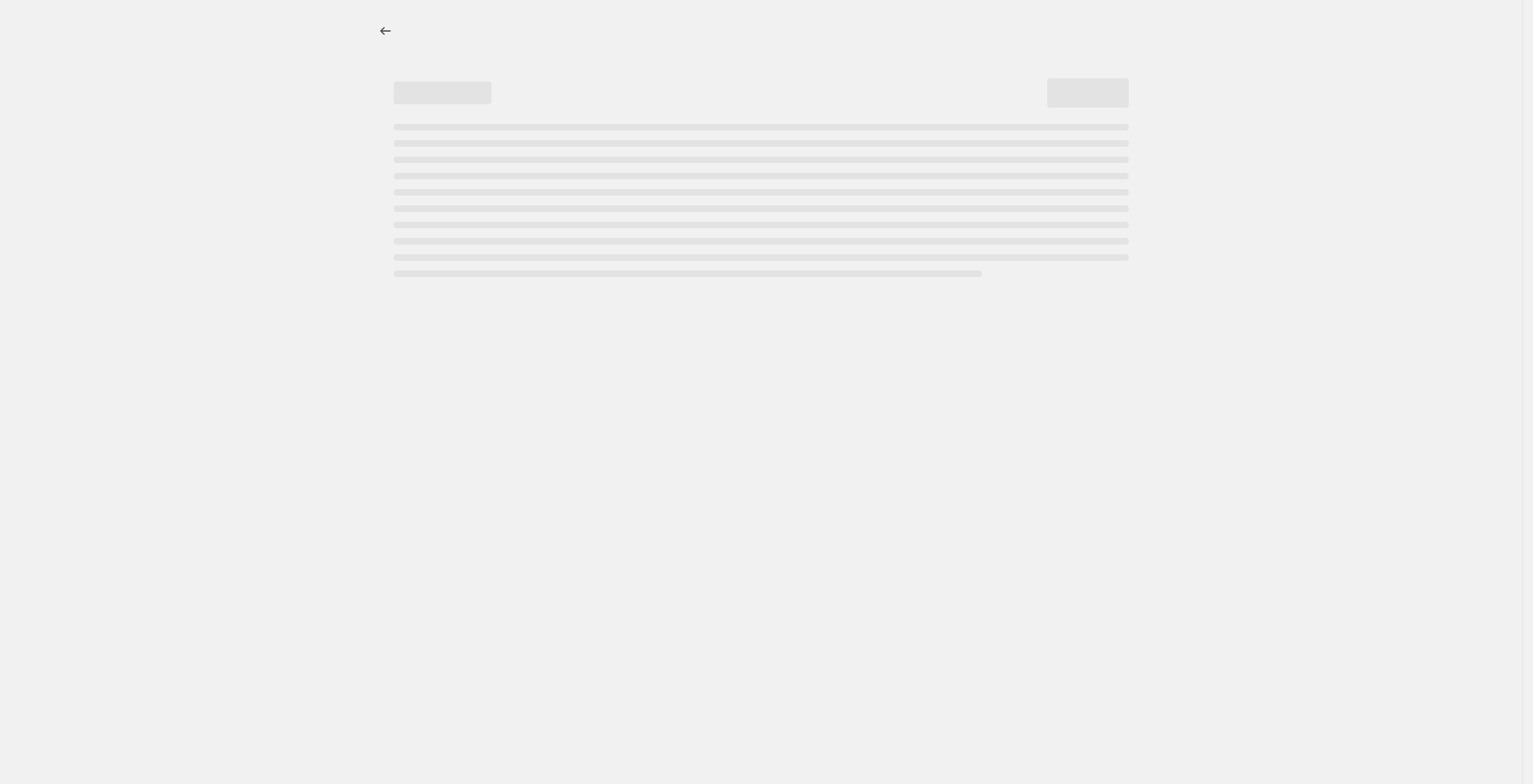
select select "percentage"
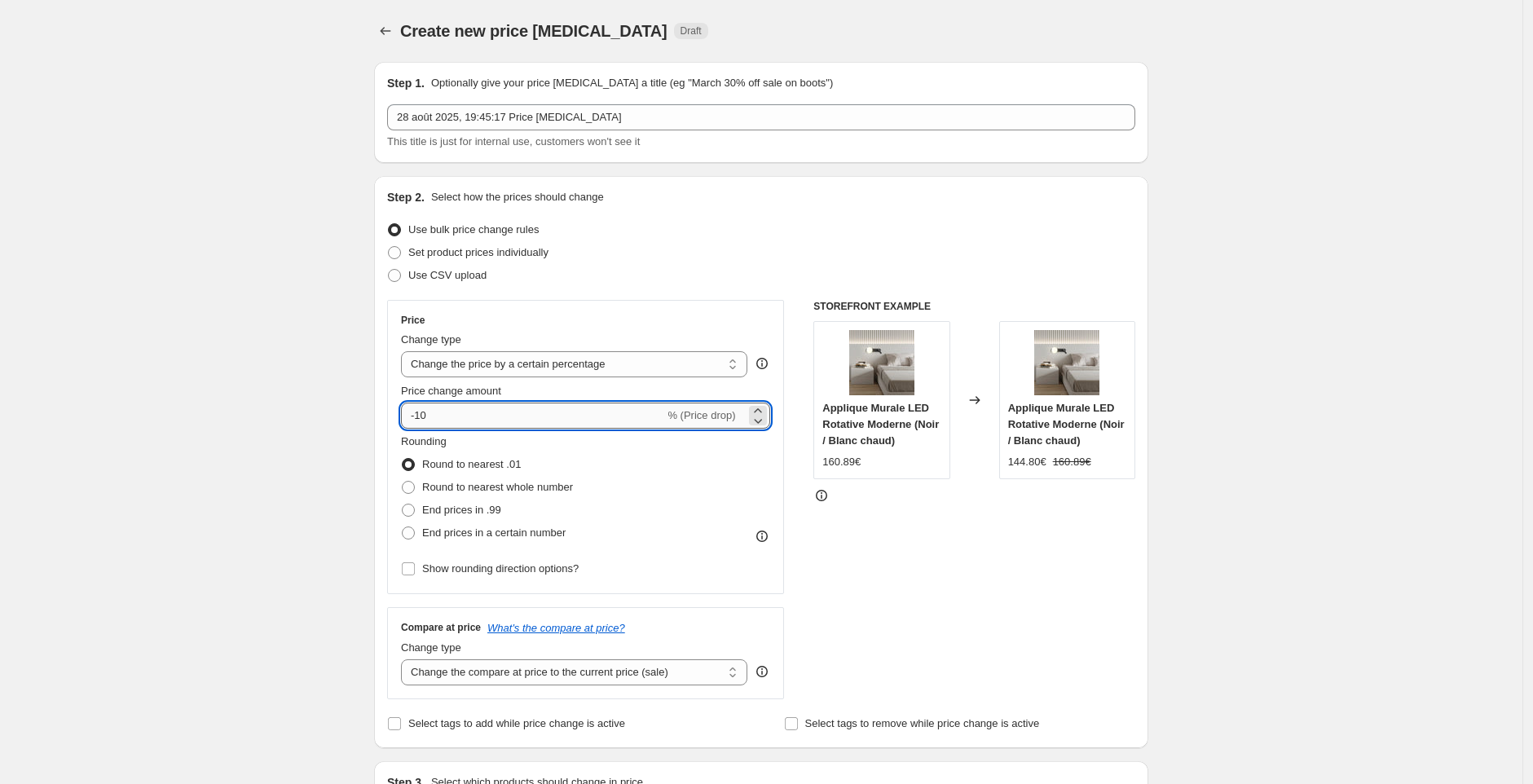
click at [540, 416] on input "-10" at bounding box center [532, 416] width 263 height 26
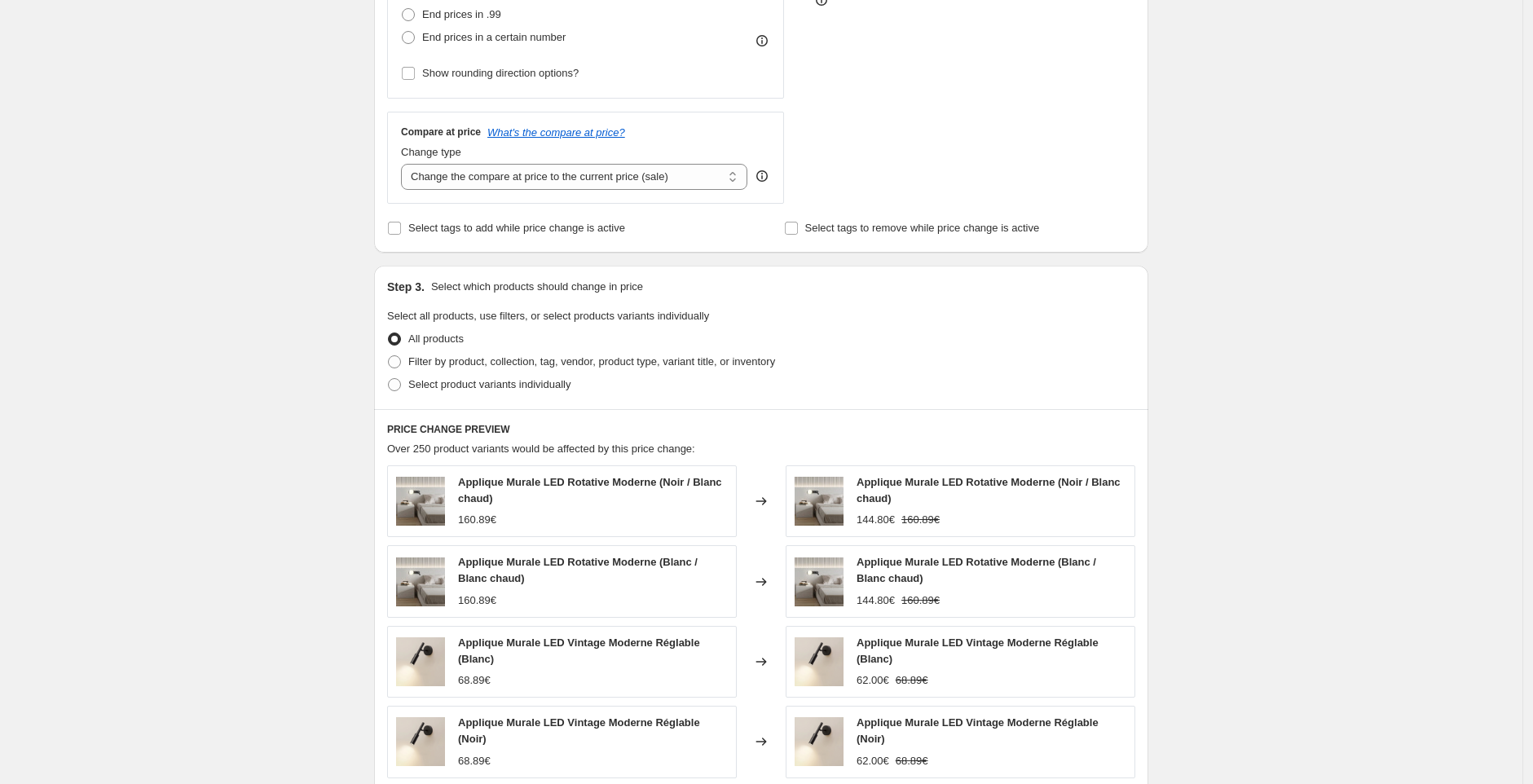
scroll to position [872, 0]
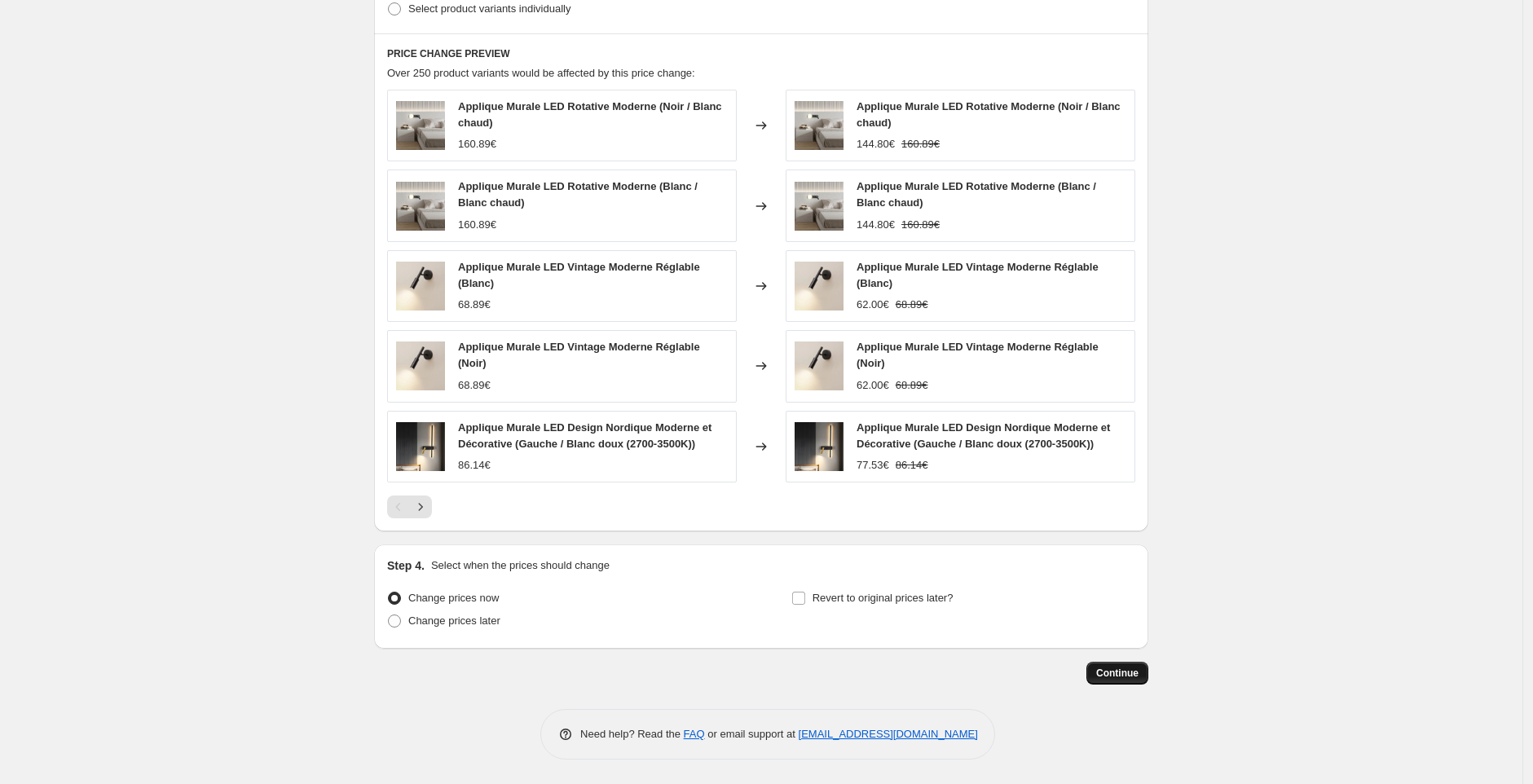
type input "-15"
click at [1121, 671] on span "Continue" at bounding box center [1117, 673] width 43 height 13
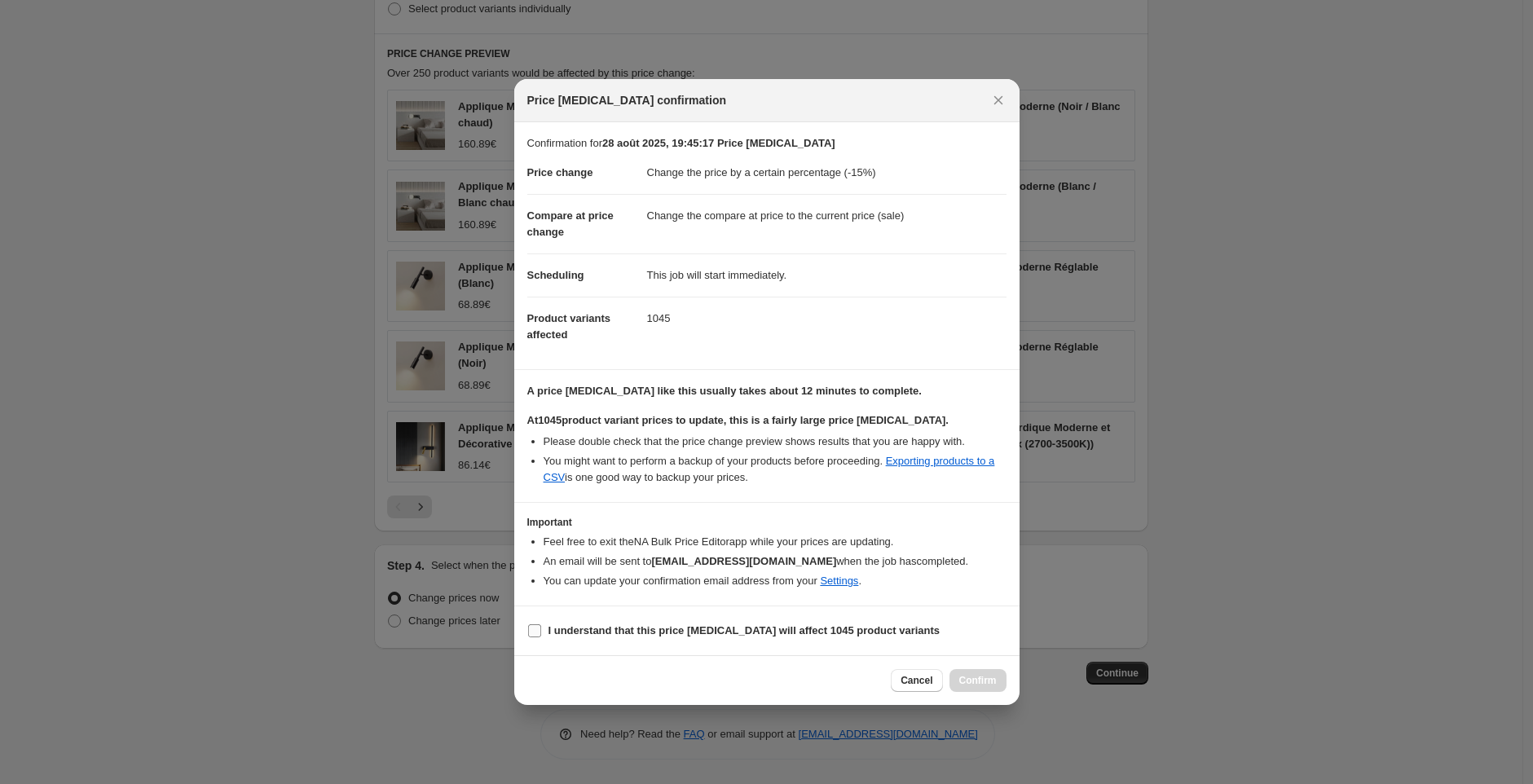
click at [671, 636] on b "I understand that this price [MEDICAL_DATA] will affect 1045 product variants" at bounding box center [744, 629] width 392 height 12
click at [542, 636] on input "I understand that this price [MEDICAL_DATA] will affect 1045 product variants" at bounding box center [534, 630] width 13 height 13
checkbox input "true"
click at [973, 678] on span "Confirm" at bounding box center [978, 680] width 37 height 13
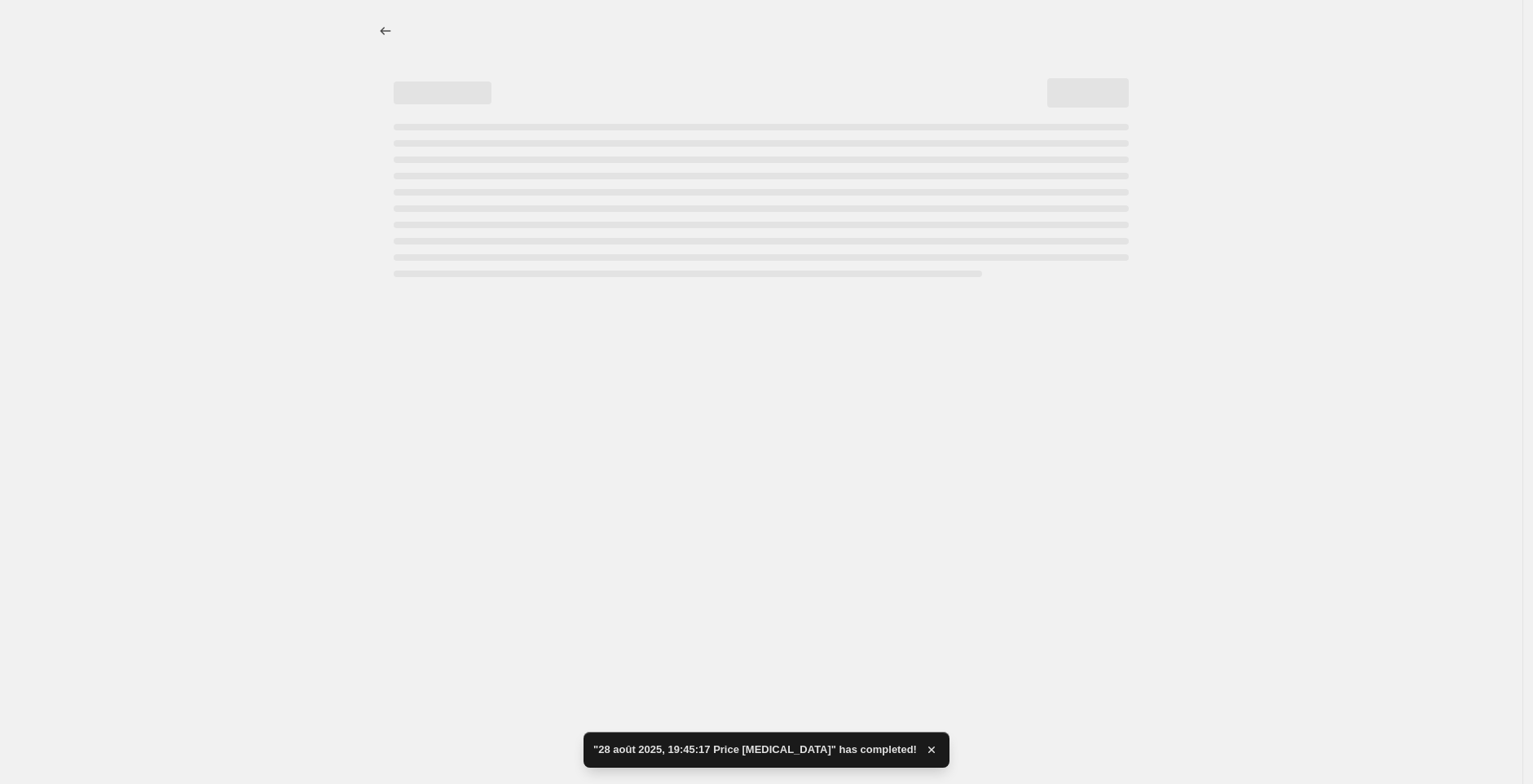
select select "percentage"
